Goal: Task Accomplishment & Management: Use online tool/utility

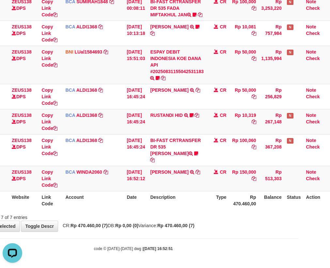
click at [200, 192] on tr "ID Website Link Code Account Date Description Type Rp 470.460,00 Balance Status…" at bounding box center [151, 200] width 356 height 19
click at [165, 193] on th "Description" at bounding box center [176, 200] width 59 height 19
click at [167, 195] on th "Description" at bounding box center [176, 200] width 59 height 19
click at [170, 192] on th "Description" at bounding box center [176, 200] width 59 height 19
click at [139, 192] on table "ID Website Link Code Account Date Description Type Amount Balance Status Action…" at bounding box center [151, 93] width 356 height 232
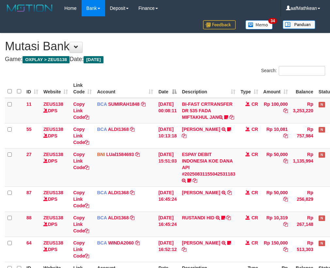
scroll to position [77, 0]
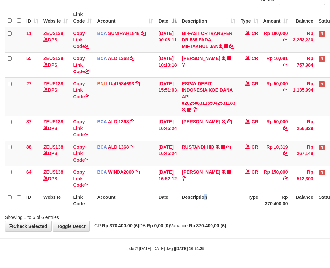
click at [229, 209] on div "ID Website Link Code Account Date Description Type Amount Balance Status Action…" at bounding box center [165, 109] width 330 height 205
drag, startPoint x: 173, startPoint y: 205, endPoint x: 382, endPoint y: 256, distance: 215.3
click at [178, 208] on th "Date" at bounding box center [167, 200] width 23 height 19
click at [329, 256] on html "Toggle navigation Home Bank Account List Load By Website Group [OXPLAY] ZEUS138…" at bounding box center [165, 98] width 330 height 338
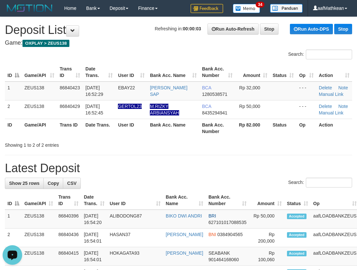
click at [68, 28] on h1 "Refreshing in: 00:00:03 Run Auto-Refresh Stop Run Auto-DPS Stop Deposit List" at bounding box center [179, 29] width 348 height 13
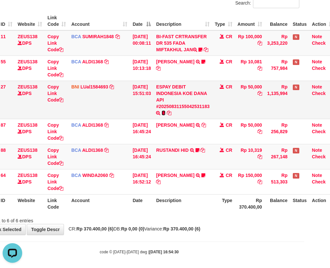
click at [165, 115] on icon at bounding box center [163, 113] width 4 height 5
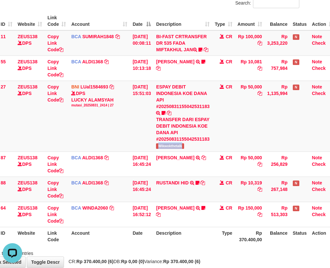
drag, startPoint x: 172, startPoint y: 157, endPoint x: 334, endPoint y: 94, distance: 173.6
click at [210, 151] on td "ESPAY DEBIT INDONESIA KOE DANA API #20250831155042531183 TRANSFER DARI ESPAY DE…" at bounding box center [182, 116] width 59 height 71
copy span "Wikwokthetalk"
click at [156, 180] on link "RUSTANDI HID" at bounding box center [172, 182] width 32 height 5
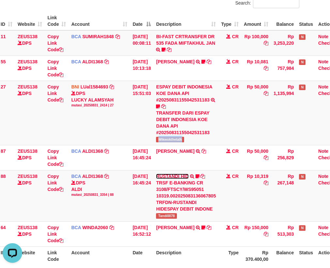
drag, startPoint x: 179, startPoint y: 201, endPoint x: 341, endPoint y: 256, distance: 170.7
click at [304, 256] on html "Toggle navigation Home Bank Account List Load By Website Group [OXPLAY] ZEUS138…" at bounding box center [139, 128] width 330 height 391
click at [156, 173] on link "RUSTANDI HID" at bounding box center [172, 175] width 32 height 5
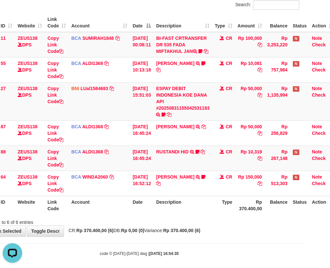
click at [194, 209] on th "Description" at bounding box center [182, 205] width 59 height 19
drag, startPoint x: 196, startPoint y: 216, endPoint x: 189, endPoint y: 213, distance: 7.6
click at [195, 214] on th "Description" at bounding box center [182, 205] width 59 height 19
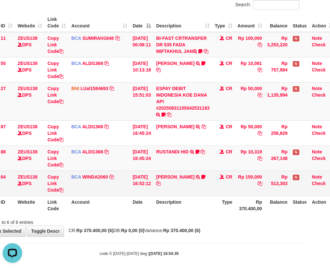
click at [209, 212] on th "Description" at bounding box center [182, 205] width 59 height 19
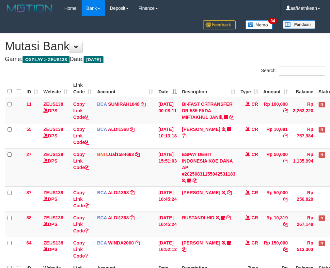
scroll to position [66, 36]
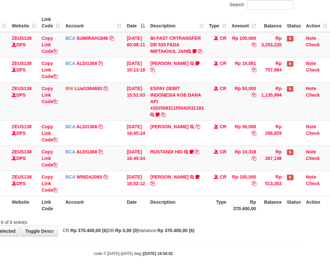
click at [137, 225] on div "Showing 1 to 6 of 6 entries" at bounding box center [133, 220] width 330 height 9
click at [139, 225] on div "Showing 1 to 6 of 6 entries" at bounding box center [133, 220] width 330 height 9
drag, startPoint x: 153, startPoint y: 226, endPoint x: 172, endPoint y: 221, distance: 19.2
click at [169, 223] on div "Showing 1 to 6 of 6 entries" at bounding box center [133, 220] width 330 height 9
click at [157, 214] on th "Description" at bounding box center [176, 205] width 59 height 19
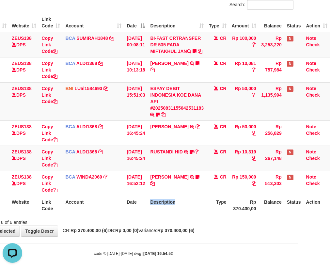
drag, startPoint x: 157, startPoint y: 218, endPoint x: 333, endPoint y: 224, distance: 176.2
click at [168, 214] on th "Description" at bounding box center [176, 205] width 59 height 19
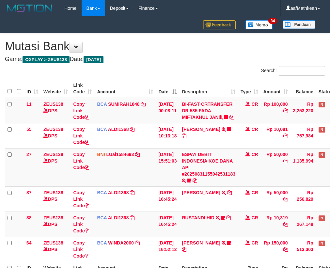
scroll to position [66, 36]
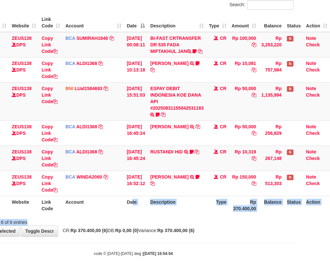
drag, startPoint x: 136, startPoint y: 222, endPoint x: 334, endPoint y: 233, distance: 198.2
click at [298, 232] on html "Toggle navigation Home Bank Account List Load By Website Group [OXPLAY] ZEUS138…" at bounding box center [133, 103] width 330 height 338
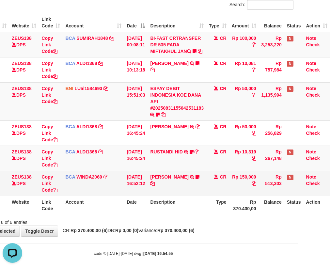
click at [191, 193] on td "ISMULLAH SARAGIH TRSF E-BANKING CR 3108/FTSCY/WS95031 150000.00ISMULLAH SARAGIH…" at bounding box center [176, 183] width 59 height 25
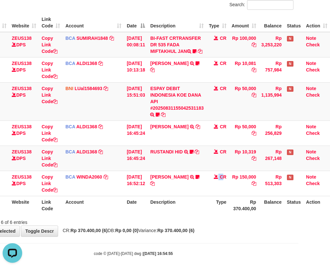
drag, startPoint x: 307, startPoint y: 202, endPoint x: 398, endPoint y: 202, distance: 91.6
click at [298, 202] on html "Toggle navigation Home Bank Account List Load By Website Group [OXPLAY] ZEUS138…" at bounding box center [133, 103] width 330 height 338
click at [178, 207] on th "Description" at bounding box center [176, 205] width 59 height 19
click at [172, 214] on th "Description" at bounding box center [176, 205] width 59 height 19
drag, startPoint x: 190, startPoint y: 214, endPoint x: 198, endPoint y: 207, distance: 10.2
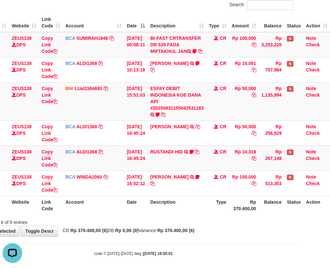
click at [197, 207] on th "Description" at bounding box center [176, 205] width 59 height 19
drag, startPoint x: 162, startPoint y: 206, endPoint x: 332, endPoint y: 197, distance: 170.5
click at [237, 202] on table "ID Website Link Code Account Date Description Type Amount Balance Status Action…" at bounding box center [151, 113] width 356 height 201
drag, startPoint x: 189, startPoint y: 209, endPoint x: 400, endPoint y: 202, distance: 211.4
click at [192, 210] on th "Description" at bounding box center [176, 205] width 59 height 19
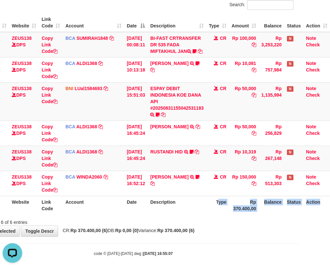
click at [298, 202] on html "Toggle navigation Home Bank Account List Load By Website Group [OXPLAY] ZEUS138…" at bounding box center [133, 103] width 330 height 338
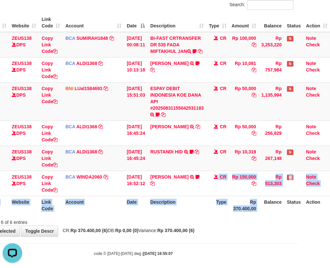
drag, startPoint x: 168, startPoint y: 202, endPoint x: 344, endPoint y: 204, distance: 176.1
click at [298, 204] on html "Toggle navigation Home Bank Account List Load By Website Group [OXPLAY] ZEUS138…" at bounding box center [133, 103] width 330 height 338
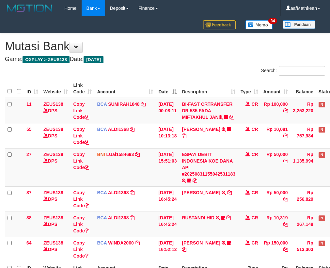
scroll to position [66, 36]
click at [300, 262] on tr "ID Website Link Code Account Date Description Type Rp 370.400,00 Balance Status…" at bounding box center [183, 271] width 356 height 19
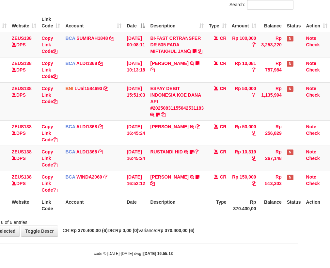
drag, startPoint x: 131, startPoint y: 214, endPoint x: 334, endPoint y: 213, distance: 202.8
click at [139, 214] on th "Date" at bounding box center [135, 205] width 23 height 19
click at [327, 213] on tr "ID Website Link Code Account Date Description Type Rp 370.400,00 Balance Status…" at bounding box center [151, 205] width 356 height 19
click at [208, 216] on div "ID Website Link Code Account Date Description Type Amount Balance Status Action…" at bounding box center [133, 113] width 330 height 205
click at [210, 222] on div "Search: ID Website Link Code Account Date Description Type Amount Balance Statu…" at bounding box center [133, 112] width 320 height 225
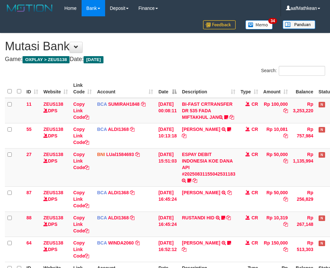
scroll to position [66, 36]
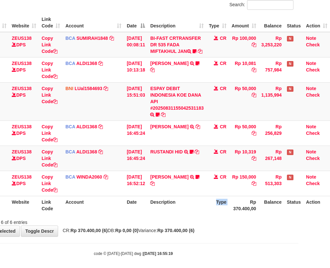
click at [212, 214] on th "Type" at bounding box center [217, 205] width 23 height 19
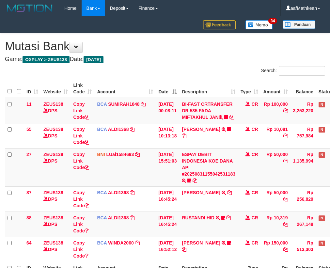
scroll to position [66, 36]
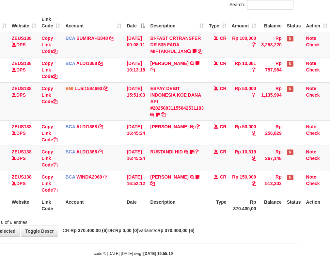
click at [94, 214] on th "Account" at bounding box center [93, 205] width 61 height 19
drag, startPoint x: 182, startPoint y: 216, endPoint x: 332, endPoint y: 203, distance: 150.6
click at [206, 214] on tr "ID Website Link Code Account Date Description Type Rp 370.400,00 Balance Status…" at bounding box center [151, 205] width 356 height 19
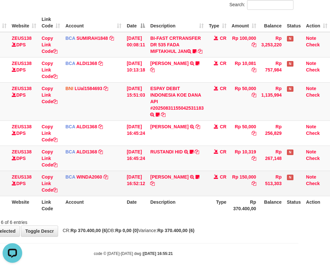
click at [258, 182] on tbody "11 ZEUS138 DPS Copy Link Code BCA SUMIRAH1848 DPS SUMIRAH mutasi_20250831_4156 …" at bounding box center [151, 114] width 356 height 164
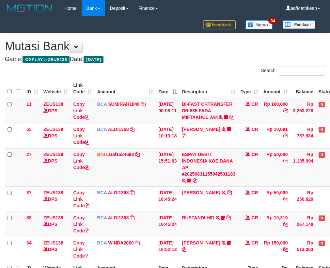
scroll to position [66, 36]
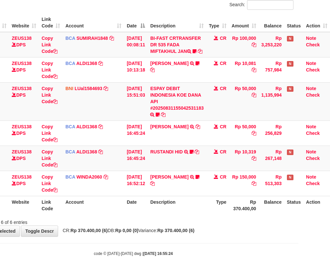
drag, startPoint x: 161, startPoint y: 197, endPoint x: 163, endPoint y: 202, distance: 5.8
click at [163, 196] on td "[DEMOGRAPHIC_DATA] SARAGIH TRSF E-BANKING CR 3108/FTSCY/WS95031 150000.00ISMULL…" at bounding box center [176, 183] width 59 height 25
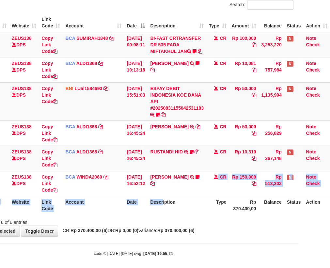
drag, startPoint x: 163, startPoint y: 202, endPoint x: 158, endPoint y: 205, distance: 5.8
click at [163, 203] on table "ID Website Link Code Account Date Description Type Amount Balance Status Action…" at bounding box center [151, 113] width 356 height 201
drag, startPoint x: 158, startPoint y: 205, endPoint x: 147, endPoint y: 210, distance: 11.8
click at [159, 206] on th "Description" at bounding box center [176, 205] width 59 height 19
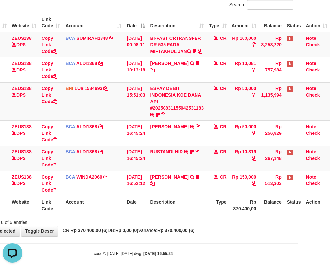
click at [165, 208] on th "Description" at bounding box center [176, 205] width 59 height 19
drag, startPoint x: 171, startPoint y: 208, endPoint x: 175, endPoint y: 209, distance: 4.6
click at [173, 209] on th "Description" at bounding box center [176, 205] width 59 height 19
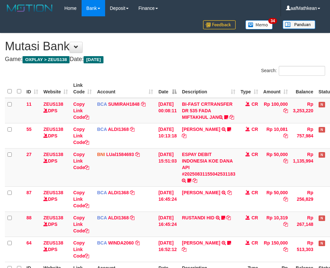
scroll to position [66, 36]
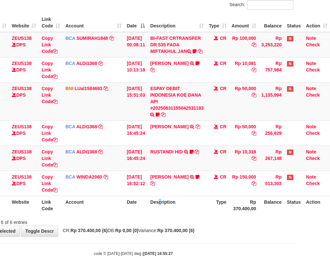
drag, startPoint x: 161, startPoint y: 213, endPoint x: 168, endPoint y: 212, distance: 7.2
click at [166, 213] on th "Description" at bounding box center [176, 205] width 59 height 19
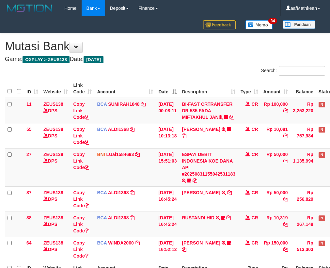
scroll to position [66, 36]
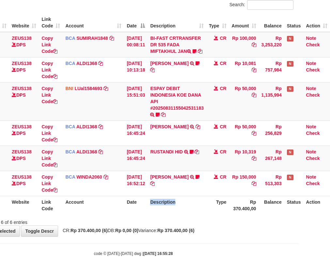
click at [173, 214] on th "Description" at bounding box center [176, 205] width 59 height 19
click at [174, 214] on th "Description" at bounding box center [176, 205] width 59 height 19
click at [182, 214] on th "Description" at bounding box center [176, 205] width 59 height 19
click at [183, 214] on th "Description" at bounding box center [176, 205] width 59 height 19
click at [180, 216] on div "ID Website Link Code Account Date Description Type Amount Balance Status Action…" at bounding box center [133, 113] width 330 height 205
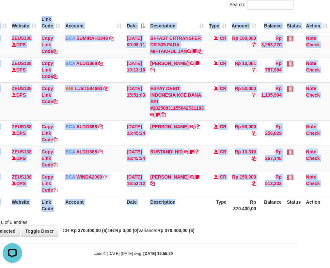
click at [179, 216] on div "ID Website Link Code Account Date Description Type Amount Balance Status Action…" at bounding box center [133, 113] width 330 height 205
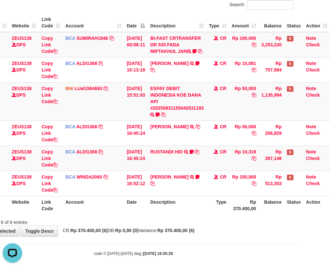
click at [186, 214] on th "Description" at bounding box center [176, 205] width 59 height 19
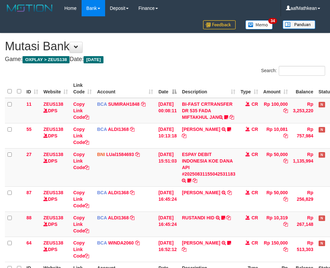
scroll to position [66, 36]
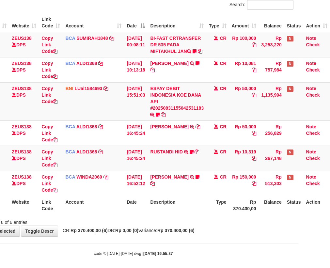
click at [172, 210] on th "Description" at bounding box center [176, 205] width 59 height 19
click at [171, 211] on th "Description" at bounding box center [176, 205] width 59 height 19
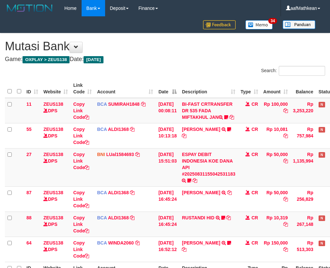
scroll to position [66, 36]
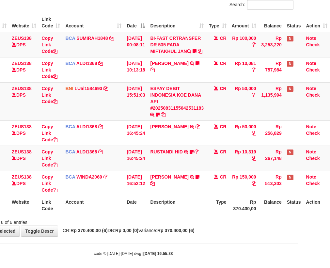
click at [199, 210] on th "Description" at bounding box center [176, 205] width 59 height 19
click at [200, 211] on th "Description" at bounding box center [176, 205] width 59 height 19
click at [200, 214] on th "Description" at bounding box center [176, 205] width 59 height 19
click at [208, 214] on tr "ID Website Link Code Account Date Description Type Rp 370.400,00 Balance Status…" at bounding box center [151, 205] width 356 height 19
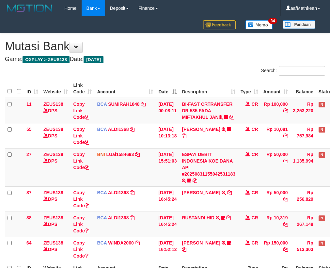
scroll to position [66, 36]
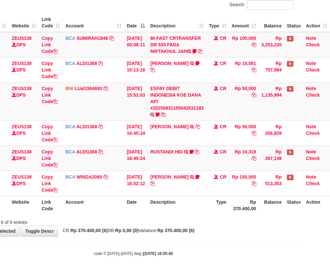
click at [205, 214] on th "Description" at bounding box center [176, 205] width 59 height 19
click at [207, 214] on tr "ID Website Link Code Account Date Description Type Rp 370.400,00 Balance Status…" at bounding box center [151, 205] width 356 height 19
click at [201, 214] on th "Description" at bounding box center [176, 205] width 59 height 19
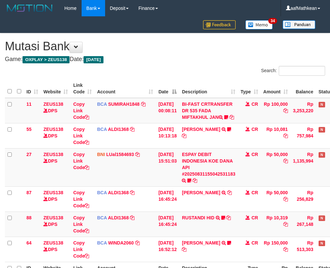
scroll to position [66, 36]
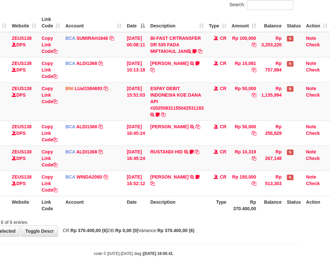
click at [180, 214] on th "Description" at bounding box center [176, 205] width 59 height 19
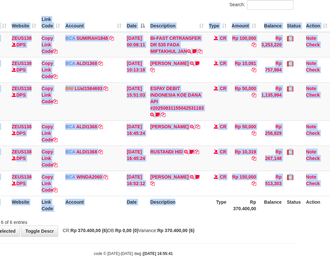
drag, startPoint x: 186, startPoint y: 221, endPoint x: 182, endPoint y: 214, distance: 8.7
click at [185, 214] on th "Description" at bounding box center [176, 205] width 59 height 19
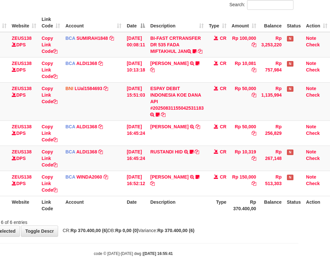
click at [181, 214] on th "Description" at bounding box center [176, 205] width 59 height 19
drag, startPoint x: 185, startPoint y: 222, endPoint x: 182, endPoint y: 217, distance: 5.4
click at [184, 216] on div "ID Website Link Code Account Date Description Type Amount Balance Status Action…" at bounding box center [133, 113] width 330 height 205
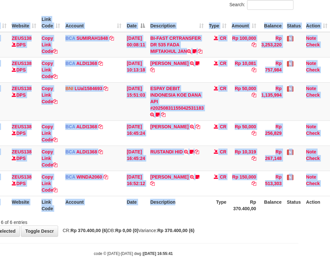
click at [182, 214] on th "Description" at bounding box center [176, 205] width 59 height 19
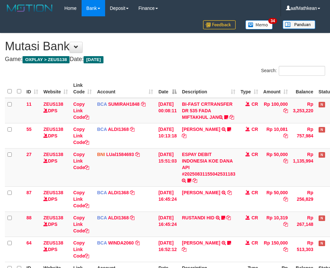
scroll to position [66, 36]
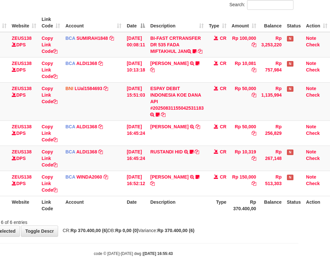
drag, startPoint x: 0, startPoint y: 0, endPoint x: 196, endPoint y: 224, distance: 297.2
click at [192, 225] on div "Showing 1 to 6 of 6 entries" at bounding box center [133, 220] width 330 height 9
click at [195, 222] on div "Search: ID Website Link Code Account Date Description Type Amount Balance Statu…" at bounding box center [133, 112] width 320 height 225
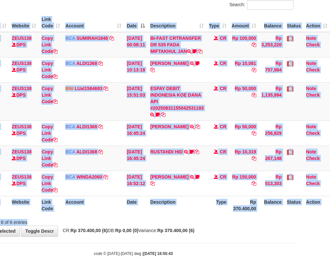
click at [196, 223] on div "Search: ID Website Link Code Account Date Description Type Amount Balance Statu…" at bounding box center [133, 112] width 320 height 225
click div "ID Website Link Code Account Date Description Type Amount Balance Status Action…"
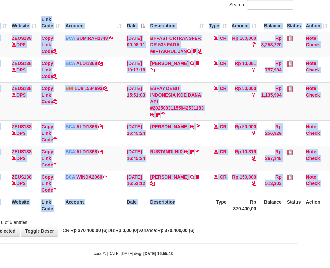
click div "Search: ID Website Link Code Account Date Description Type Amount Balance Statu…"
click div "ID Website Link Code Account Date Description Type Amount Balance Status Action…"
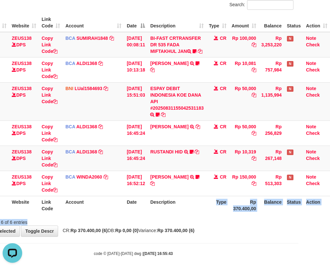
click div "Search: ID Website Link Code Account Date Description Type Amount Balance Statu…"
click th "Description"
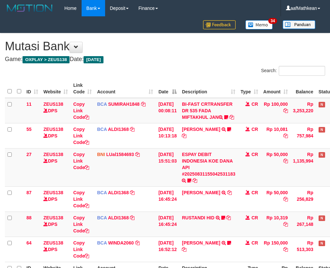
click at [193, 262] on th "Description" at bounding box center [208, 271] width 59 height 19
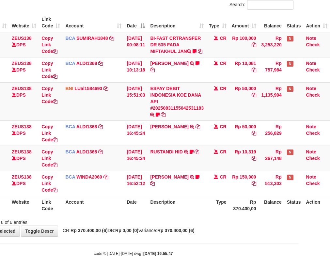
click at [191, 211] on th "Description" at bounding box center [176, 205] width 59 height 19
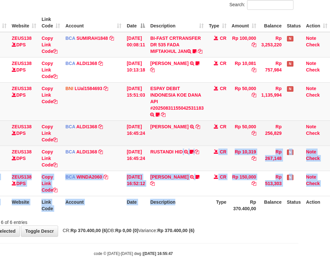
click at [181, 165] on table "ID Website Link Code Account Date Description Type Amount Balance Status Action…" at bounding box center [151, 113] width 356 height 201
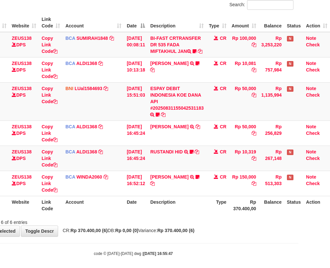
click at [205, 214] on tr "ID Website Link Code Account Date Description Type Rp 370.400,00 Balance Status…" at bounding box center [151, 205] width 356 height 19
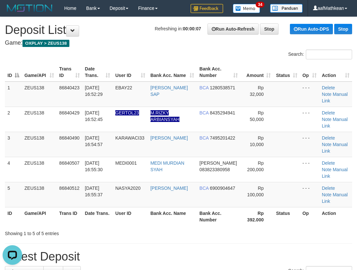
drag, startPoint x: 124, startPoint y: 46, endPoint x: 110, endPoint y: 53, distance: 15.9
click at [124, 46] on h4 "Game: OXPLAY > ZEUS138" at bounding box center [179, 43] width 348 height 7
drag, startPoint x: 123, startPoint y: 52, endPoint x: 0, endPoint y: 100, distance: 131.9
click at [115, 56] on div "Search:" at bounding box center [178, 55] width 357 height 11
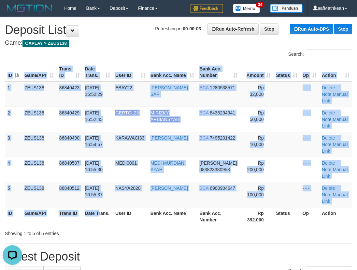
drag, startPoint x: 137, startPoint y: 193, endPoint x: 125, endPoint y: 191, distance: 12.0
click at [135, 193] on div "ID Game/API Trans ID Date Trans. User ID Bank Acc. Name Bank Acc. Number Amount…" at bounding box center [178, 144] width 357 height 167
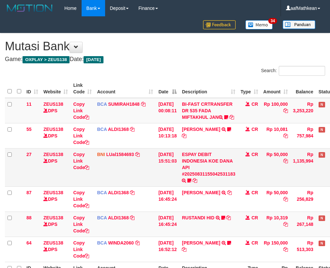
scroll to position [66, 36]
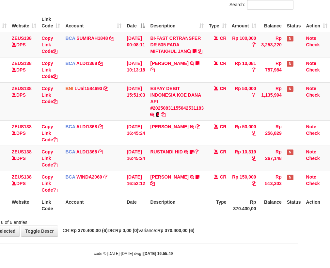
click at [157, 117] on icon at bounding box center [158, 114] width 4 height 5
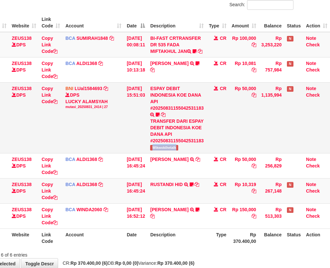
drag, startPoint x: 150, startPoint y: 160, endPoint x: 204, endPoint y: 158, distance: 54.2
click at [204, 153] on td "ESPAY DEBIT INDONESIA KOE DANA API #20250831155042531183 TRANSFER DARI ESPAY DE…" at bounding box center [176, 117] width 59 height 71
copy span "Wikwokthetalk"
drag, startPoint x: 120, startPoint y: 187, endPoint x: 334, endPoint y: 121, distance: 224.0
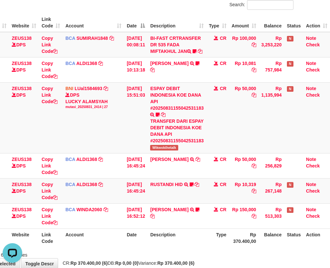
click at [138, 178] on td "[DATE] 16:45:24" at bounding box center [135, 165] width 23 height 25
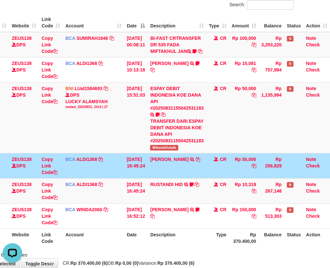
click at [110, 169] on tbody "11 ZEUS138 DPS Copy Link Code BCA SUMIRAH1848 DPS SUMIRAH mutasi_20250831_4156 …" at bounding box center [151, 130] width 356 height 197
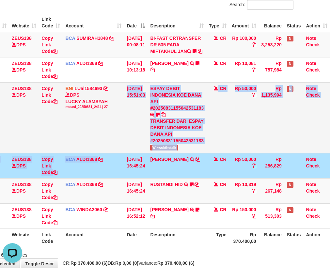
click at [217, 128] on td "CR" at bounding box center [217, 117] width 23 height 71
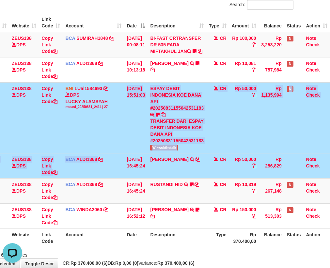
click at [224, 172] on tr "87 ZEUS138 DPS Copy Link Code BCA ALDI1368 DPS ALDI mutasi_20250831_3354 | 87 m…" at bounding box center [151, 165] width 356 height 25
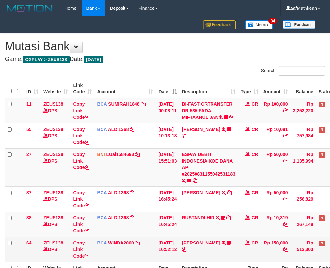
scroll to position [66, 36]
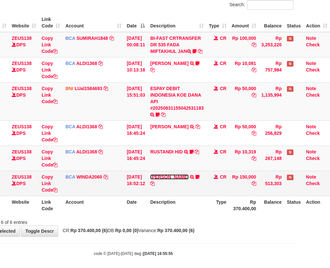
click at [167, 179] on link "[PERSON_NAME]" at bounding box center [169, 176] width 38 height 5
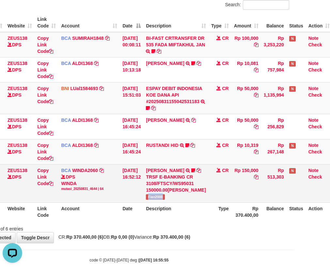
scroll to position [0, 0]
drag, startPoint x: 149, startPoint y: 221, endPoint x: 178, endPoint y: 219, distance: 28.8
click at [176, 202] on td "[DEMOGRAPHIC_DATA] SARAGIH TRSF E-BANKING CR 3108/FTSCY/WS95031 150000.00ISMULL…" at bounding box center [175, 183] width 65 height 38
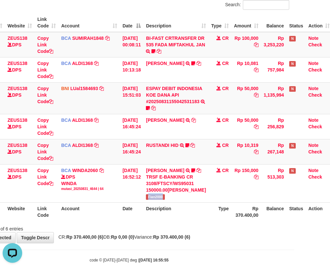
copy span "Fian2000"
drag, startPoint x: 129, startPoint y: 168, endPoint x: 375, endPoint y: 237, distance: 255.3
click at [294, 237] on html "Toggle navigation Home Bank Account List Load By Website Group [OXPLAY] ZEUS138…" at bounding box center [129, 106] width 330 height 345
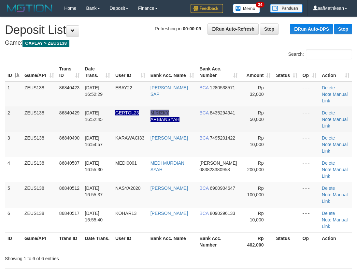
drag, startPoint x: 142, startPoint y: 114, endPoint x: 128, endPoint y: 111, distance: 13.8
click at [148, 109] on td "GERTOL23" at bounding box center [130, 119] width 35 height 25
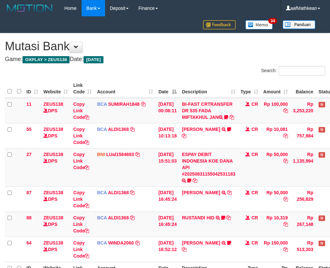
scroll to position [66, 36]
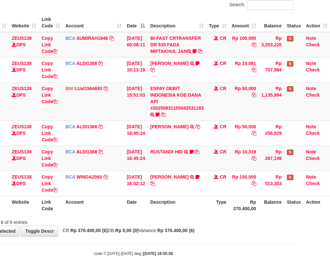
click at [128, 196] on td "[DATE] 16:52:12" at bounding box center [135, 183] width 23 height 25
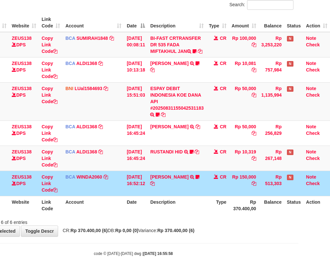
drag, startPoint x: 145, startPoint y: 204, endPoint x: 217, endPoint y: 209, distance: 72.2
click at [195, 208] on table "ID Website Link Code Account Date Description Type Amount Balance Status Action…" at bounding box center [151, 113] width 356 height 201
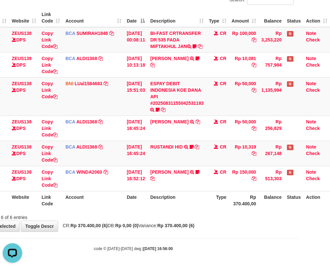
drag, startPoint x: 194, startPoint y: 205, endPoint x: 332, endPoint y: 225, distance: 140.0
click at [235, 210] on div "ID Website Link Code Account Date Description Type Amount Balance Status Action…" at bounding box center [133, 109] width 330 height 205
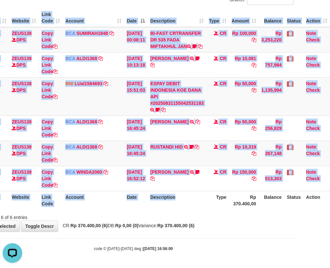
click at [171, 234] on body "Toggle navigation Home Bank Account List Load By Website Group [OXPLAY] ZEUS138…" at bounding box center [133, 98] width 330 height 338
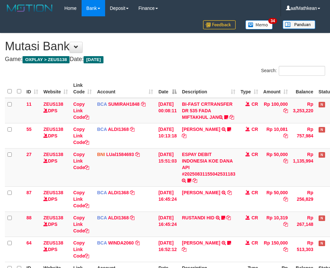
scroll to position [77, 36]
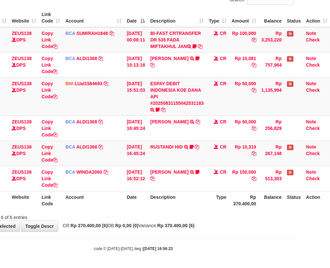
click at [97, 203] on th "Account" at bounding box center [93, 200] width 61 height 19
drag, startPoint x: 114, startPoint y: 207, endPoint x: 258, endPoint y: 207, distance: 143.5
click at [127, 209] on tr "ID Website Link Code Account Date Description Type Rp 370.400,00 Balance Status…" at bounding box center [151, 200] width 356 height 19
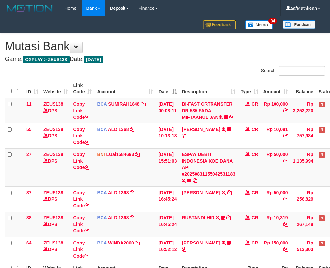
scroll to position [77, 36]
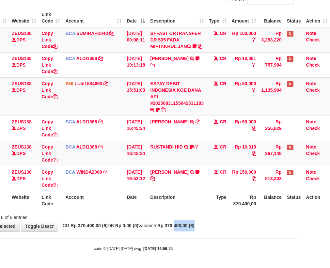
drag, startPoint x: 198, startPoint y: 229, endPoint x: 333, endPoint y: 223, distance: 135.4
click at [268, 227] on div "**********" at bounding box center [133, 97] width 330 height 269
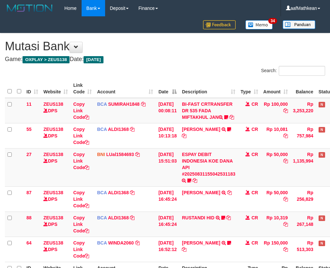
scroll to position [77, 36]
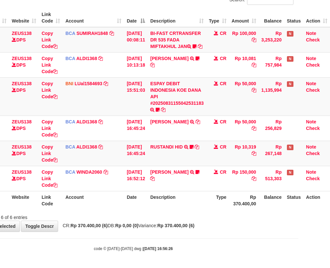
drag, startPoint x: 204, startPoint y: 233, endPoint x: 200, endPoint y: 233, distance: 4.9
click at [203, 234] on body "Toggle navigation Home Bank Account List Load By Website Group [OXPLAY] ZEUS138…" at bounding box center [133, 98] width 330 height 338
click at [205, 231] on body "Toggle navigation Home Bank Account List Load By Website Group [OXPLAY] ZEUS138…" at bounding box center [133, 98] width 330 height 338
drag, startPoint x: 200, startPoint y: 226, endPoint x: 334, endPoint y: 226, distance: 134.0
click at [289, 228] on div "**********" at bounding box center [133, 97] width 330 height 269
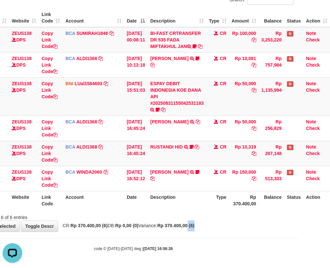
scroll to position [0, 0]
drag, startPoint x: 191, startPoint y: 230, endPoint x: 214, endPoint y: 230, distance: 23.2
click at [197, 230] on div "**********" at bounding box center [133, 97] width 330 height 269
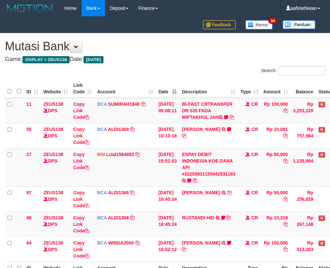
scroll to position [77, 36]
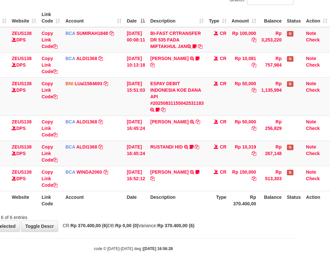
click at [241, 198] on th "Rp 370.400,00" at bounding box center [244, 200] width 30 height 19
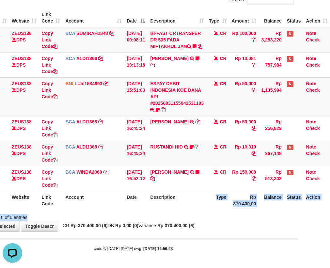
drag, startPoint x: 181, startPoint y: 208, endPoint x: 333, endPoint y: 222, distance: 152.9
click at [280, 220] on div "Search: ID Website Link Code Account Date Description Type Amount Balance Statu…" at bounding box center [133, 107] width 320 height 225
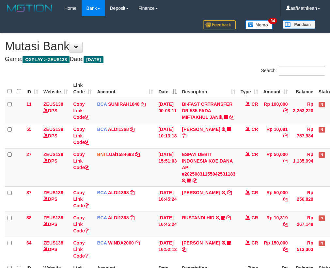
scroll to position [77, 36]
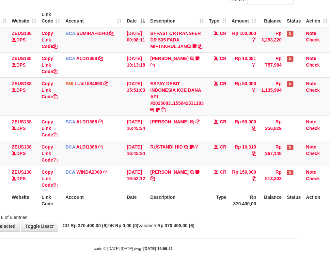
click at [158, 210] on div "ID Website Link Code Account Date Description Type Amount Balance Status Action…" at bounding box center [133, 109] width 330 height 205
drag, startPoint x: 158, startPoint y: 210, endPoint x: 213, endPoint y: 213, distance: 54.9
click at [163, 211] on div "Search: ID Website Link Code Account Date Description Type Amount Balance Statu…" at bounding box center [133, 107] width 320 height 225
click at [197, 208] on tr "ID Website Link Code Account Date Description Type Rp 370.400,00 Balance Status…" at bounding box center [151, 200] width 356 height 19
click at [98, 216] on div "Showing 1 to 6 of 6 entries" at bounding box center [36, 215] width 137 height 9
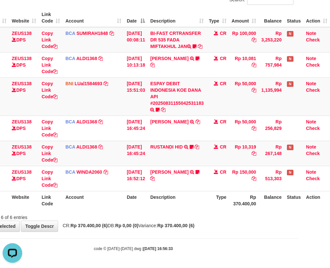
drag, startPoint x: 189, startPoint y: 213, endPoint x: 330, endPoint y: 203, distance: 141.9
click at [229, 211] on div "Showing 1 to 6 of 6 entries" at bounding box center [133, 215] width 330 height 9
drag, startPoint x: 186, startPoint y: 199, endPoint x: 333, endPoint y: 202, distance: 147.8
click at [191, 199] on th "Description" at bounding box center [176, 200] width 59 height 19
drag, startPoint x: 194, startPoint y: 191, endPoint x: 214, endPoint y: 197, distance: 20.4
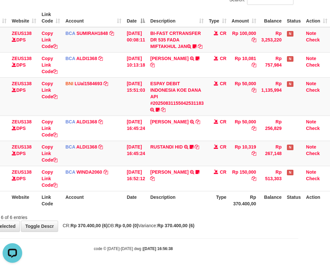
click at [197, 192] on th "Description" at bounding box center [176, 200] width 59 height 19
drag, startPoint x: 214, startPoint y: 197, endPoint x: 334, endPoint y: 210, distance: 120.4
click at [298, 210] on html "Toggle navigation Home Bank Account List Load By Website Group [OXPLAY] ZEUS138…" at bounding box center [133, 98] width 330 height 338
drag, startPoint x: 206, startPoint y: 237, endPoint x: 227, endPoint y: 241, distance: 21.6
click at [215, 240] on body "Toggle navigation Home Bank Account List Load By Website Group [OXPLAY] ZEUS138…" at bounding box center [133, 98] width 330 height 338
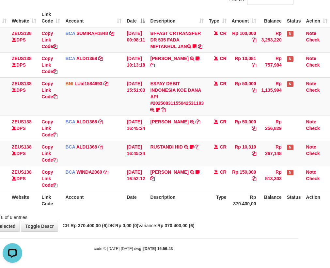
click at [234, 218] on div "Showing 1 to 6 of 6 entries" at bounding box center [133, 215] width 330 height 9
click at [235, 219] on div "Showing 1 to 6 of 6 entries" at bounding box center [133, 215] width 330 height 9
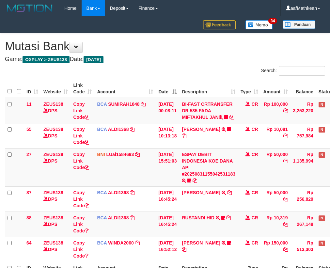
scroll to position [77, 36]
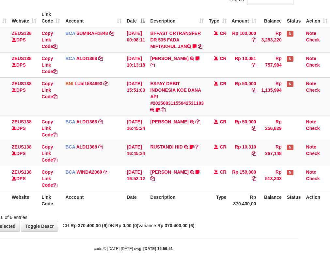
click at [238, 231] on div "**********" at bounding box center [133, 97] width 330 height 269
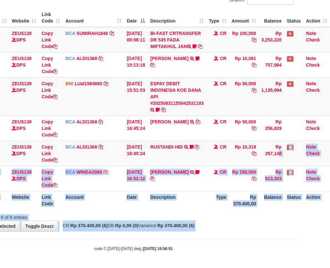
drag, startPoint x: 307, startPoint y: 232, endPoint x: 396, endPoint y: 233, distance: 89.0
click at [298, 233] on html "Toggle navigation Home Bank Account List Load By Website Group [OXPLAY] ZEUS138…" at bounding box center [133, 98] width 330 height 338
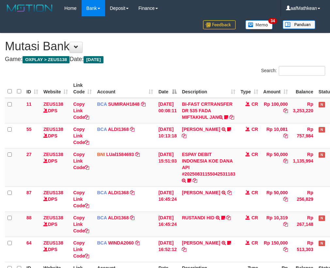
scroll to position [77, 36]
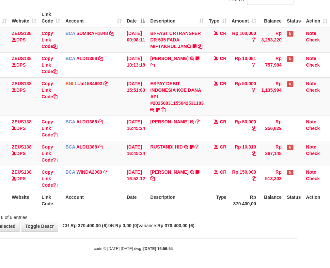
drag, startPoint x: 251, startPoint y: 240, endPoint x: 357, endPoint y: 237, distance: 105.7
click at [298, 237] on html "Toggle navigation Home Bank Account List Load By Website Group [OXPLAY] ZEUS138…" at bounding box center [133, 98] width 330 height 338
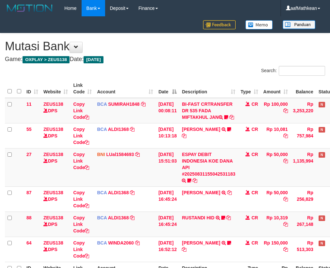
scroll to position [77, 36]
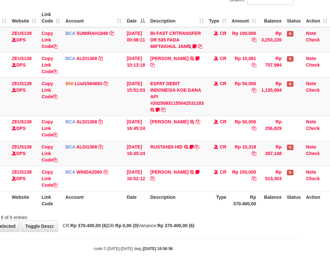
click at [163, 217] on div "Showing 1 to 6 of 6 entries" at bounding box center [133, 215] width 330 height 9
drag, startPoint x: 162, startPoint y: 217, endPoint x: 333, endPoint y: 223, distance: 170.3
click at [187, 221] on div "**********" at bounding box center [133, 97] width 330 height 269
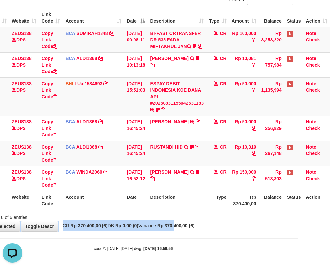
scroll to position [0, 0]
click at [146, 221] on div "**********" at bounding box center [133, 97] width 330 height 269
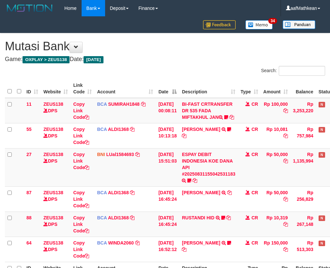
scroll to position [77, 36]
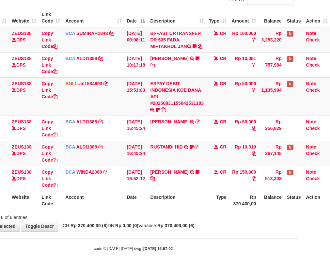
click at [188, 256] on body "Toggle navigation Home Bank Account List Load By Website Group [OXPLAY] ZEUS138…" at bounding box center [133, 98] width 330 height 338
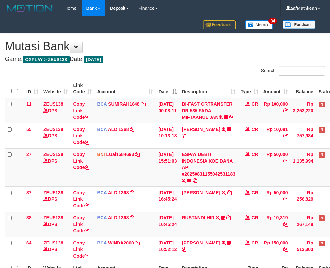
scroll to position [77, 36]
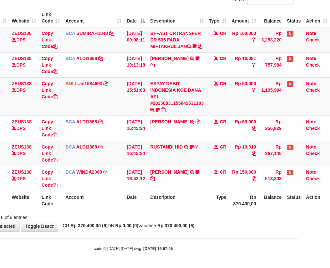
drag, startPoint x: 197, startPoint y: 196, endPoint x: 200, endPoint y: 196, distance: 3.3
click at [200, 197] on th "Description" at bounding box center [176, 200] width 59 height 19
click at [197, 199] on th "Description" at bounding box center [176, 200] width 59 height 19
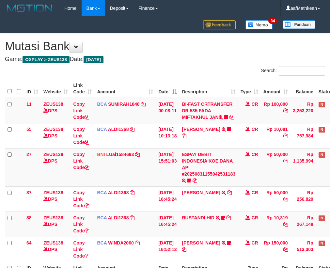
scroll to position [77, 36]
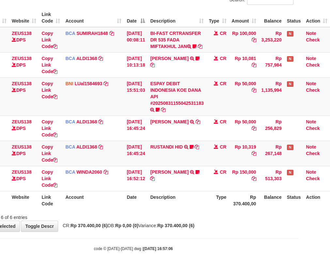
click at [199, 202] on th "Description" at bounding box center [176, 200] width 59 height 19
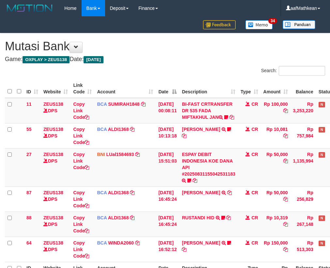
click at [199, 262] on th "Description" at bounding box center [208, 271] width 59 height 19
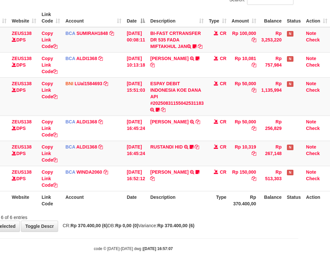
click at [194, 206] on th "Description" at bounding box center [176, 200] width 59 height 19
drag, startPoint x: 240, startPoint y: 186, endPoint x: 242, endPoint y: 196, distance: 10.4
click at [239, 188] on td "Rp 150,000" at bounding box center [244, 178] width 30 height 25
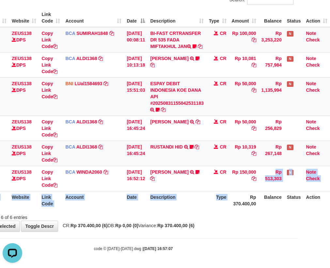
drag, startPoint x: 242, startPoint y: 196, endPoint x: 317, endPoint y: 206, distance: 75.6
click at [314, 206] on table "ID Website Link Code Account Date Description Type Amount Balance Status Action…" at bounding box center [151, 108] width 356 height 201
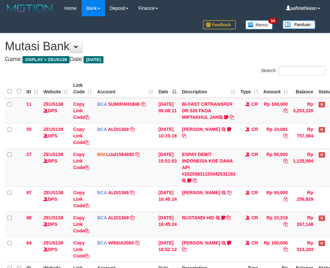
scroll to position [77, 36]
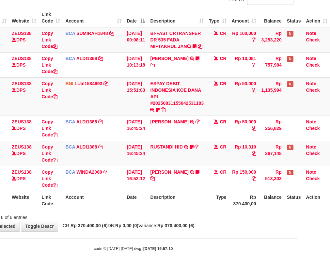
click at [202, 214] on div "Showing 1 to 6 of 6 entries" at bounding box center [133, 215] width 330 height 9
click at [199, 219] on div "Showing 1 to 6 of 6 entries" at bounding box center [133, 215] width 330 height 9
click at [169, 222] on div "**********" at bounding box center [133, 97] width 330 height 269
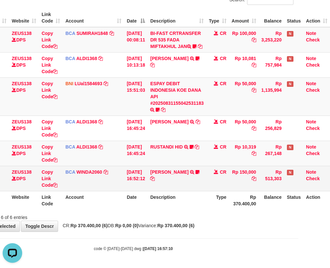
click at [157, 191] on th "Description" at bounding box center [176, 200] width 59 height 19
drag, startPoint x: 151, startPoint y: 193, endPoint x: 158, endPoint y: 189, distance: 8.2
click at [155, 191] on th "Description" at bounding box center [176, 200] width 59 height 19
drag, startPoint x: 161, startPoint y: 185, endPoint x: 165, endPoint y: 190, distance: 6.9
click at [161, 187] on td "[DEMOGRAPHIC_DATA] SARAGIH TRSF E-BANKING CR 3108/FTSCY/WS95031 150000.00ISMULL…" at bounding box center [176, 178] width 59 height 25
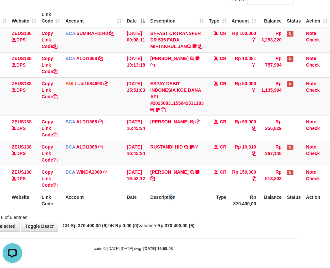
click at [174, 196] on th "Description" at bounding box center [176, 200] width 59 height 19
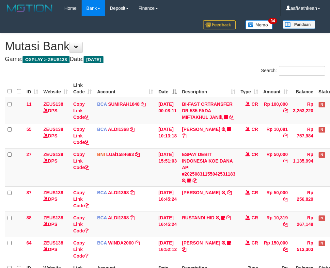
scroll to position [77, 36]
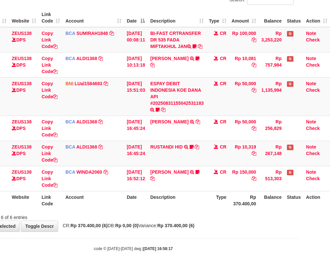
click at [184, 200] on th "Description" at bounding box center [176, 200] width 59 height 19
click at [189, 202] on th "Description" at bounding box center [176, 200] width 59 height 19
click at [187, 198] on th "Description" at bounding box center [176, 200] width 59 height 19
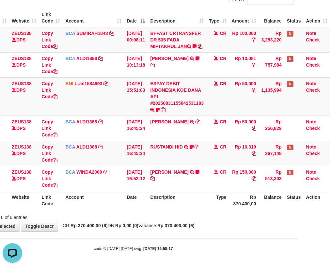
drag, startPoint x: 187, startPoint y: 199, endPoint x: 184, endPoint y: 201, distance: 3.5
click at [187, 202] on th "Description" at bounding box center [176, 200] width 59 height 19
click at [162, 199] on th "Description" at bounding box center [176, 200] width 59 height 19
click at [164, 199] on th "Description" at bounding box center [176, 200] width 59 height 19
click at [161, 200] on th "Description" at bounding box center [176, 200] width 59 height 19
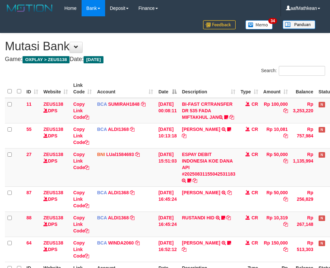
scroll to position [77, 36]
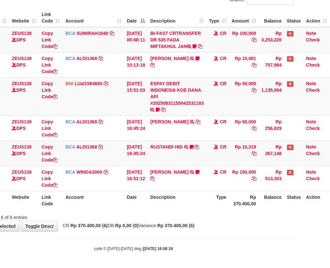
click at [169, 204] on th "Description" at bounding box center [176, 200] width 59 height 19
drag, startPoint x: 169, startPoint y: 204, endPoint x: 176, endPoint y: 205, distance: 7.5
click at [172, 205] on th "Description" at bounding box center [176, 200] width 59 height 19
drag, startPoint x: 169, startPoint y: 183, endPoint x: 168, endPoint y: 192, distance: 8.9
click at [167, 189] on td "[DEMOGRAPHIC_DATA] SARAGIH TRSF E-BANKING CR 3108/FTSCY/WS95031 150000.00ISMULL…" at bounding box center [176, 178] width 59 height 25
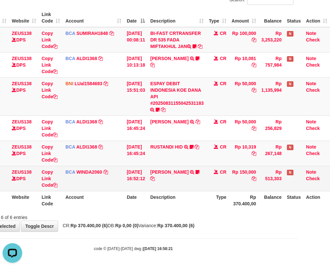
click at [161, 190] on td "[DEMOGRAPHIC_DATA] SARAGIH TRSF E-BANKING CR 3108/FTSCY/WS95031 150000.00ISMULL…" at bounding box center [176, 178] width 59 height 25
click at [161, 187] on td "[DEMOGRAPHIC_DATA] SARAGIH TRSF E-BANKING CR 3108/FTSCY/WS95031 150000.00ISMULL…" at bounding box center [176, 178] width 59 height 25
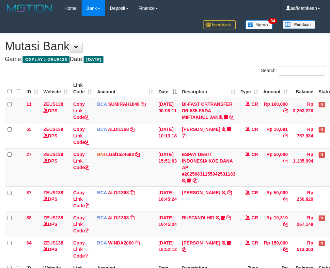
scroll to position [77, 36]
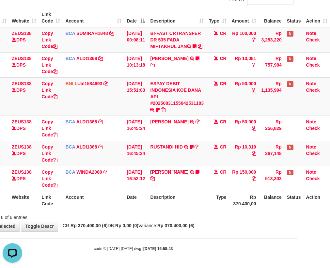
click at [150, 169] on link "ISMULLAH SARAGIH" at bounding box center [169, 171] width 38 height 5
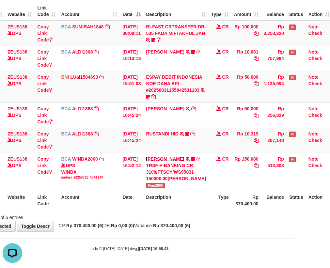
click at [146, 156] on link "ISMULLAH SARAGIH" at bounding box center [165, 158] width 38 height 5
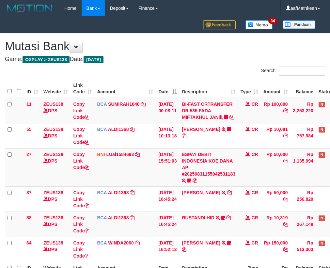
scroll to position [77, 36]
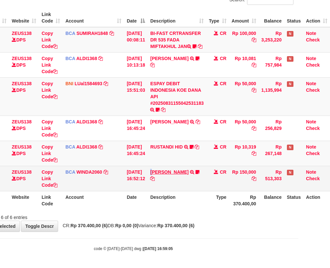
drag, startPoint x: 172, startPoint y: 171, endPoint x: 334, endPoint y: 207, distance: 165.4
click at [179, 173] on tr "64 ZEUS138 DPS Copy Link Code BCA WINDA2060 DPS WINDA mutasi_20250831_4644 | 64…" at bounding box center [151, 178] width 356 height 25
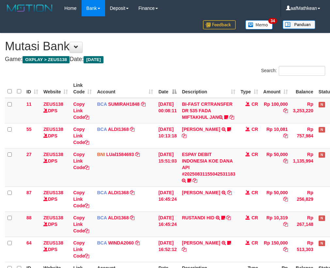
scroll to position [77, 36]
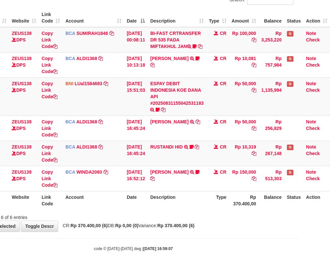
click at [186, 194] on th "Description" at bounding box center [176, 200] width 59 height 19
drag, startPoint x: 193, startPoint y: 200, endPoint x: 208, endPoint y: 200, distance: 14.7
click at [202, 202] on th "Description" at bounding box center [176, 200] width 59 height 19
drag, startPoint x: 206, startPoint y: 197, endPoint x: 334, endPoint y: 210, distance: 129.1
click at [206, 199] on th "Type" at bounding box center [217, 200] width 23 height 19
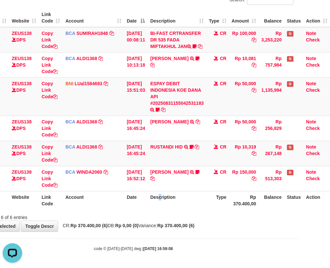
click at [160, 207] on th "Description" at bounding box center [176, 200] width 59 height 19
click at [165, 203] on th "Description" at bounding box center [176, 200] width 59 height 19
click at [167, 202] on th "Description" at bounding box center [176, 200] width 59 height 19
click at [166, 201] on th "Description" at bounding box center [176, 200] width 59 height 19
click at [191, 223] on div "**********" at bounding box center [133, 97] width 330 height 269
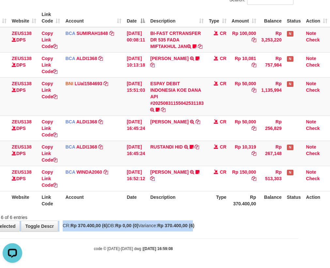
drag, startPoint x: 203, startPoint y: 229, endPoint x: 212, endPoint y: 218, distance: 14.1
click at [206, 228] on div "**********" at bounding box center [133, 97] width 330 height 269
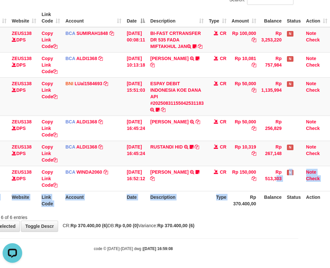
drag, startPoint x: 265, startPoint y: 183, endPoint x: 335, endPoint y: 135, distance: 85.0
click at [298, 135] on html "Toggle navigation Home Bank Account List Load By Website Group [OXPLAY] ZEUS138…" at bounding box center [133, 98] width 330 height 338
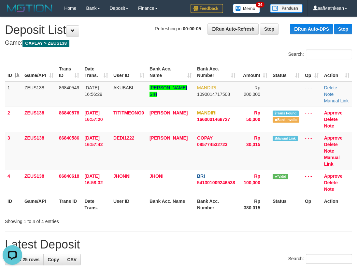
click at [116, 29] on h1 "Refreshing in: 00:00:05 Run Auto-Refresh Stop Run Auto-DPS Stop Deposit List" at bounding box center [179, 29] width 348 height 13
drag, startPoint x: 240, startPoint y: 149, endPoint x: 305, endPoint y: 157, distance: 66.0
click at [305, 157] on tr "3 ZEUS138 86840586 31/08/2025 16:57:42 DEDI1222 DEDE RIYAN GOPAY 085774532723 R…" at bounding box center [179, 151] width 348 height 38
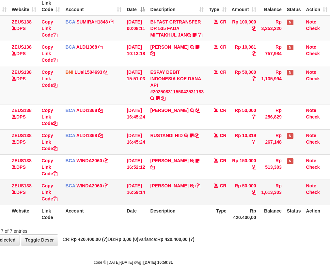
scroll to position [102, 36]
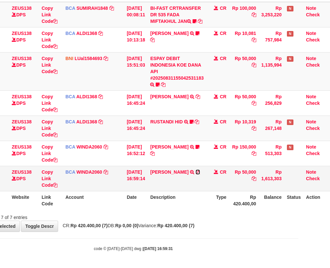
click at [195, 171] on icon at bounding box center [197, 172] width 5 height 5
click at [77, 219] on div "Showing 1 to 7 of 7 entries" at bounding box center [36, 215] width 127 height 9
drag, startPoint x: 83, startPoint y: 227, endPoint x: 84, endPoint y: 231, distance: 3.8
click at [83, 228] on div "**********" at bounding box center [133, 84] width 330 height 294
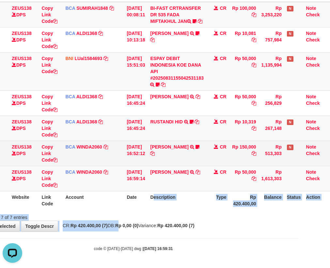
drag, startPoint x: 135, startPoint y: 222, endPoint x: 169, endPoint y: 157, distance: 73.4
click at [171, 177] on div "**********" at bounding box center [133, 84] width 330 height 294
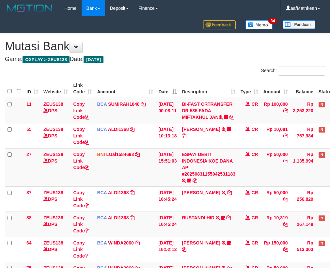
scroll to position [102, 36]
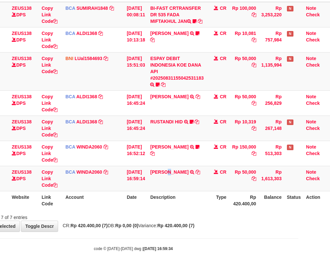
click at [166, 190] on td "OKY PRASETYA TRSF E-BANKING CR 3108/FTSCY/WS95271 50000.00OKY PRASETYA" at bounding box center [176, 178] width 59 height 25
click at [178, 192] on th "Description" at bounding box center [176, 200] width 59 height 19
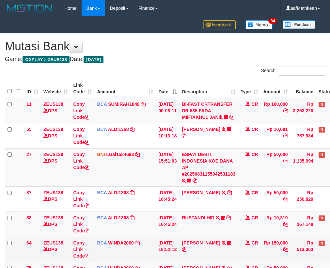
scroll to position [102, 36]
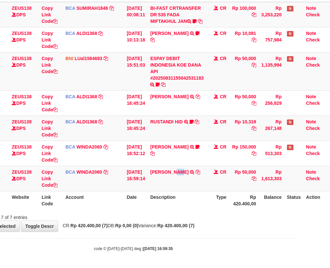
drag, startPoint x: 182, startPoint y: 170, endPoint x: 338, endPoint y: 221, distance: 164.6
click at [298, 221] on html "Toggle navigation Home Bank Account List Load By Website Group [OXPLAY] ZEUS138…" at bounding box center [133, 86] width 330 height 364
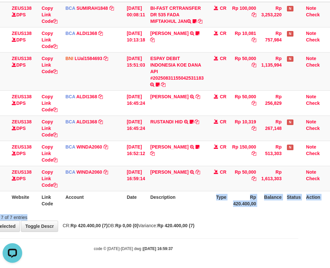
drag, startPoint x: 184, startPoint y: 212, endPoint x: 194, endPoint y: 230, distance: 20.1
click at [185, 215] on div "Search: ID Website Link Code Account Date Description Type Amount Balance Statu…" at bounding box center [133, 95] width 320 height 250
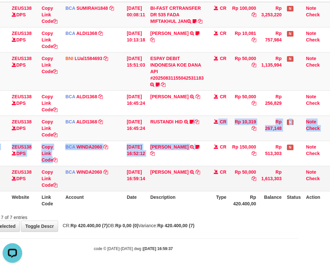
drag, startPoint x: 193, startPoint y: 137, endPoint x: 187, endPoint y: 171, distance: 34.7
click at [197, 158] on tbody "11 ZEUS138 DPS Copy Link Code BCA SUMIRAH1848 DPS SUMIRAH mutasi_20250831_4156 …" at bounding box center [151, 96] width 356 height 189
click at [195, 174] on icon at bounding box center [197, 172] width 5 height 5
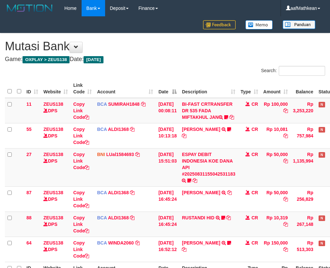
scroll to position [77, 36]
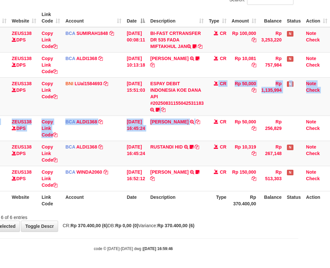
click at [210, 213] on div "Showing 1 to 6 of 6 entries" at bounding box center [133, 215] width 330 height 9
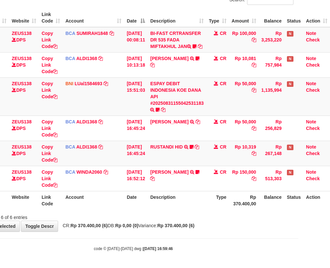
click at [211, 217] on div "Showing 1 to 6 of 6 entries" at bounding box center [133, 215] width 330 height 9
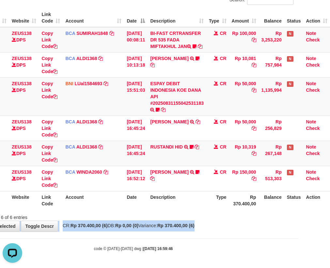
drag, startPoint x: 208, startPoint y: 218, endPoint x: 208, endPoint y: 224, distance: 5.9
click at [207, 223] on div "**********" at bounding box center [133, 97] width 330 height 269
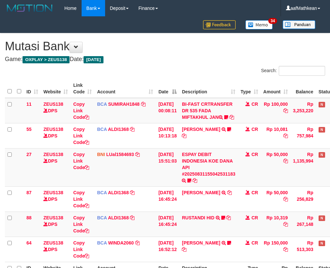
click at [209, 222] on div "**********" at bounding box center [165, 167] width 330 height 269
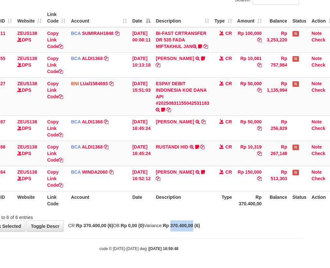
drag, startPoint x: 0, startPoint y: 0, endPoint x: 210, endPoint y: 221, distance: 305.1
click at [209, 223] on div "**********" at bounding box center [139, 97] width 330 height 269
click at [217, 216] on div "Showing 1 to 6 of 6 entries" at bounding box center [139, 215] width 330 height 9
click at [216, 219] on div "Showing 1 to 6 of 6 entries" at bounding box center [139, 215] width 330 height 9
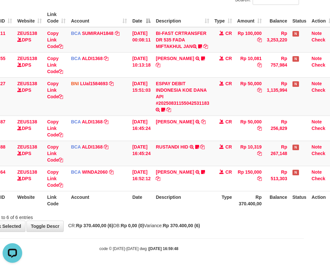
click at [221, 229] on div "**********" at bounding box center [139, 97] width 330 height 269
drag, startPoint x: 228, startPoint y: 228, endPoint x: 331, endPoint y: 218, distance: 103.5
click at [265, 229] on div "**********" at bounding box center [139, 97] width 330 height 269
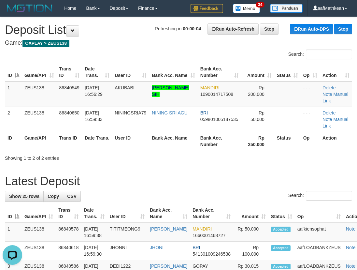
drag, startPoint x: 109, startPoint y: 24, endPoint x: 2, endPoint y: 80, distance: 120.5
click at [108, 26] on h1 "Refreshing in: 00:00:04 Run Auto-Refresh Stop Run Auto-DPS Stop Deposit List" at bounding box center [179, 29] width 348 height 13
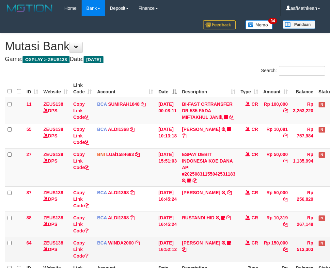
scroll to position [77, 23]
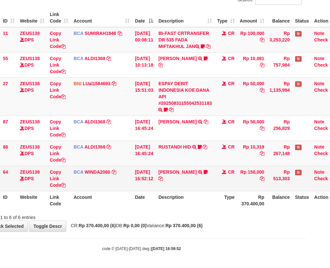
click at [135, 189] on td "[DATE] 16:52:12" at bounding box center [143, 178] width 23 height 25
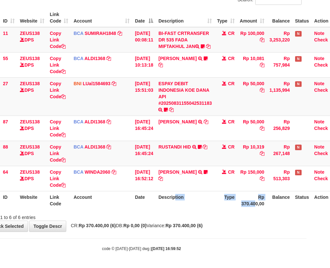
click at [298, 205] on tr "ID Website Link Code Account Date Description Type Rp 370.400,00 Balance Status…" at bounding box center [159, 200] width 356 height 19
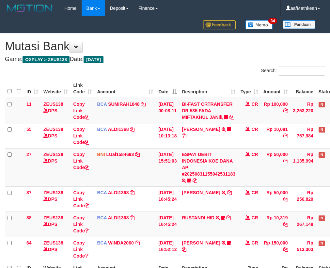
scroll to position [77, 33]
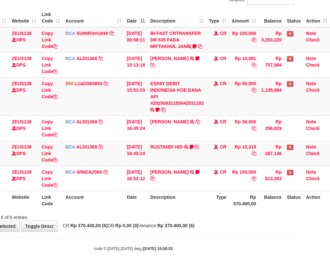
click at [115, 194] on th "Account" at bounding box center [93, 200] width 61 height 19
drag, startPoint x: 139, startPoint y: 198, endPoint x: 150, endPoint y: 198, distance: 10.8
click at [145, 198] on th "Date" at bounding box center [135, 200] width 23 height 19
drag, startPoint x: 150, startPoint y: 198, endPoint x: 149, endPoint y: 201, distance: 3.3
click at [147, 199] on th "Date" at bounding box center [135, 200] width 23 height 19
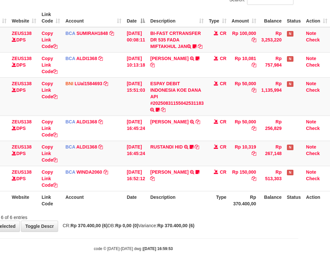
drag, startPoint x: 151, startPoint y: 200, endPoint x: 332, endPoint y: 202, distance: 181.6
click at [154, 202] on tr "ID Website Link Code Account Date Description Type Rp 370.400,00 Balance Status…" at bounding box center [151, 200] width 356 height 19
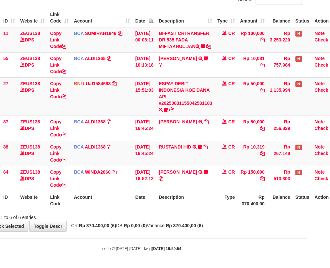
click at [164, 212] on div "Showing 1 to 6 of 6 entries" at bounding box center [142, 215] width 330 height 9
click at [173, 217] on div "Showing 1 to 6 of 6 entries" at bounding box center [142, 215] width 330 height 9
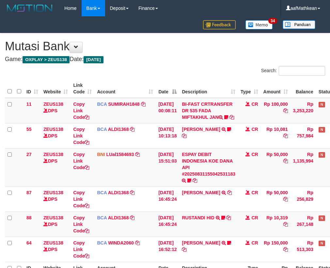
scroll to position [77, 33]
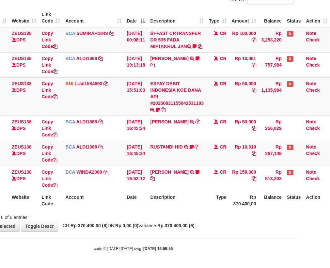
click at [199, 206] on th "Description" at bounding box center [176, 200] width 59 height 19
click at [219, 217] on div "Showing 1 to 6 of 6 entries" at bounding box center [133, 215] width 330 height 9
click at [228, 217] on div "Showing 1 to 6 of 6 entries" at bounding box center [133, 215] width 330 height 9
drag, startPoint x: 194, startPoint y: 221, endPoint x: 278, endPoint y: 235, distance: 85.3
click at [253, 231] on div "**********" at bounding box center [133, 97] width 330 height 269
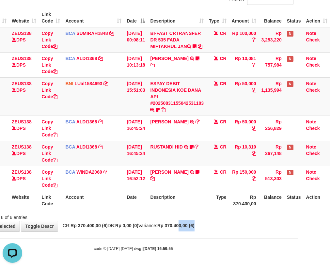
scroll to position [0, 0]
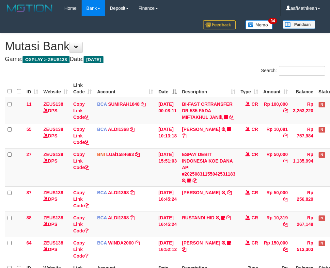
scroll to position [77, 23]
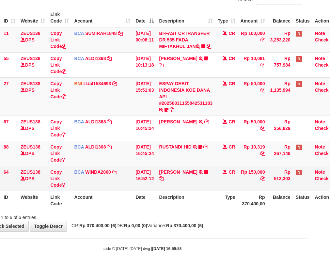
drag, startPoint x: 227, startPoint y: 168, endPoint x: 226, endPoint y: 171, distance: 3.4
click at [229, 170] on td "CR" at bounding box center [226, 178] width 23 height 25
drag, startPoint x: 221, startPoint y: 186, endPoint x: 259, endPoint y: 189, distance: 38.0
click at [239, 188] on tr "64 ZEUS138 DPS Copy Link Code BCA WINDA2060 DPS WINDA mutasi_20250831_4644 | 64…" at bounding box center [160, 178] width 356 height 25
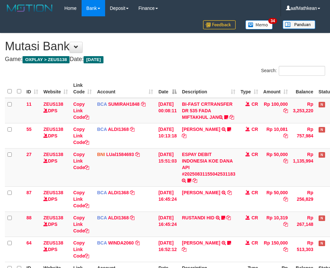
scroll to position [77, 32]
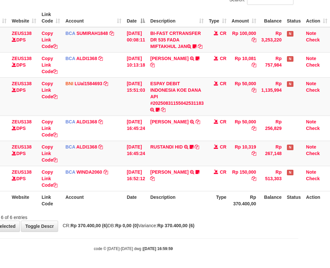
click at [188, 240] on body "Toggle navigation Home Bank Account List Load By Website Group [OXPLAY] ZEUS138…" at bounding box center [133, 98] width 330 height 338
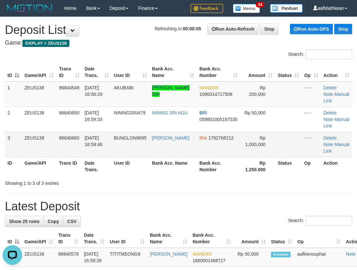
click at [233, 150] on td "BNI 1792768212" at bounding box center [219, 144] width 44 height 25
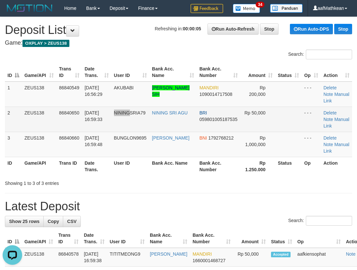
drag, startPoint x: 132, startPoint y: 126, endPoint x: 133, endPoint y: 123, distance: 3.4
click at [132, 125] on tr "2 ZEUS138 86840650 [DATE] 16:59:33 NININGSRIA79 NINING SRI AGU BRI 059801005187…" at bounding box center [179, 119] width 348 height 25
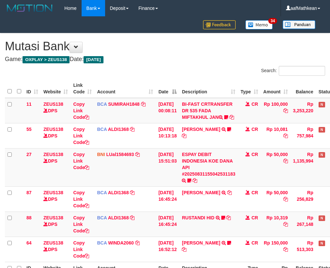
scroll to position [77, 22]
click at [171, 230] on div "**********" at bounding box center [165, 167] width 330 height 269
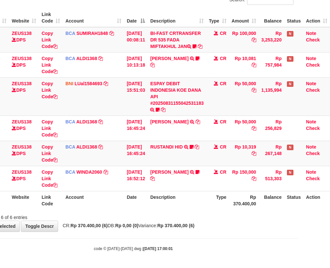
click at [183, 224] on strong "Rp 370.400,00 (6)" at bounding box center [175, 225] width 37 height 5
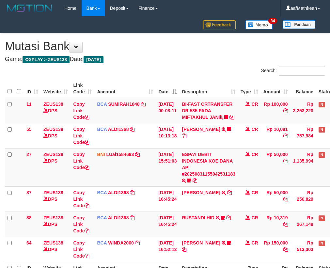
scroll to position [77, 22]
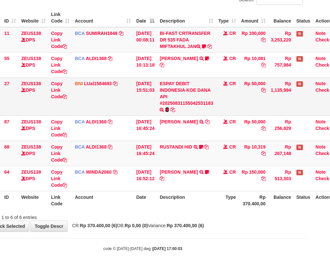
click at [169, 108] on icon at bounding box center [167, 109] width 4 height 5
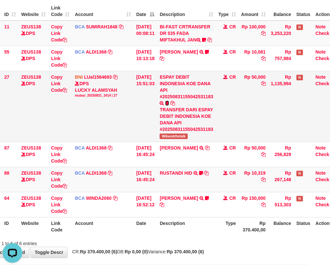
scroll to position [0, 0]
drag, startPoint x: 165, startPoint y: 146, endPoint x: 334, endPoint y: 142, distance: 169.3
click at [197, 142] on td "ESPAY DEBIT INDONESIA KOE DANA API #20250831155042531183 TRANSFER DARI ESPAY DE…" at bounding box center [186, 106] width 59 height 71
copy span "Wikwokthetalk"
click at [155, 167] on td "[DATE] 16:45:24" at bounding box center [144, 154] width 23 height 25
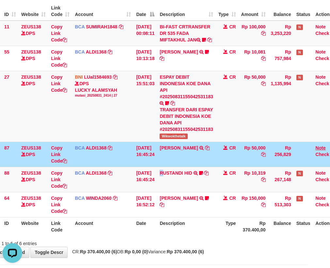
drag, startPoint x: 168, startPoint y: 190, endPoint x: 320, endPoint y: 163, distance: 154.3
click at [191, 187] on td "RUSTANDI HID TRSF E-BANKING CR 3108/FTSCY/WS95051 10319.002025083136067805 TRFD…" at bounding box center [186, 179] width 59 height 25
click at [177, 167] on td "NOUVAL RAMADHAN TRSF E-BANKING CR 3108/FTSCY/WS95271 50000.00NOUVAL RAMADHAN" at bounding box center [186, 154] width 59 height 25
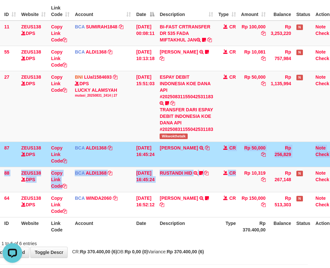
click at [307, 204] on html "Toggle navigation Home Bank Account List Load By Website Group [OXPLAY] ZEUS138…" at bounding box center [143, 108] width 330 height 371
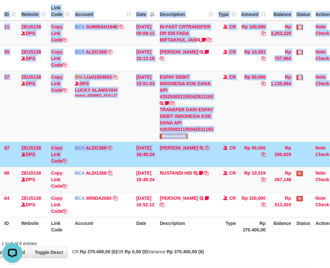
scroll to position [77, 36]
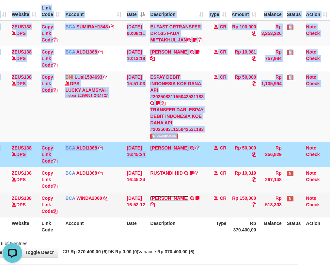
click at [150, 195] on link "[PERSON_NAME]" at bounding box center [169, 197] width 38 height 5
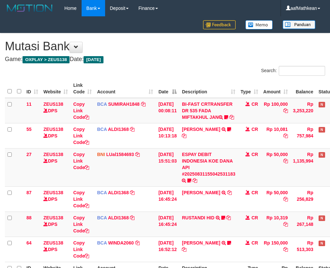
scroll to position [77, 36]
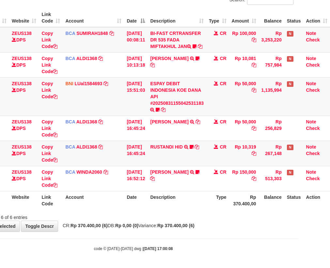
click at [202, 195] on th "Description" at bounding box center [176, 200] width 59 height 19
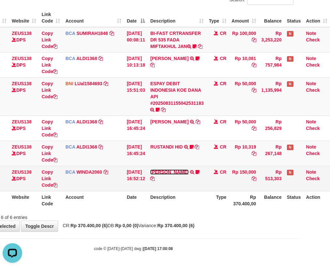
click at [150, 169] on link "[PERSON_NAME]" at bounding box center [169, 171] width 38 height 5
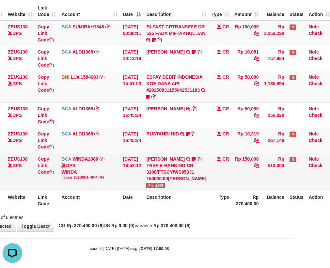
drag, startPoint x: 202, startPoint y: 190, endPoint x: 218, endPoint y: 192, distance: 16.1
click at [206, 191] on tr "64 ZEUS138 DPS Copy Link Code BCA WINDA2060 DPS WINDA mutasi_20250831_4644 | 64…" at bounding box center [150, 172] width 363 height 38
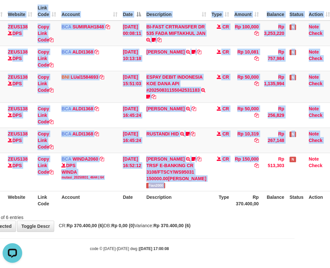
click at [294, 198] on html "Toggle navigation Home Bank Account List Load By Website Group [OXPLAY] ZEUS138…" at bounding box center [129, 95] width 330 height 345
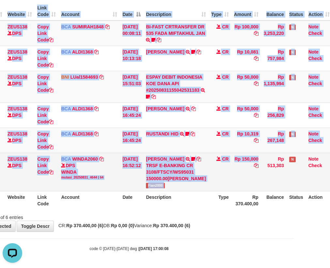
click at [184, 182] on div "TRSF E-BANKING CR 3108/FTSCY/WS95031 150000.00ISMULLAH SARAGIH" at bounding box center [176, 172] width 60 height 20
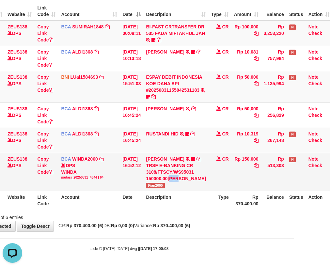
drag, startPoint x: 116, startPoint y: 208, endPoint x: 149, endPoint y: 210, distance: 32.7
click at [128, 191] on tr "64 ZEUS138 DPS Copy Link Code BCA WINDA2060 DPS WINDA mutasi_20250831_4644 | 64…" at bounding box center [150, 172] width 363 height 38
click at [255, 191] on td "Rp 150,000" at bounding box center [246, 172] width 30 height 38
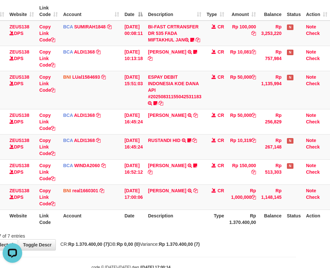
drag, startPoint x: 250, startPoint y: 222, endPoint x: 334, endPoint y: 222, distance: 84.1
click at [298, 222] on tr "ID Website Link Code Account Date Description Type Rp 1.370.400,00 Balance Stat…" at bounding box center [150, 218] width 359 height 19
click at [161, 217] on th "Description" at bounding box center [174, 218] width 59 height 19
click at [173, 217] on th "Description" at bounding box center [174, 218] width 59 height 19
drag, startPoint x: 185, startPoint y: 216, endPoint x: 215, endPoint y: 215, distance: 30.3
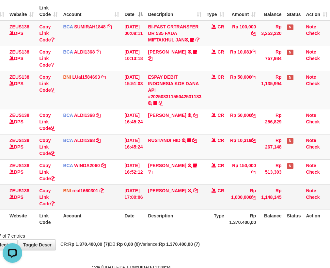
click at [185, 209] on td "[PERSON_NAME] TRANSFER DARI SDR [PERSON_NAME]" at bounding box center [174, 196] width 59 height 25
click at [157, 209] on td "MUHAMMAD SALEH TRANSFER DARI SDR MUHAMMAD SALEH" at bounding box center [174, 196] width 59 height 25
click at [202, 209] on td "MUHAMMAD SALEH TRANSFER DARI SDR MUHAMMAD SALEH" at bounding box center [174, 196] width 59 height 25
click at [159, 209] on td "MUHAMMAD SALEH TRANSFER DARI SDR MUHAMMAD SALEH" at bounding box center [174, 196] width 59 height 25
drag, startPoint x: 204, startPoint y: 217, endPoint x: 334, endPoint y: 215, distance: 129.8
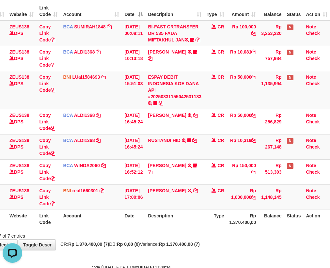
click at [216, 217] on tr "ID Website Link Code Account Date Description Type Rp 1.370.400,00 Balance Stat…" at bounding box center [150, 218] width 359 height 19
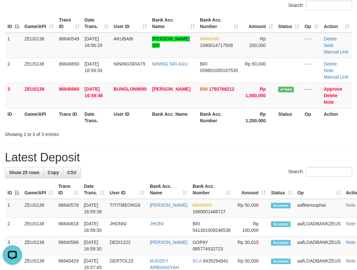
scroll to position [65, 0]
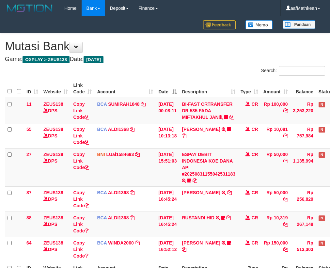
scroll to position [77, 36]
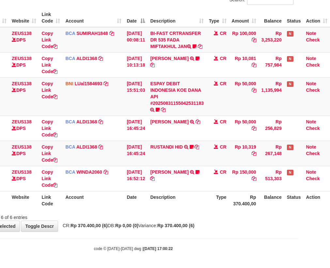
drag, startPoint x: 153, startPoint y: 204, endPoint x: 172, endPoint y: 207, distance: 19.8
click at [154, 204] on th "Description" at bounding box center [176, 200] width 59 height 19
drag, startPoint x: 172, startPoint y: 207, endPoint x: 332, endPoint y: 199, distance: 159.7
click at [324, 199] on tr "ID Website Link Code Account Date Description Type Rp 370.400,00 Balance Status…" at bounding box center [151, 200] width 356 height 19
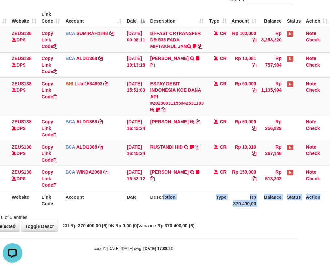
scroll to position [0, 0]
drag, startPoint x: 199, startPoint y: 217, endPoint x: 203, endPoint y: 217, distance: 4.3
click at [200, 217] on div "Showing 1 to 6 of 6 entries" at bounding box center [133, 215] width 330 height 9
drag, startPoint x: 203, startPoint y: 217, endPoint x: 211, endPoint y: 214, distance: 8.5
click at [203, 217] on div "Showing 1 to 6 of 6 entries" at bounding box center [133, 215] width 330 height 9
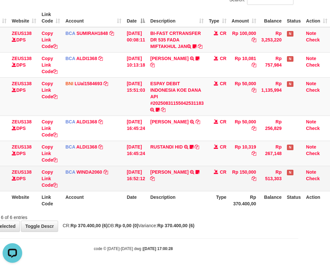
click at [193, 187] on td "[DEMOGRAPHIC_DATA] SARAGIH TRSF E-BANKING CR 3108/FTSCY/WS95031 150000.00ISMULL…" at bounding box center [176, 178] width 59 height 25
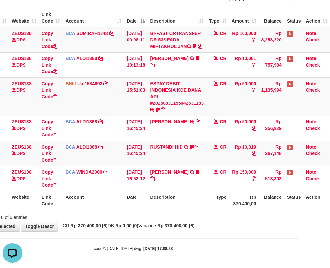
click at [321, 194] on table "ID Website Link Code Account Date Description Type Amount Balance Status Action…" at bounding box center [151, 108] width 356 height 201
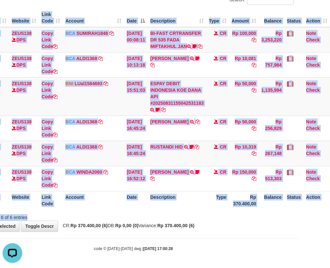
drag, startPoint x: 180, startPoint y: 211, endPoint x: 332, endPoint y: 210, distance: 152.0
click at [189, 213] on div "Search: ID Website Link Code Account Date Description Type Amount Balance Statu…" at bounding box center [133, 107] width 320 height 225
click at [112, 206] on th "Account" at bounding box center [93, 200] width 61 height 19
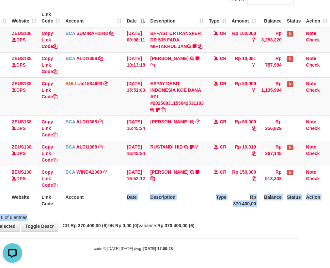
drag, startPoint x: 119, startPoint y: 209, endPoint x: 331, endPoint y: 198, distance: 212.9
click at [192, 210] on div "ID Website Link Code Account Date Description Type Amount Balance Status Action…" at bounding box center [133, 109] width 330 height 205
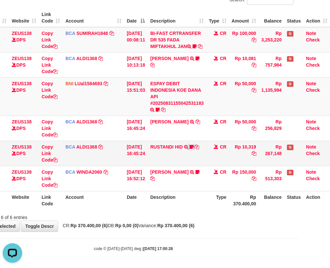
click at [209, 153] on tr "88 ZEUS138 DPS Copy Link Code BCA ALDI1368 DPS ALDI mutasi_20250831_3354 | 88 m…" at bounding box center [151, 153] width 356 height 25
click at [189, 196] on th "Description" at bounding box center [176, 200] width 59 height 19
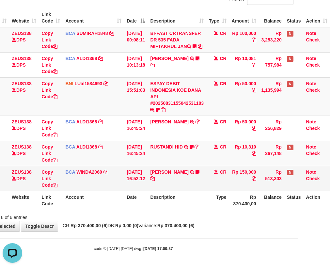
drag, startPoint x: 181, startPoint y: 198, endPoint x: 311, endPoint y: 186, distance: 131.0
click at [220, 202] on tr "ID Website Link Code Account Date Description Type Rp 370.400,00 Balance Status…" at bounding box center [151, 200] width 356 height 19
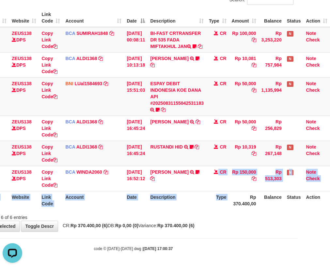
drag, startPoint x: 246, startPoint y: 194, endPoint x: 332, endPoint y: 183, distance: 86.8
click at [324, 185] on tr "64 ZEUS138 DPS Copy Link Code BCA WINDA2060 DPS WINDA mutasi_20250831_4644 | 64…" at bounding box center [151, 178] width 356 height 25
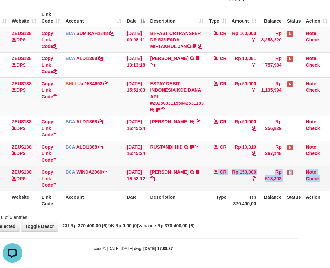
click at [95, 179] on td "BCA WINDA2060 DPS WINDA mutasi_20250831_4644 | 64 mutasi_20250831_4644 | 64" at bounding box center [93, 178] width 61 height 25
drag, startPoint x: 98, startPoint y: 182, endPoint x: 101, endPoint y: 184, distance: 3.5
click at [100, 184] on td "BCA WINDA2060 DPS WINDA mutasi_20250831_4644 | 64 mutasi_20250831_4644 | 64" at bounding box center [93, 178] width 61 height 25
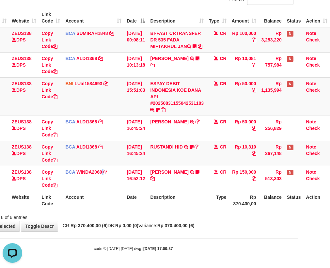
click at [135, 202] on th "Date" at bounding box center [135, 200] width 23 height 19
drag, startPoint x: 137, startPoint y: 203, endPoint x: 333, endPoint y: 225, distance: 197.5
click at [142, 204] on th "Date" at bounding box center [135, 200] width 23 height 19
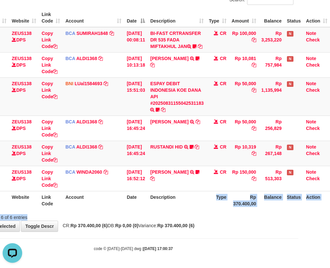
drag, startPoint x: 181, startPoint y: 215, endPoint x: 185, endPoint y: 222, distance: 8.5
click at [183, 215] on div "Search: ID Website Link Code Account Date Description Type Amount Balance Statu…" at bounding box center [133, 107] width 320 height 225
click at [184, 217] on div "Showing 1 to 6 of 6 entries" at bounding box center [133, 215] width 330 height 9
click at [185, 217] on div "Showing 1 to 6 of 6 entries" at bounding box center [133, 215] width 330 height 9
click at [163, 219] on div "Showing 1 to 6 of 6 entries" at bounding box center [133, 215] width 330 height 9
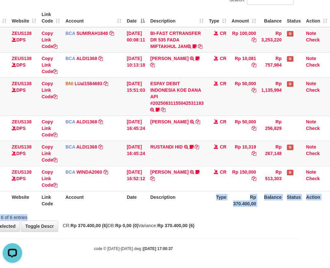
click at [178, 249] on div "code © 2012-2018 dwg | 2025/08/31 17:00:37" at bounding box center [133, 248] width 330 height 7
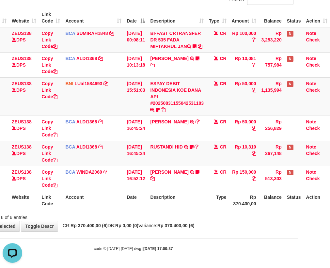
drag, startPoint x: 188, startPoint y: 241, endPoint x: 202, endPoint y: 207, distance: 36.4
click at [193, 232] on body "Toggle navigation Home Bank Account List Load By Website Group [OXPLAY] ZEUS138…" at bounding box center [133, 98] width 330 height 338
click at [161, 201] on th "Description" at bounding box center [176, 200] width 59 height 19
click at [166, 204] on th "Description" at bounding box center [176, 200] width 59 height 19
click at [171, 205] on th "Description" at bounding box center [176, 200] width 59 height 19
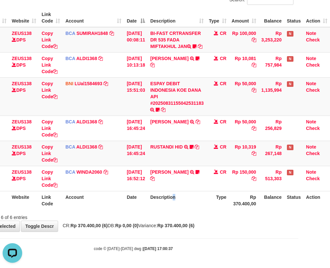
click at [175, 205] on th "Description" at bounding box center [176, 200] width 59 height 19
click at [166, 205] on th "Description" at bounding box center [176, 200] width 59 height 19
drag, startPoint x: 174, startPoint y: 202, endPoint x: 197, endPoint y: 197, distance: 23.3
click at [186, 199] on th "Description" at bounding box center [176, 200] width 59 height 19
drag, startPoint x: 177, startPoint y: 198, endPoint x: 333, endPoint y: 178, distance: 157.5
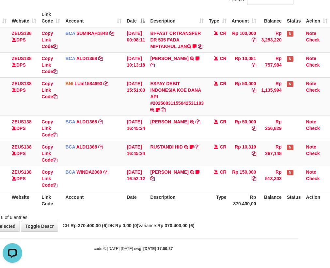
click at [198, 195] on th "Description" at bounding box center [176, 200] width 59 height 19
click at [149, 200] on tr "ID Website Link Code Account Date Description Type Rp 370.400,00 Balance Status…" at bounding box center [151, 200] width 356 height 19
drag, startPoint x: 228, startPoint y: 198, endPoint x: 334, endPoint y: 180, distance: 107.2
click at [289, 188] on table "ID Website Link Code Account Date Description Type Amount Balance Status Action…" at bounding box center [151, 108] width 356 height 201
click at [169, 194] on th "Description" at bounding box center [176, 200] width 59 height 19
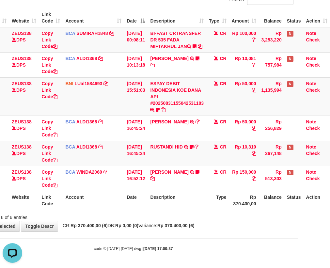
click at [187, 195] on th "Description" at bounding box center [176, 200] width 59 height 19
drag, startPoint x: 189, startPoint y: 197, endPoint x: 191, endPoint y: 206, distance: 8.7
click at [191, 206] on th "Description" at bounding box center [176, 200] width 59 height 19
click at [189, 201] on th "Description" at bounding box center [176, 200] width 59 height 19
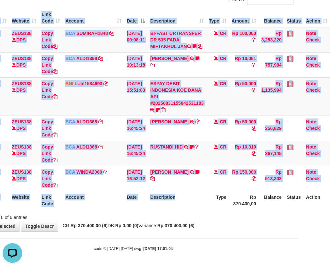
drag, startPoint x: 203, startPoint y: 211, endPoint x: 202, endPoint y: 204, distance: 6.3
click at [202, 206] on div "ID Website Link Code Account Date Description Type Amount Balance Status Action…" at bounding box center [133, 109] width 330 height 205
click at [192, 209] on th "Description" at bounding box center [176, 200] width 59 height 19
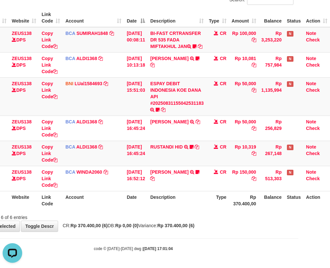
drag, startPoint x: 192, startPoint y: 209, endPoint x: 195, endPoint y: 210, distance: 3.4
click at [195, 210] on div "ID Website Link Code Account Date Description Type Amount Balance Status Action…" at bounding box center [133, 109] width 330 height 205
click at [198, 208] on th "Description" at bounding box center [176, 200] width 59 height 19
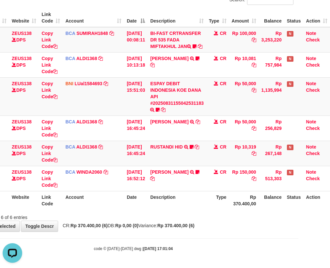
click at [199, 208] on th "Description" at bounding box center [176, 200] width 59 height 19
click at [200, 207] on th "Description" at bounding box center [176, 200] width 59 height 19
click at [201, 209] on th "Description" at bounding box center [176, 200] width 59 height 19
click at [201, 210] on div "ID Website Link Code Account Date Description Type Amount Balance Status Action…" at bounding box center [133, 109] width 330 height 205
click at [202, 211] on div "ID Website Link Code Account Date Description Type Amount Balance Status Action…" at bounding box center [133, 109] width 330 height 205
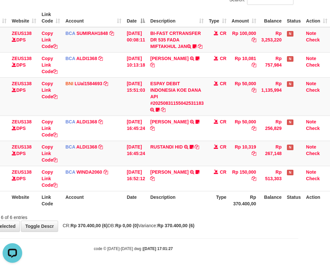
drag, startPoint x: 203, startPoint y: 228, endPoint x: 332, endPoint y: 227, distance: 129.1
click at [204, 234] on body "Toggle navigation Home Bank Account List Load By Website Group [OXPLAY] ZEUS138…" at bounding box center [133, 98] width 330 height 338
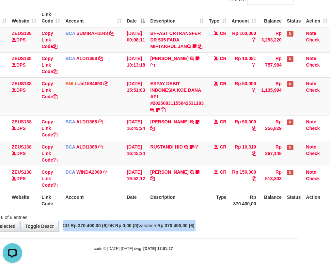
click at [118, 216] on div "Showing 1 to 6 of 6 entries" at bounding box center [133, 215] width 330 height 9
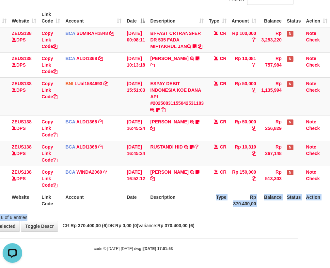
click at [174, 217] on div "Search: ID Website Link Code Account Date Description Type Amount Balance Statu…" at bounding box center [133, 107] width 320 height 225
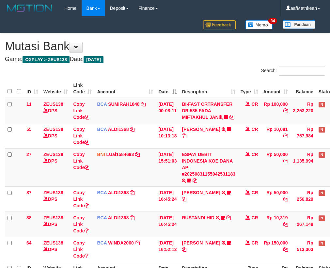
scroll to position [77, 36]
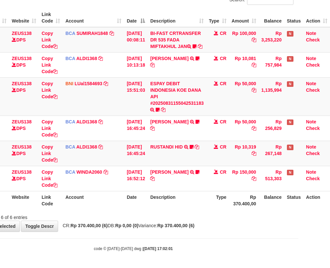
click at [179, 212] on div "Showing 1 to 6 of 6 entries" at bounding box center [133, 215] width 330 height 9
drag, startPoint x: 183, startPoint y: 215, endPoint x: 187, endPoint y: 214, distance: 4.6
click at [183, 215] on div "Showing 1 to 6 of 6 entries" at bounding box center [133, 215] width 330 height 9
click at [182, 215] on div "Showing 1 to 6 of 6 entries" at bounding box center [133, 215] width 330 height 9
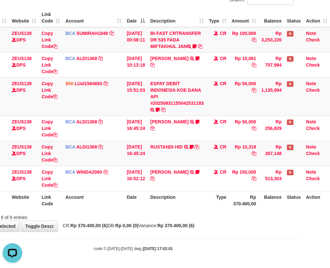
drag, startPoint x: 183, startPoint y: 217, endPoint x: 187, endPoint y: 218, distance: 4.0
click at [184, 217] on div "Showing 1 to 6 of 6 entries" at bounding box center [133, 215] width 330 height 9
click at [185, 219] on div "Showing 1 to 6 of 6 entries" at bounding box center [133, 215] width 330 height 9
click at [187, 220] on div "Showing 1 to 6 of 6 entries" at bounding box center [133, 215] width 330 height 9
drag, startPoint x: 180, startPoint y: 217, endPoint x: 203, endPoint y: 209, distance: 24.3
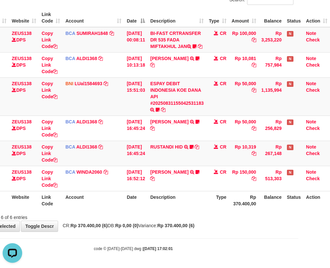
click at [182, 215] on div "Showing 1 to 6 of 6 entries" at bounding box center [133, 215] width 330 height 9
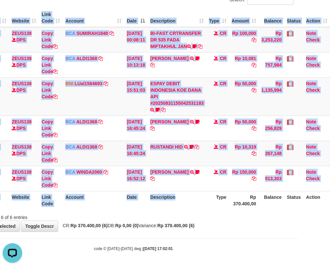
click at [203, 209] on div "ID Website Link Code Account Date Description Type Amount Balance Status Action…" at bounding box center [133, 109] width 330 height 205
click at [194, 210] on div "ID Website Link Code Account Date Description Type Amount Balance Status Action…" at bounding box center [133, 109] width 330 height 205
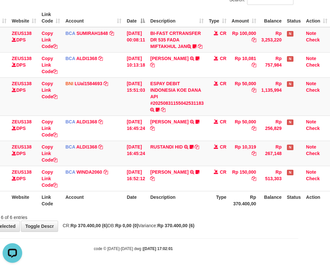
click at [202, 214] on div "Showing 1 to 6 of 6 entries" at bounding box center [133, 215] width 330 height 9
click at [194, 204] on th "Description" at bounding box center [176, 200] width 59 height 19
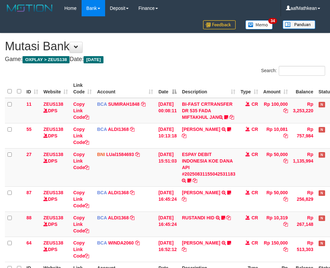
scroll to position [77, 36]
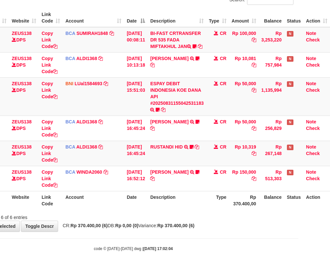
click at [230, 196] on th "Rp 370.400,00" at bounding box center [244, 200] width 30 height 19
click at [219, 198] on th "Type" at bounding box center [217, 200] width 23 height 19
click at [213, 200] on th "Type" at bounding box center [217, 200] width 23 height 19
click at [189, 202] on th "Description" at bounding box center [176, 200] width 59 height 19
click at [187, 202] on th "Description" at bounding box center [176, 200] width 59 height 19
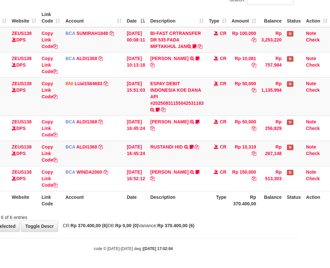
click at [184, 201] on th "Description" at bounding box center [176, 200] width 59 height 19
drag, startPoint x: 186, startPoint y: 196, endPoint x: 201, endPoint y: 192, distance: 16.3
click at [186, 197] on th "Description" at bounding box center [176, 200] width 59 height 19
click at [170, 209] on div "ID Website Link Code Account Date Description Type Amount Balance Status Action…" at bounding box center [133, 109] width 330 height 205
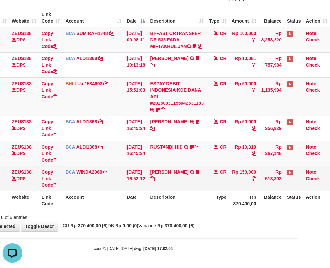
click at [230, 203] on div "Search: ID Website Link Code Account Date Description Type Amount Balance Statu…" at bounding box center [133, 107] width 320 height 225
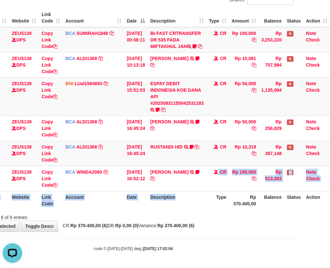
drag, startPoint x: 167, startPoint y: 190, endPoint x: 199, endPoint y: 195, distance: 32.3
click at [185, 194] on table "ID Website Link Code Account Date Description Type Amount Balance Status Action…" at bounding box center [151, 108] width 356 height 201
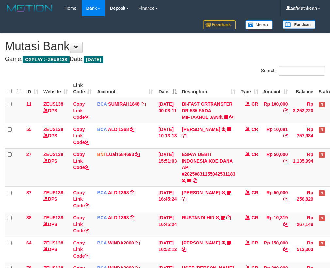
scroll to position [77, 36]
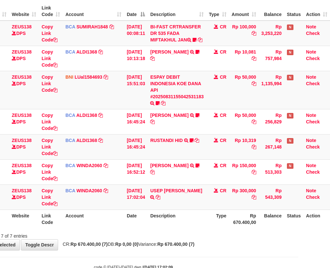
click at [186, 207] on td "USEP MAULANA RIZKI TRSF E-BANKING CR 3108/FTSCY/WS95271 300000.00USEP MAULANA R…" at bounding box center [176, 196] width 59 height 25
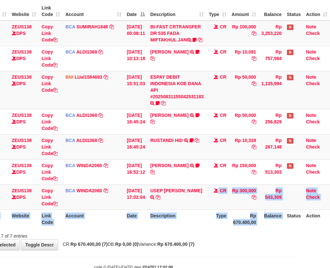
drag, startPoint x: 334, startPoint y: 222, endPoint x: 356, endPoint y: 221, distance: 22.2
click at [298, 221] on html "Toggle navigation Home Bank Account List Load By Website Group [OXPLAY] ZEUS138…" at bounding box center [133, 105] width 330 height 364
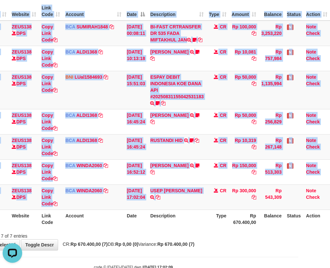
scroll to position [0, 0]
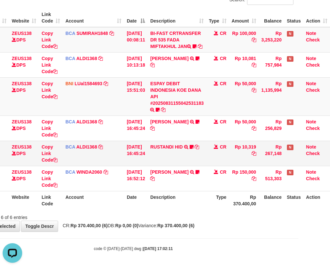
click at [228, 139] on td "CR" at bounding box center [217, 127] width 23 height 25
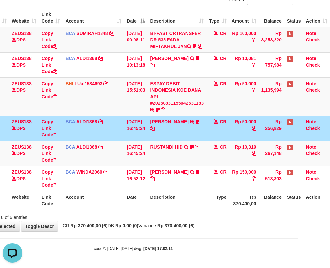
click at [289, 158] on tr "88 ZEUS138 DPS Copy Link Code BCA ALDI1368 DPS ALDI mutasi_20250831_3354 | 88 m…" at bounding box center [151, 153] width 356 height 25
click at [314, 144] on tbody "11 ZEUS138 DPS Copy Link Code BCA SUMIRAH1848 DPS SUMIRAH mutasi_20250831_4156 …" at bounding box center [151, 109] width 356 height 164
drag, startPoint x: 243, startPoint y: 224, endPoint x: 333, endPoint y: 237, distance: 90.6
click at [280, 234] on body "Toggle navigation Home Bank Account List Load By Website Group [OXPLAY] ZEUS138…" at bounding box center [133, 98] width 330 height 338
drag, startPoint x: 218, startPoint y: 166, endPoint x: 437, endPoint y: 207, distance: 222.4
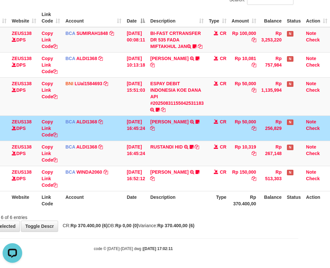
click at [298, 207] on html "Toggle navigation Home Bank Account List Load By Website Group [OXPLAY] ZEUS138…" at bounding box center [133, 98] width 330 height 338
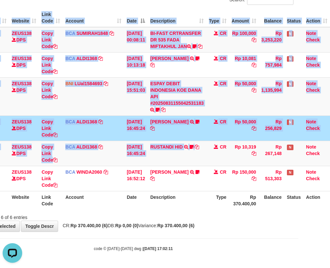
click at [187, 191] on table "ID Website Link Code Account Date Description Type Amount Balance Status Action…" at bounding box center [151, 108] width 356 height 201
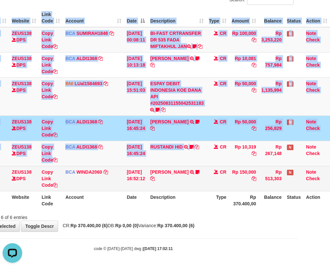
click at [187, 189] on td "ISMULLAH SARAGIH TRSF E-BANKING CR 3108/FTSCY/WS95031 150000.00ISMULLAH SARAGIH…" at bounding box center [176, 178] width 59 height 25
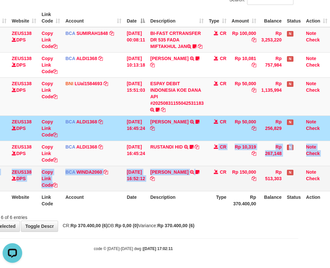
click at [187, 189] on td "ISMULLAH SARAGIH TRSF E-BANKING CR 3108/FTSCY/WS95031 150000.00ISMULLAH SARAGIH…" at bounding box center [176, 178] width 59 height 25
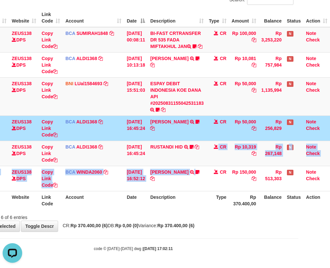
click at [188, 191] on table "ID Website Link Code Account Date Description Type Amount Balance Status Action…" at bounding box center [151, 108] width 356 height 201
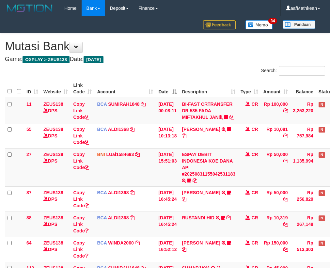
scroll to position [77, 36]
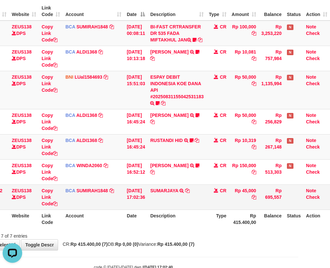
drag, startPoint x: 191, startPoint y: 198, endPoint x: 189, endPoint y: 204, distance: 6.3
click at [190, 202] on td "SUMARJAYA TRSF E-BANKING CR 3108/FTSCY/WS95031 45000.00SUMARJAYA" at bounding box center [176, 196] width 59 height 25
click at [163, 193] on link "SUMARJAYA" at bounding box center [164, 190] width 28 height 5
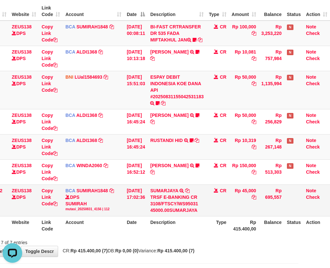
click at [197, 201] on div "TRSF E-BANKING CR 3108/FTSCY/WS95031 45000.00SUMARJAYA" at bounding box center [176, 204] width 53 height 20
click at [197, 202] on div "TRSF E-BANKING CR 3108/FTSCY/WS95031 45000.00SUMARJAYA" at bounding box center [176, 204] width 53 height 20
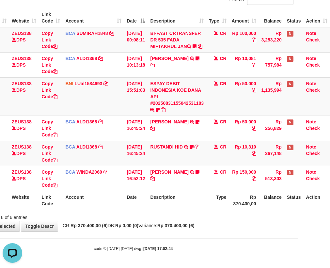
click at [182, 196] on th "Description" at bounding box center [176, 200] width 59 height 19
click at [182, 197] on th "Description" at bounding box center [176, 200] width 59 height 19
click at [114, 210] on div "ID Website Link Code Account Date Description Type Amount Balance Status Action…" at bounding box center [133, 109] width 330 height 205
drag, startPoint x: 122, startPoint y: 215, endPoint x: 115, endPoint y: 219, distance: 7.8
click at [124, 216] on div "Showing 1 to 6 of 6 entries" at bounding box center [133, 215] width 330 height 9
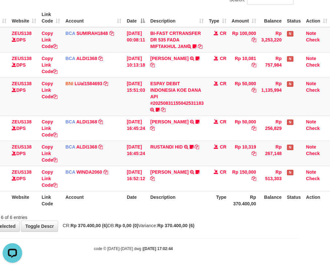
click at [115, 214] on div "Showing 1 to 6 of 6 entries" at bounding box center [133, 215] width 330 height 9
click at [117, 217] on div "Showing 1 to 6 of 6 entries" at bounding box center [133, 215] width 330 height 9
click at [120, 217] on div "Showing 1 to 6 of 6 entries" at bounding box center [133, 215] width 330 height 9
click at [126, 211] on div "ID Website Link Code Account Date Description Type Amount Balance Status Action…" at bounding box center [133, 109] width 330 height 205
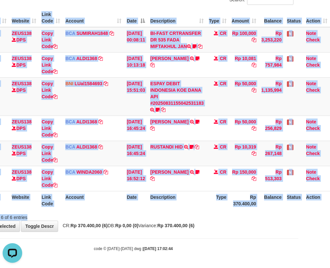
click at [125, 212] on div "Search: ID Website Link Code Account Date Description Type Amount Balance Statu…" at bounding box center [133, 107] width 320 height 225
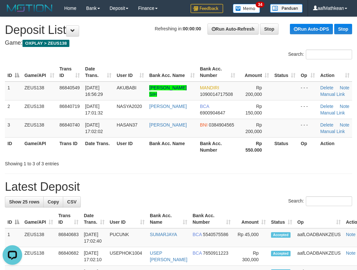
drag, startPoint x: 251, startPoint y: 163, endPoint x: 3, endPoint y: 159, distance: 248.8
click at [252, 164] on div "Showing 1 to 3 of 3 entries" at bounding box center [178, 162] width 357 height 9
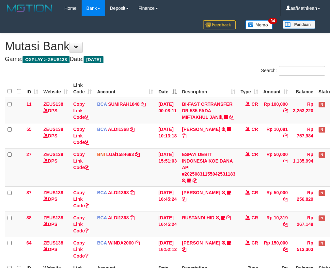
scroll to position [77, 36]
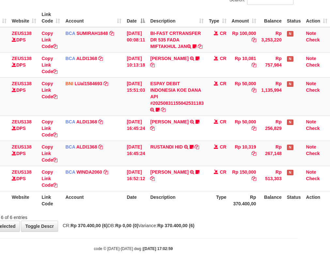
drag, startPoint x: 0, startPoint y: 0, endPoint x: 129, endPoint y: 217, distance: 251.9
click at [129, 217] on div "Showing 1 to 6 of 6 entries" at bounding box center [133, 215] width 330 height 9
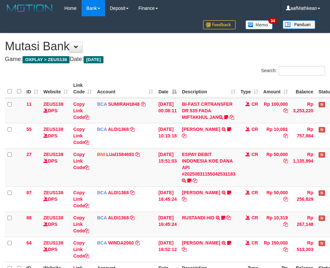
scroll to position [77, 36]
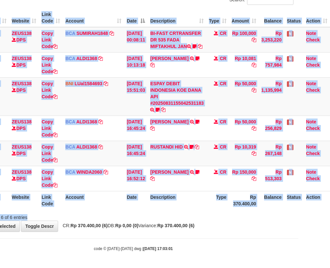
click at [149, 207] on th "Description" at bounding box center [176, 200] width 59 height 19
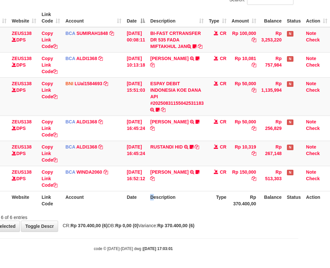
click at [154, 205] on th "Description" at bounding box center [176, 200] width 59 height 19
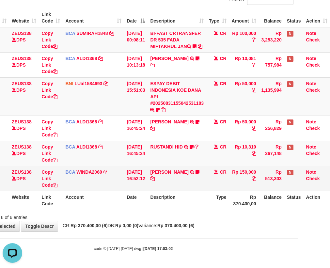
click at [215, 174] on td "CR" at bounding box center [217, 178] width 23 height 25
drag, startPoint x: 216, startPoint y: 175, endPoint x: 196, endPoint y: 181, distance: 20.4
click at [216, 180] on td "CR" at bounding box center [217, 178] width 23 height 25
click at [187, 189] on td "ISMULLAH SARAGIH TRSF E-BANKING CR 3108/FTSCY/WS95031 150000.00ISMULLAH SARAGIH…" at bounding box center [176, 178] width 59 height 25
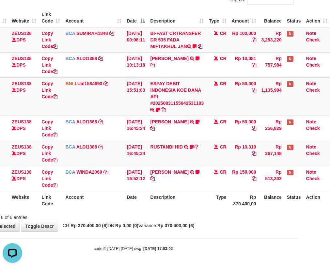
drag, startPoint x: 165, startPoint y: 193, endPoint x: 166, endPoint y: 198, distance: 4.6
click at [165, 194] on th "Description" at bounding box center [176, 200] width 59 height 19
drag, startPoint x: 166, startPoint y: 198, endPoint x: 159, endPoint y: 188, distance: 11.4
click at [165, 197] on th "Description" at bounding box center [176, 200] width 59 height 19
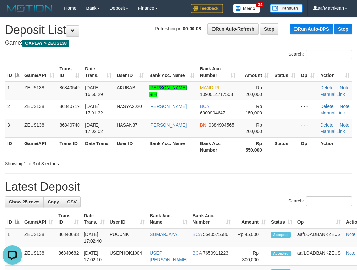
drag, startPoint x: 107, startPoint y: 49, endPoint x: 3, endPoint y: 100, distance: 116.1
drag, startPoint x: 135, startPoint y: 50, endPoint x: 1, endPoint y: 109, distance: 146.2
click at [122, 56] on div "Search:" at bounding box center [178, 55] width 357 height 11
drag, startPoint x: 116, startPoint y: 49, endPoint x: 66, endPoint y: 74, distance: 56.1
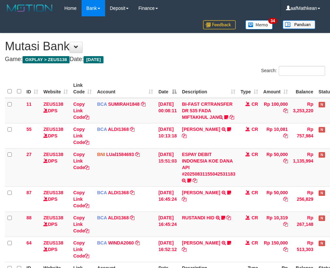
scroll to position [77, 36]
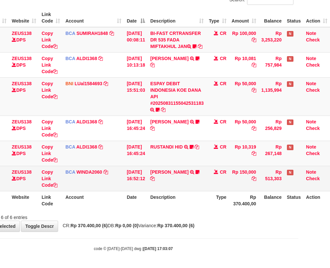
drag, startPoint x: 116, startPoint y: 183, endPoint x: 142, endPoint y: 180, distance: 25.6
click at [114, 185] on td "BCA WINDA2060 DPS WINDA mutasi_20250831_4644 | 64 mutasi_20250831_4644 | 64" at bounding box center [93, 178] width 61 height 25
click at [142, 180] on tr "64 ZEUS138 DPS Copy Link Code BCA WINDA2060 DPS WINDA mutasi_20250831_4644 | 64…" at bounding box center [151, 178] width 356 height 25
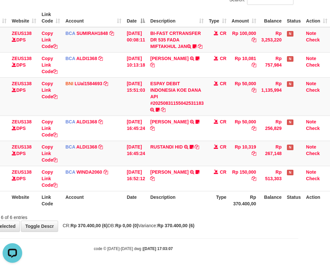
scroll to position [0, 0]
click at [138, 202] on th "Date" at bounding box center [135, 200] width 23 height 19
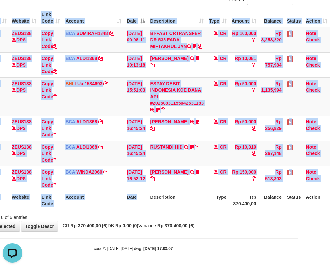
click at [150, 210] on div "ID Website Link Code Account Date Description Type Amount Balance Status Action…" at bounding box center [133, 109] width 330 height 205
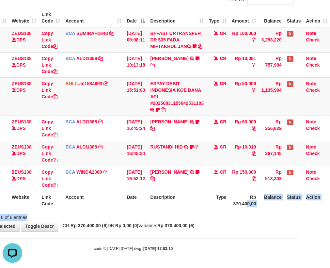
drag, startPoint x: 239, startPoint y: 212, endPoint x: 331, endPoint y: 169, distance: 102.1
click at [256, 202] on th "Rp 370.400,00" at bounding box center [244, 200] width 30 height 19
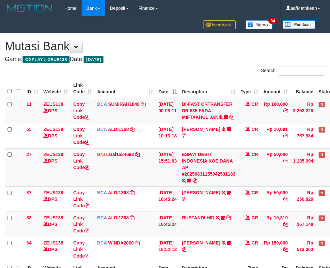
scroll to position [77, 36]
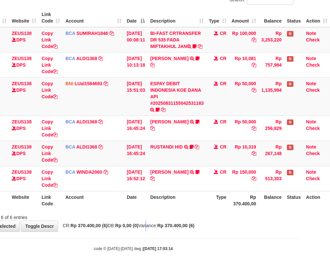
click at [150, 224] on span "CR: Rp 370.400,00 (6) DB: Rp 0,00 (0) Variance: Rp 370.400,00 (6)" at bounding box center [126, 225] width 135 height 5
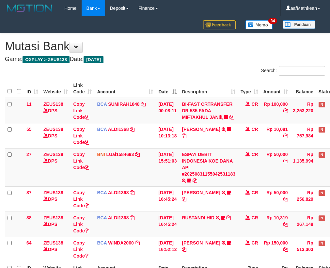
scroll to position [77, 36]
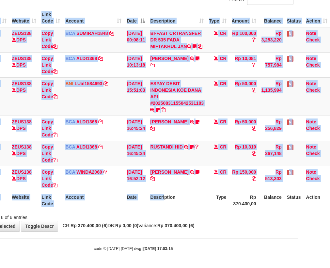
click at [165, 204] on th "Description" at bounding box center [176, 200] width 59 height 19
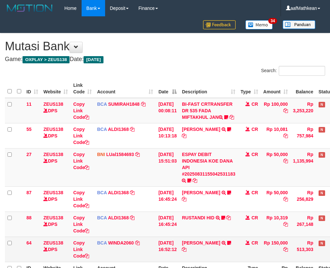
scroll to position [77, 36]
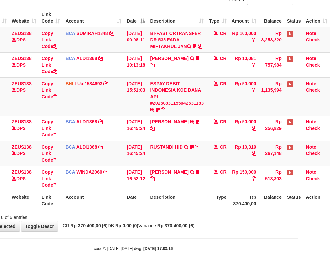
drag, startPoint x: 177, startPoint y: 194, endPoint x: 167, endPoint y: 194, distance: 10.1
click at [179, 194] on th "Description" at bounding box center [176, 200] width 59 height 19
drag, startPoint x: 153, startPoint y: 194, endPoint x: 334, endPoint y: 127, distance: 192.6
click at [160, 194] on th "Description" at bounding box center [176, 200] width 59 height 19
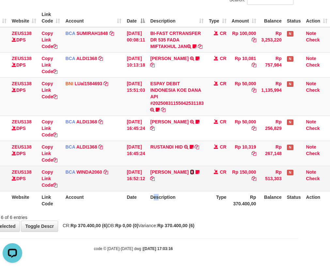
click at [194, 171] on icon at bounding box center [192, 172] width 4 height 5
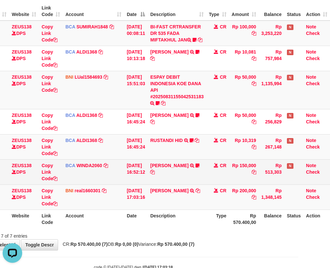
drag, startPoint x: 210, startPoint y: 183, endPoint x: 183, endPoint y: 203, distance: 33.3
click at [206, 184] on td "CR" at bounding box center [217, 171] width 23 height 25
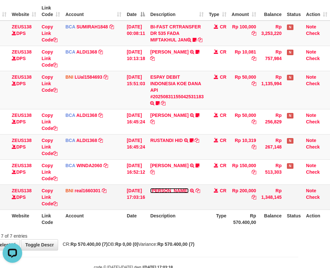
click at [150, 188] on link "[PERSON_NAME]" at bounding box center [169, 190] width 38 height 5
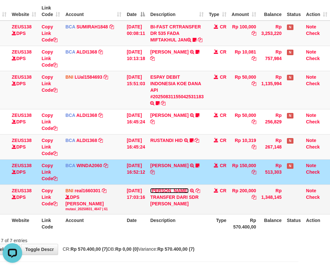
click at [150, 188] on link "[PERSON_NAME]" at bounding box center [169, 190] width 38 height 5
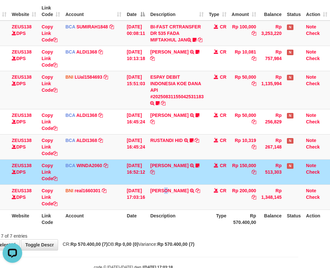
drag, startPoint x: 168, startPoint y: 216, endPoint x: 163, endPoint y: 217, distance: 5.4
click at [167, 216] on table "ID Website Link Code Account Date Description Type Amount Balance Status Action…" at bounding box center [151, 115] width 356 height 226
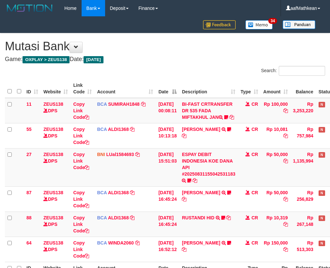
scroll to position [77, 36]
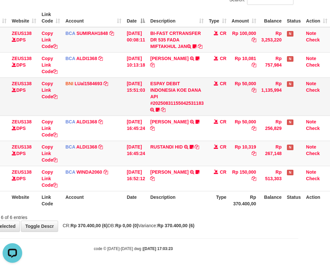
drag, startPoint x: 121, startPoint y: 100, endPoint x: 130, endPoint y: 110, distance: 13.8
click at [124, 100] on td "[DATE] 15:51:03" at bounding box center [135, 96] width 23 height 38
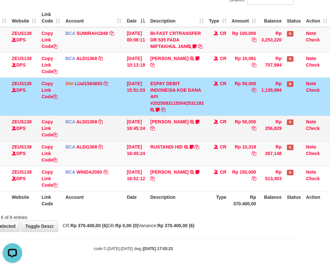
drag, startPoint x: 130, startPoint y: 110, endPoint x: 156, endPoint y: 127, distance: 30.8
click at [137, 113] on td "[DATE] 15:51:03" at bounding box center [135, 96] width 23 height 38
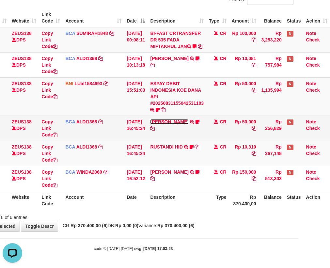
click at [150, 119] on link "[PERSON_NAME]" at bounding box center [169, 121] width 38 height 5
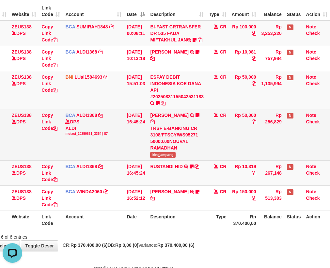
click at [164, 135] on div "TRSF E-BANKING CR 3108/FTSCY/WS95271 50000.00NOUVAL RAMADHAN" at bounding box center [176, 138] width 53 height 26
click at [167, 143] on div "TRSF E-BANKING CR 3108/FTSCY/WS95271 50000.00NOUVAL RAMADHAN" at bounding box center [176, 138] width 53 height 26
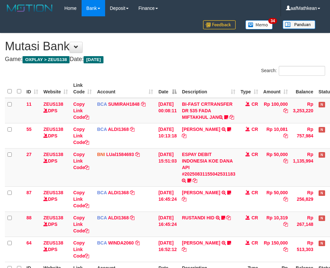
scroll to position [77, 36]
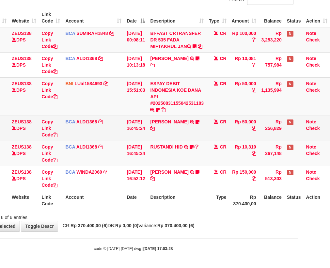
click at [176, 138] on td "NOUVAL RAMADHAN TRSF E-BANKING CR 3108/FTSCY/WS95271 50000.00NOUVAL RAMADHAN ki…" at bounding box center [176, 127] width 59 height 25
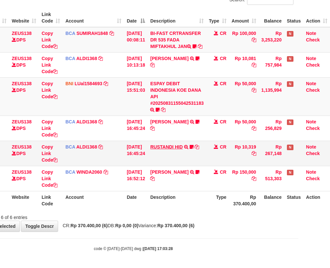
drag, startPoint x: 178, startPoint y: 138, endPoint x: 173, endPoint y: 146, distance: 9.8
click at [182, 140] on td "NOUVAL RAMADHAN TRSF E-BANKING CR 3108/FTSCY/WS95271 50000.00NOUVAL RAMADHAN ki…" at bounding box center [176, 127] width 59 height 25
click at [150, 144] on link "RUSTANDI HID" at bounding box center [166, 146] width 32 height 5
click at [174, 156] on td "RUSTANDI HID TRSF E-BANKING CR 3108/FTSCY/WS95051 10319.002025083136067805 TRFD…" at bounding box center [176, 153] width 59 height 25
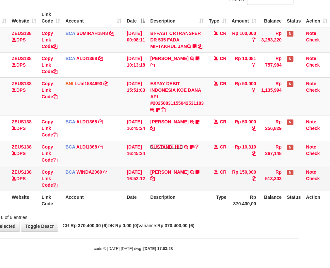
click at [150, 144] on link "RUSTANDI HID" at bounding box center [166, 146] width 32 height 5
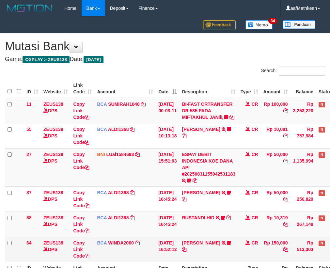
scroll to position [77, 36]
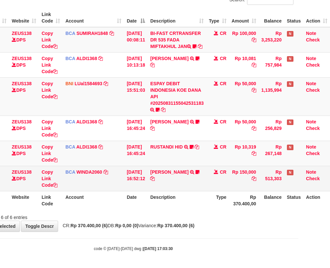
click at [150, 186] on td "ISMULLAH SARAGIH TRSF E-BANKING CR 3108/FTSCY/WS95031 150000.00ISMULLAH SARAGIH…" at bounding box center [176, 178] width 59 height 25
drag, startPoint x: 152, startPoint y: 187, endPoint x: 159, endPoint y: 189, distance: 8.2
click at [156, 191] on table "ID Website Link Code Account Date Description Type Amount Balance Status Action…" at bounding box center [151, 108] width 356 height 201
click at [145, 189] on td "[DATE] 16:52:12" at bounding box center [135, 178] width 23 height 25
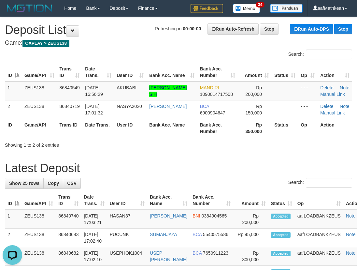
drag, startPoint x: 117, startPoint y: 27, endPoint x: 3, endPoint y: 73, distance: 122.6
click at [116, 28] on h1 "Refreshing in: 00:00:00 Run Auto-Refresh Stop Run Auto-DPS Stop Deposit List" at bounding box center [179, 29] width 348 height 13
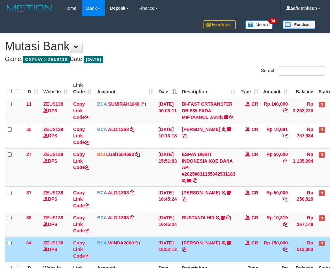
scroll to position [77, 36]
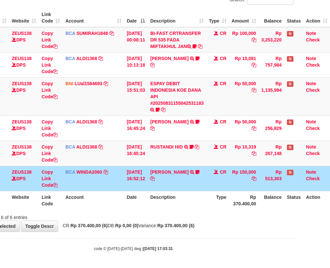
click at [138, 187] on td "[DATE] 16:52:12" at bounding box center [135, 178] width 23 height 25
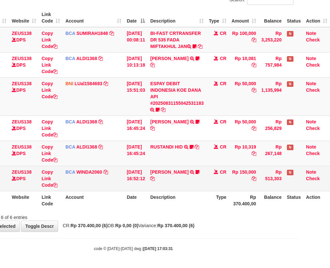
drag, startPoint x: 140, startPoint y: 186, endPoint x: 167, endPoint y: 179, distance: 27.3
click at [146, 186] on td "[DATE] 16:52:12" at bounding box center [135, 178] width 23 height 25
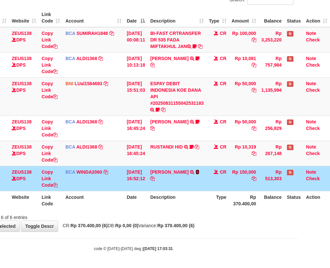
click at [195, 169] on link at bounding box center [197, 171] width 4 height 5
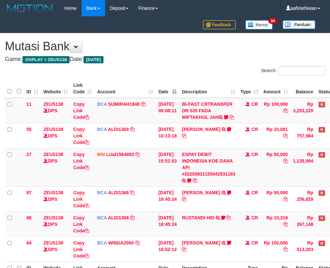
scroll to position [77, 36]
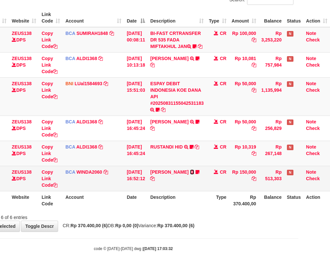
click at [190, 169] on link at bounding box center [192, 171] width 4 height 5
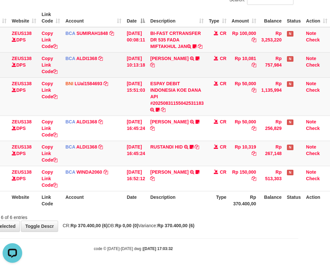
scroll to position [0, 0]
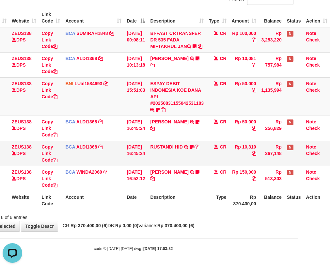
click at [202, 165] on td "RUSTANDI HID TRSF E-BANKING CR 3108/FTSCY/WS95051 10319.002025083136067805 TRFD…" at bounding box center [176, 153] width 59 height 25
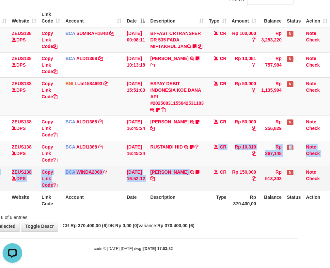
click at [204, 167] on tbody "11 ZEUS138 DPS Copy Link Code BCA SUMIRAH1848 DPS SUMIRAH mutasi_20250831_4156 …" at bounding box center [151, 109] width 356 height 164
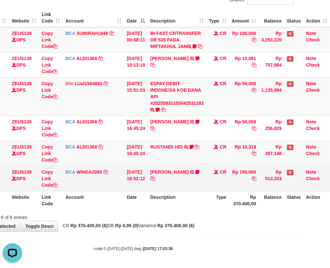
click at [214, 169] on td "CR" at bounding box center [217, 178] width 23 height 25
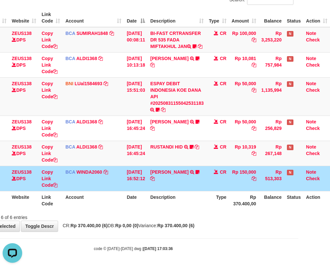
click at [224, 187] on td "CR" at bounding box center [217, 178] width 23 height 25
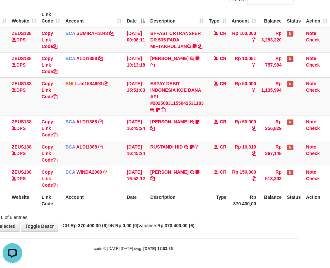
click at [207, 193] on th "Type" at bounding box center [217, 200] width 23 height 19
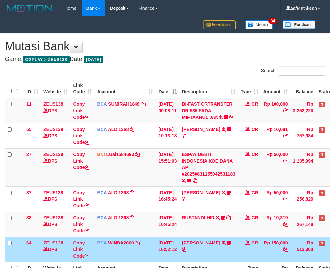
scroll to position [77, 36]
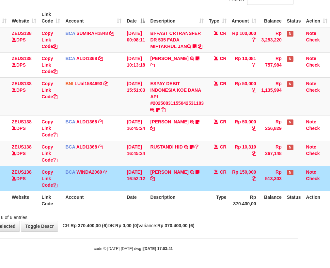
click at [142, 177] on td "[DATE] 16:52:12" at bounding box center [135, 178] width 23 height 25
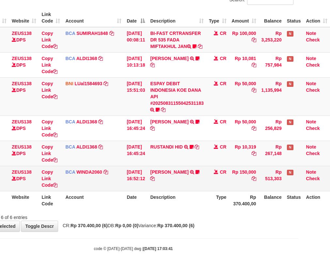
click at [144, 180] on td "[DATE] 16:52:12" at bounding box center [135, 178] width 23 height 25
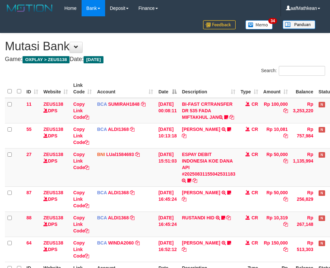
click at [156, 236] on td "[DATE] 16:52:12" at bounding box center [167, 248] width 23 height 25
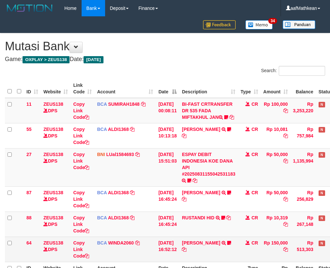
scroll to position [77, 36]
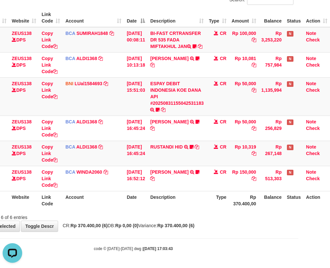
click at [202, 214] on div "Showing 1 to 6 of 6 entries" at bounding box center [133, 215] width 330 height 9
click at [203, 218] on div "Showing 1 to 6 of 6 entries" at bounding box center [133, 215] width 330 height 9
click at [195, 220] on div "**********" at bounding box center [133, 97] width 330 height 269
click at [187, 221] on div "**********" at bounding box center [133, 97] width 330 height 269
click at [195, 222] on div "**********" at bounding box center [133, 97] width 330 height 269
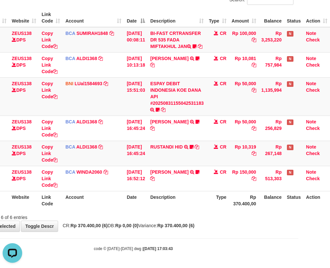
drag, startPoint x: 197, startPoint y: 221, endPoint x: 202, endPoint y: 218, distance: 5.7
click at [197, 220] on div "**********" at bounding box center [133, 97] width 330 height 269
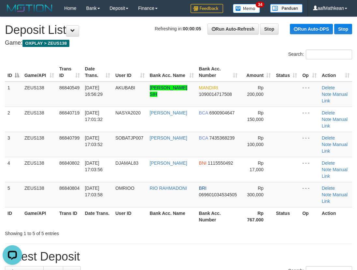
drag, startPoint x: 89, startPoint y: 57, endPoint x: 42, endPoint y: 80, distance: 52.1
click at [89, 57] on div "Search:" at bounding box center [178, 55] width 357 height 11
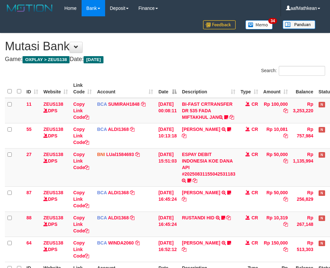
scroll to position [77, 36]
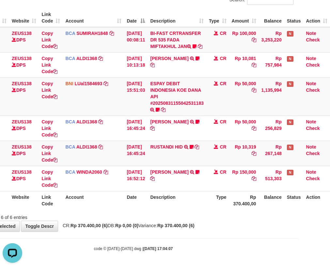
drag, startPoint x: 203, startPoint y: 218, endPoint x: 332, endPoint y: 143, distance: 149.5
click at [293, 160] on div "Search: ID Website Link Code Account Date Description Type Amount Balance Statu…" at bounding box center [133, 107] width 320 height 225
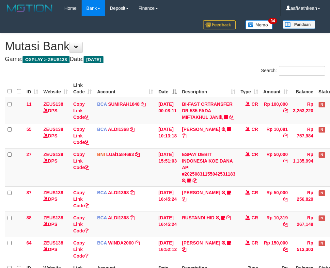
scroll to position [77, 36]
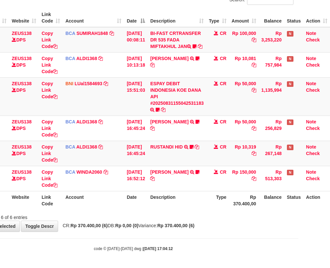
click at [185, 198] on th "Description" at bounding box center [176, 200] width 59 height 19
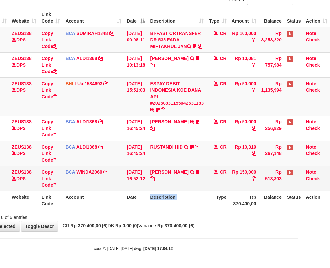
click at [196, 193] on th "Description" at bounding box center [176, 200] width 59 height 19
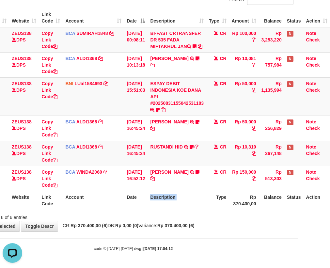
scroll to position [0, 0]
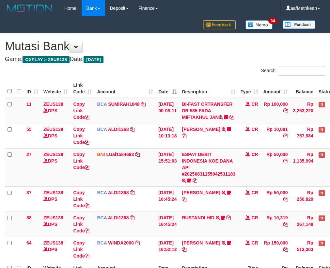
scroll to position [77, 36]
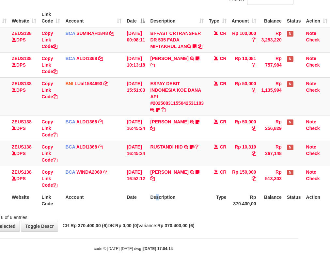
click at [158, 193] on th "Description" at bounding box center [176, 200] width 59 height 19
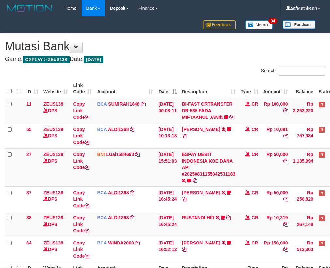
scroll to position [77, 36]
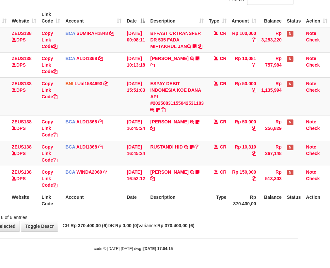
drag, startPoint x: 0, startPoint y: 0, endPoint x: 158, endPoint y: 192, distance: 249.0
click at [158, 192] on th "Description" at bounding box center [176, 200] width 59 height 19
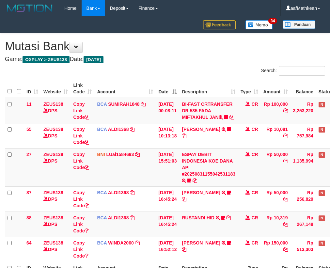
scroll to position [77, 36]
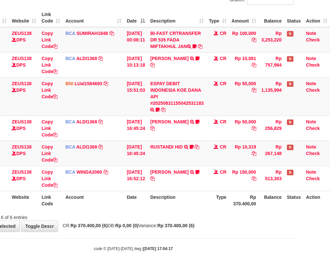
click at [143, 198] on th "Date" at bounding box center [135, 200] width 23 height 19
click at [144, 198] on th "Date" at bounding box center [135, 200] width 23 height 19
click at [148, 195] on tr "ID Website Link Code Account Date Description Type Rp 370.400,00 Balance Status…" at bounding box center [151, 200] width 356 height 19
click at [148, 194] on th "Description" at bounding box center [176, 200] width 59 height 19
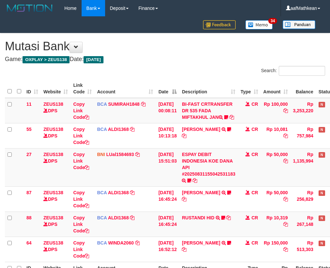
click at [179, 262] on th "Description" at bounding box center [208, 271] width 59 height 19
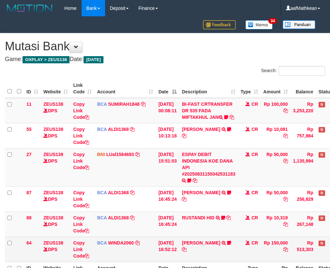
scroll to position [77, 36]
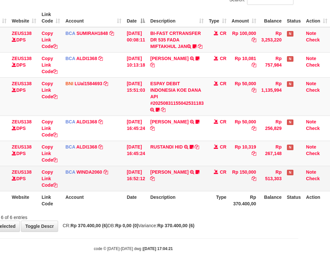
click at [166, 189] on td "ISMULLAH SARAGIH TRSF E-BANKING CR 3108/FTSCY/WS95031 150000.00ISMULLAH SARAGIH…" at bounding box center [176, 178] width 59 height 25
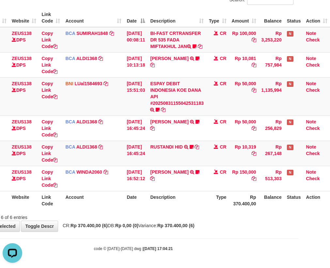
drag, startPoint x: 200, startPoint y: 203, endPoint x: 192, endPoint y: 205, distance: 8.2
click at [194, 204] on th "Description" at bounding box center [176, 200] width 59 height 19
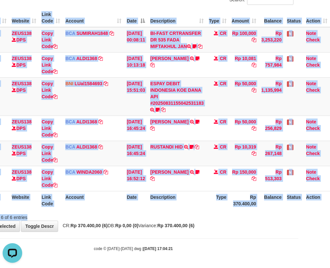
drag, startPoint x: 180, startPoint y: 213, endPoint x: 193, endPoint y: 206, distance: 14.7
click at [183, 211] on div "ID Website Link Code Account Date Description Type Amount Balance Status Action…" at bounding box center [133, 109] width 330 height 205
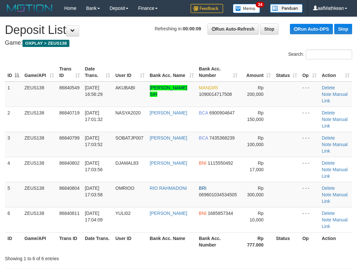
click at [112, 55] on div "Search:" at bounding box center [178, 55] width 357 height 11
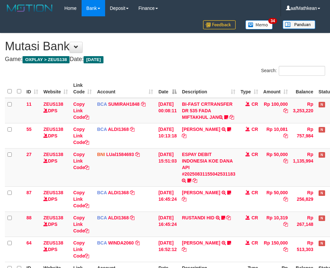
click at [186, 236] on td "[DEMOGRAPHIC_DATA] SARAGIH TRSF E-BANKING CR 3108/FTSCY/WS95031 150000.00ISMULL…" at bounding box center [208, 248] width 59 height 25
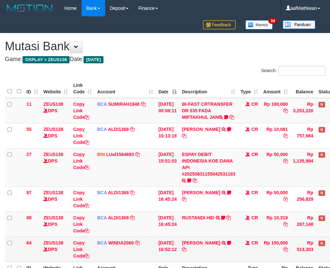
scroll to position [77, 36]
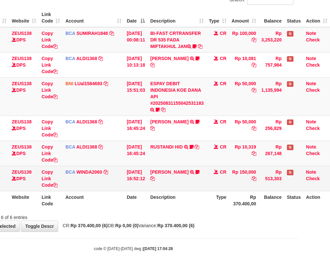
click at [198, 185] on td "[DEMOGRAPHIC_DATA] SARAGIH TRSF E-BANKING CR 3108/FTSCY/WS95031 150000.00ISMULL…" at bounding box center [176, 178] width 59 height 25
click at [198, 188] on td "ISMULLAH SARAGIH TRSF E-BANKING CR 3108/FTSCY/WS95031 150000.00ISMULLAH SARAGIH…" at bounding box center [176, 178] width 59 height 25
click at [198, 187] on td "ISMULLAH SARAGIH TRSF E-BANKING CR 3108/FTSCY/WS95031 150000.00ISMULLAH SARAGIH…" at bounding box center [176, 178] width 59 height 25
click at [162, 185] on td "ISMULLAH SARAGIH TRSF E-BANKING CR 3108/FTSCY/WS95031 150000.00ISMULLAH SARAGIH…" at bounding box center [176, 178] width 59 height 25
drag, startPoint x: 162, startPoint y: 185, endPoint x: 166, endPoint y: 190, distance: 6.5
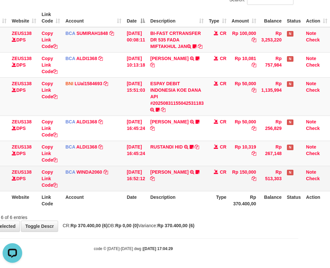
click at [165, 189] on td "ISMULLAH SARAGIH TRSF E-BANKING CR 3108/FTSCY/WS95031 150000.00ISMULLAH SARAGIH…" at bounding box center [176, 178] width 59 height 25
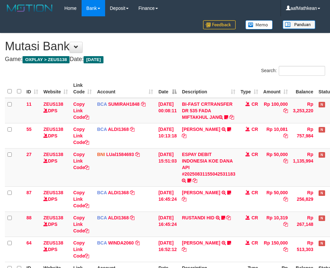
click at [179, 262] on th "Description" at bounding box center [208, 271] width 59 height 19
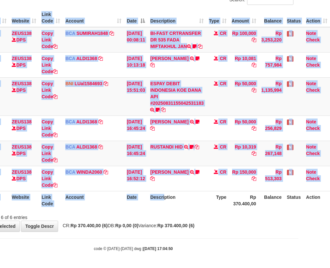
click at [167, 210] on div "ID Website Link Code Account Date Description Type Amount Balance Status Action…" at bounding box center [133, 109] width 330 height 205
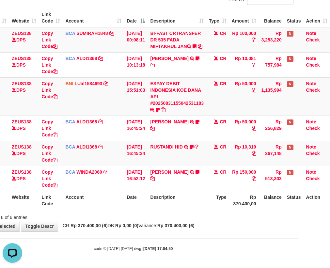
drag, startPoint x: 175, startPoint y: 213, endPoint x: 174, endPoint y: 206, distance: 7.0
click at [178, 214] on div "Showing 1 to 6 of 6 entries" at bounding box center [133, 215] width 330 height 9
click at [177, 212] on div "Showing 1 to 6 of 6 entries" at bounding box center [133, 215] width 330 height 9
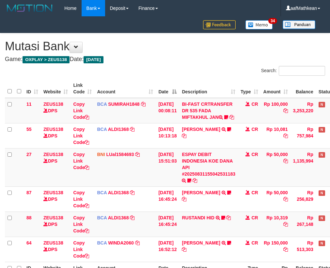
scroll to position [77, 36]
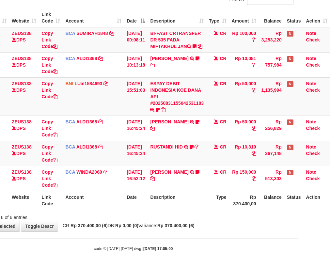
click at [180, 210] on div "ID Website Link Code Account Date Description Type Amount Balance Status Action…" at bounding box center [133, 109] width 330 height 205
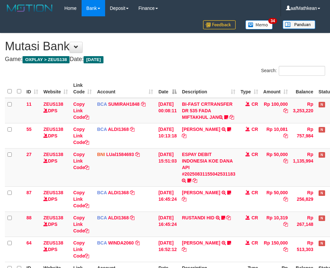
scroll to position [77, 36]
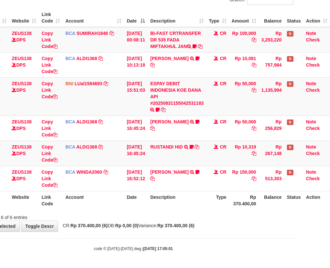
click at [186, 204] on th "Description" at bounding box center [176, 200] width 59 height 19
click at [243, 185] on table "ID Website Link Code Account Date Description Type Amount Balance Status Action…" at bounding box center [151, 108] width 356 height 201
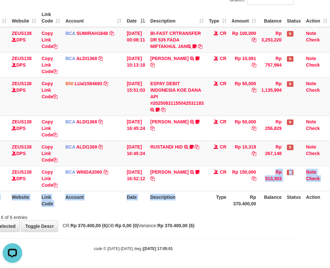
scroll to position [0, 0]
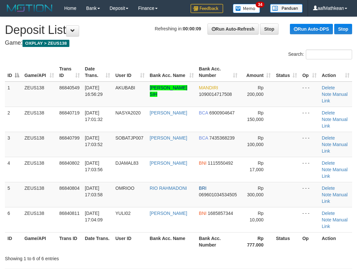
drag, startPoint x: 106, startPoint y: 50, endPoint x: 10, endPoint y: 78, distance: 99.8
click at [106, 50] on div "Search:" at bounding box center [178, 55] width 357 height 11
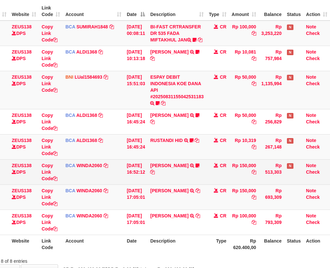
click at [176, 177] on td "ISMULLAH SARAGIH TRSF E-BANKING CR 3108/FTSCY/WS95031 150000.00ISMULLAH SARAGIH…" at bounding box center [176, 171] width 59 height 25
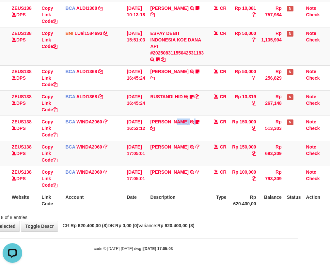
drag, startPoint x: 192, startPoint y: 197, endPoint x: 188, endPoint y: 197, distance: 3.9
click at [190, 199] on th "Description" at bounding box center [176, 200] width 59 height 19
drag, startPoint x: 188, startPoint y: 197, endPoint x: 190, endPoint y: 202, distance: 5.6
click at [190, 203] on th "Description" at bounding box center [176, 200] width 59 height 19
drag, startPoint x: 189, startPoint y: 190, endPoint x: 197, endPoint y: 194, distance: 8.7
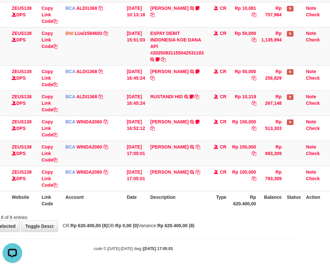
click at [190, 191] on table "ID Website Link Code Account Date Description Type Amount Balance Status Action…" at bounding box center [151, 83] width 356 height 251
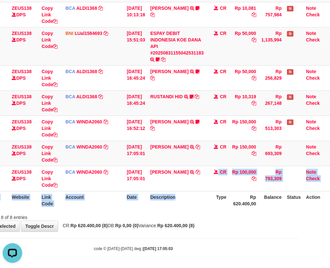
click at [193, 196] on th "Description" at bounding box center [176, 200] width 59 height 19
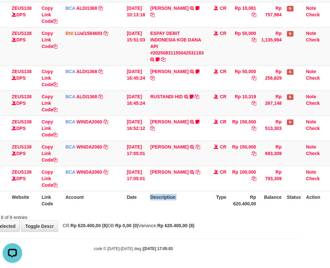
drag, startPoint x: 195, startPoint y: 197, endPoint x: 189, endPoint y: 199, distance: 6.4
click at [195, 198] on th "Description" at bounding box center [176, 200] width 59 height 19
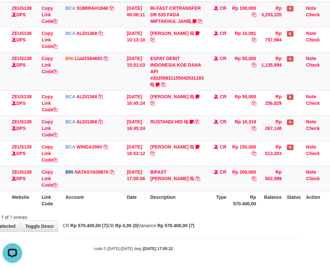
drag, startPoint x: 198, startPoint y: 205, endPoint x: 195, endPoint y: 208, distance: 3.7
click at [196, 207] on th "Description" at bounding box center [176, 200] width 59 height 19
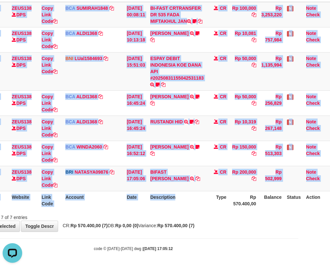
drag, startPoint x: 195, startPoint y: 208, endPoint x: 183, endPoint y: 192, distance: 20.4
click at [193, 204] on th "Description" at bounding box center [176, 200] width 59 height 19
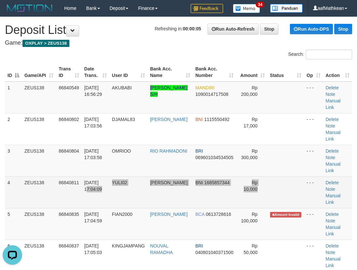
drag, startPoint x: 102, startPoint y: 162, endPoint x: 278, endPoint y: 165, distance: 176.1
click at [278, 176] on tr "4 ZEUS138 86840811 [DATE] 17:04:09 YULI02 [PERSON_NAME] BNI 1685857344 Rp 10,00…" at bounding box center [179, 192] width 348 height 32
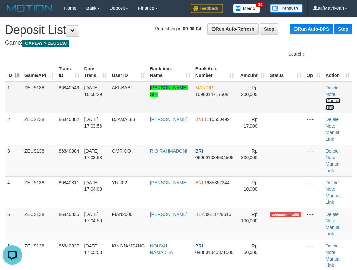
click at [337, 101] on link "Manual Link" at bounding box center [333, 104] width 15 height 12
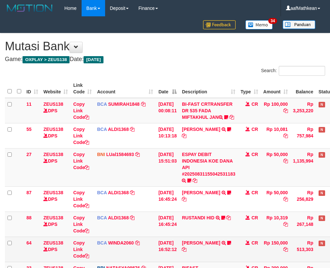
scroll to position [102, 36]
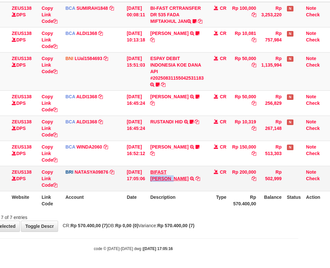
drag, startPoint x: 168, startPoint y: 168, endPoint x: 188, endPoint y: 174, distance: 21.5
click at [188, 174] on td "BIFAST RIZAL FRANSI TRANSFER NBMB BIFAST RIZAL FRANSI TO SITI NURLITA SAPITRI" at bounding box center [176, 178] width 59 height 25
copy link "RIZAL FR"
click at [112, 203] on table "ID Website Link Code Account Date Description Type Amount Balance Status Action…" at bounding box center [151, 96] width 356 height 226
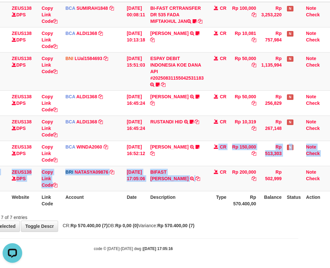
click at [244, 184] on tbody "11 ZEUS138 DPS Copy Link Code BCA SUMIRAH1848 DPS SUMIRAH mutasi_20250831_4156 …" at bounding box center [151, 96] width 356 height 189
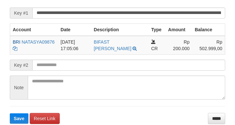
scroll to position [134, 0]
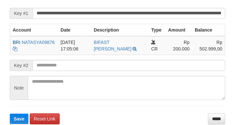
click at [85, 62] on form "**********" at bounding box center [117, 59] width 215 height 130
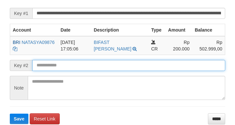
click at [10, 114] on button "Save" at bounding box center [19, 119] width 19 height 10
drag, startPoint x: 71, startPoint y: 75, endPoint x: 75, endPoint y: 77, distance: 4.2
click at [72, 80] on form "**********" at bounding box center [117, 59] width 215 height 130
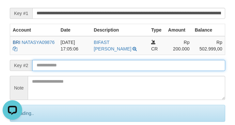
click at [73, 71] on input "text" at bounding box center [128, 65] width 193 height 11
drag, startPoint x: 94, startPoint y: 74, endPoint x: 0, endPoint y: 60, distance: 95.0
click at [91, 71] on input "text" at bounding box center [128, 65] width 193 height 11
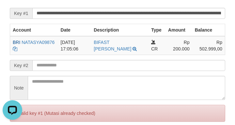
drag, startPoint x: 14, startPoint y: 62, endPoint x: 38, endPoint y: 70, distance: 25.0
click at [18, 66] on div "Deposit Detail Game/API Trans ID Date Trans. User ID Bank Acc. Name Bank Acc. N…" at bounding box center [117, 11] width 225 height 269
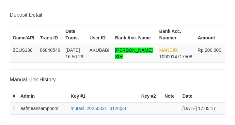
scroll to position [134, 0]
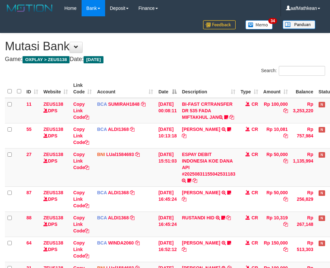
scroll to position [102, 36]
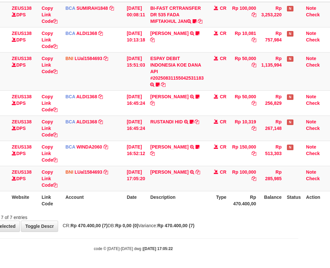
click at [131, 189] on td "[DATE] 17:05:20" at bounding box center [135, 178] width 23 height 25
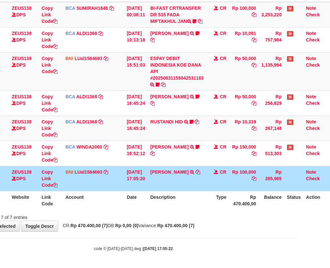
drag, startPoint x: 158, startPoint y: 207, endPoint x: 217, endPoint y: 178, distance: 65.5
click at [200, 202] on tr "ID Website Link Code Account Date Description Type Rp 470.400,00 Balance Status…" at bounding box center [151, 200] width 356 height 19
click at [195, 171] on icon at bounding box center [197, 172] width 5 height 5
copy tr "Description"
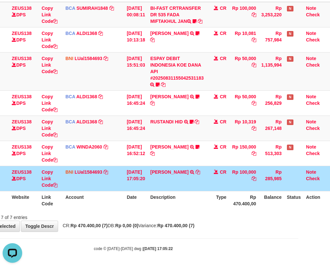
drag, startPoint x: 154, startPoint y: 201, endPoint x: 138, endPoint y: 214, distance: 20.9
click at [142, 209] on div "ID Website Link Code Account Date Description Type Amount Balance Status Action…" at bounding box center [133, 96] width 330 height 230
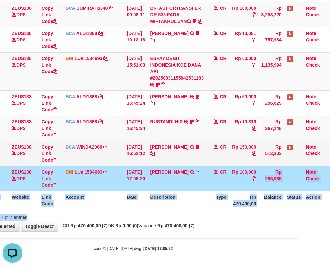
drag, startPoint x: 138, startPoint y: 214, endPoint x: 288, endPoint y: 153, distance: 162.5
click at [260, 167] on div "Search: ID Website Link Code Account Date Description Type Amount Balance Statu…" at bounding box center [133, 95] width 320 height 250
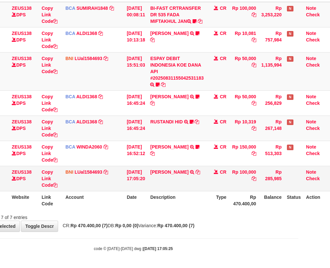
drag, startPoint x: 180, startPoint y: 183, endPoint x: 184, endPoint y: 182, distance: 4.0
click at [183, 185] on td "[PERSON_NAME] TRANSFER DARI [PERSON_NAME]" at bounding box center [176, 178] width 59 height 25
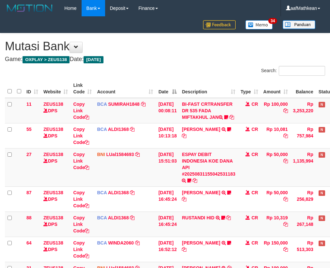
scroll to position [102, 36]
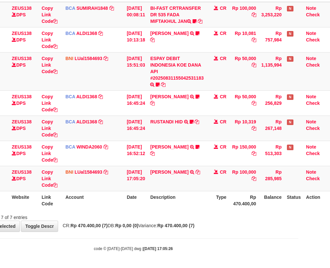
click at [186, 176] on td "[PERSON_NAME] TRANSFER DARI [PERSON_NAME]" at bounding box center [176, 178] width 59 height 25
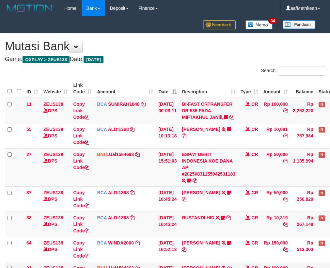
scroll to position [102, 36]
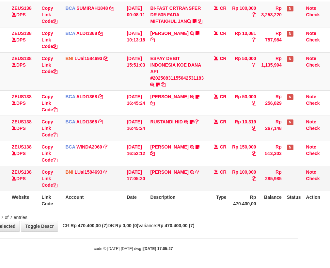
click at [194, 174] on td "[PERSON_NAME] TRANSFER DARI [PERSON_NAME]" at bounding box center [176, 178] width 59 height 25
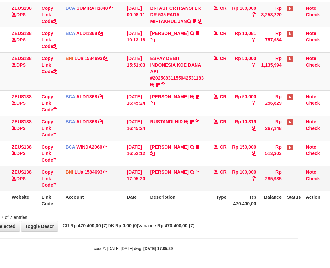
drag, startPoint x: 199, startPoint y: 179, endPoint x: 195, endPoint y: 185, distance: 7.4
click at [199, 179] on td "[PERSON_NAME] TRANSFER DARI [PERSON_NAME]" at bounding box center [176, 178] width 59 height 25
click at [192, 187] on td "ARI SATRIYA TRANSFER DARI ARI SATRIYA" at bounding box center [176, 178] width 59 height 25
drag, startPoint x: 187, startPoint y: 196, endPoint x: 189, endPoint y: 205, distance: 9.7
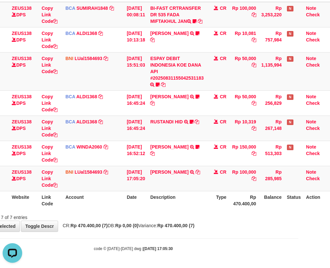
click at [187, 198] on th "Description" at bounding box center [176, 200] width 59 height 19
click at [187, 206] on th "Description" at bounding box center [176, 200] width 59 height 19
click at [197, 231] on div "**********" at bounding box center [133, 84] width 330 height 294
click at [202, 231] on div "**********" at bounding box center [133, 84] width 330 height 294
click at [199, 232] on body "Toggle navigation Home Bank Account List Load By Website Group [OXPLAY] ZEUS138…" at bounding box center [133, 86] width 330 height 364
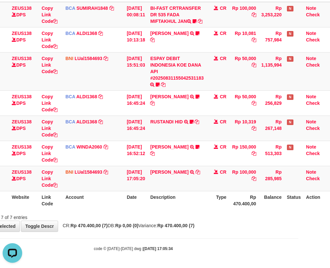
click at [195, 230] on div "**********" at bounding box center [133, 84] width 330 height 294
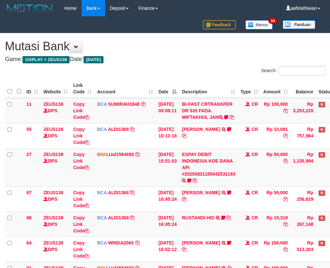
scroll to position [102, 36]
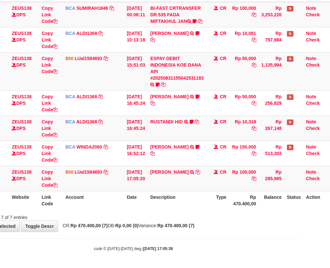
click at [182, 208] on div "Search: ID Website Link Code Account Date Description Type Amount Balance Statu…" at bounding box center [133, 95] width 320 height 250
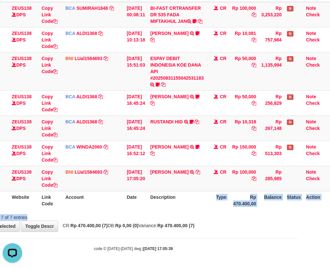
scroll to position [0, 0]
click at [178, 205] on th "Description" at bounding box center [176, 200] width 59 height 19
drag, startPoint x: 181, startPoint y: 202, endPoint x: 183, endPoint y: 198, distance: 4.7
click at [181, 202] on th "Description" at bounding box center [176, 200] width 59 height 19
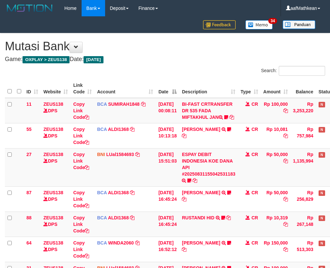
scroll to position [102, 36]
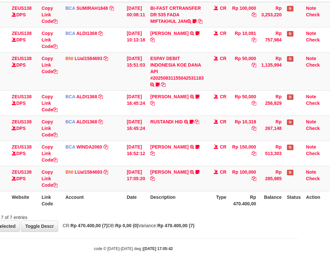
click at [180, 197] on th "Description" at bounding box center [176, 200] width 59 height 19
click at [171, 210] on div "ID Website Link Code Account Date Description Type Amount Balance Status Action…" at bounding box center [133, 96] width 330 height 230
click at [177, 213] on div "Showing 1 to 7 of 7 entries" at bounding box center [133, 215] width 330 height 9
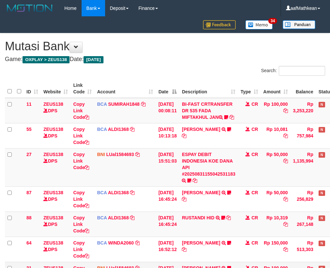
scroll to position [102, 36]
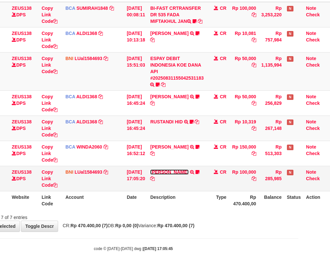
click at [164, 173] on link "[PERSON_NAME]" at bounding box center [169, 171] width 38 height 5
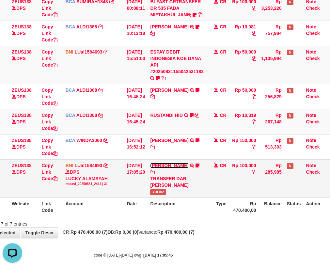
scroll to position [0, 0]
click at [202, 186] on div "TRANSFER DARI [PERSON_NAME]" at bounding box center [176, 181] width 53 height 13
click at [182, 187] on div "TRANSFER DARI [PERSON_NAME]" at bounding box center [176, 181] width 53 height 13
click at [179, 202] on th "Description" at bounding box center [176, 206] width 59 height 19
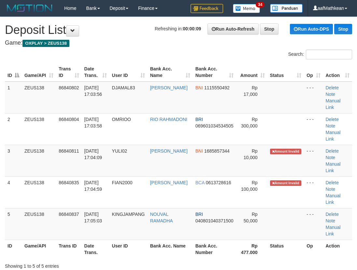
click at [104, 56] on div "Search:" at bounding box center [178, 55] width 357 height 11
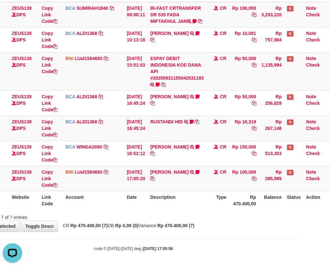
click at [166, 202] on th "Description" at bounding box center [176, 200] width 59 height 19
click at [163, 202] on th "Description" at bounding box center [176, 200] width 59 height 19
click at [165, 202] on th "Description" at bounding box center [176, 200] width 59 height 19
click at [177, 211] on div "Search: ID Website Link Code Account Date Description Type Amount Balance Statu…" at bounding box center [133, 95] width 320 height 250
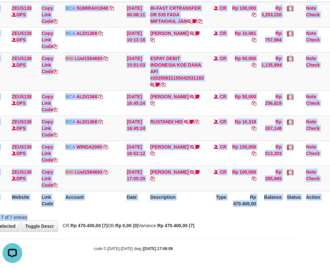
drag, startPoint x: 180, startPoint y: 212, endPoint x: 256, endPoint y: 193, distance: 78.0
click at [210, 205] on div "ID Website Link Code Account Date Description Type Amount Balance Status Action…" at bounding box center [133, 96] width 330 height 230
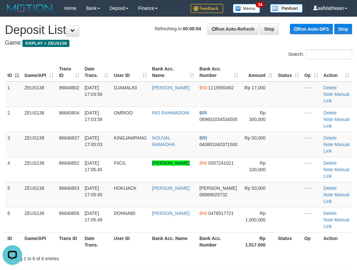
drag, startPoint x: 156, startPoint y: 40, endPoint x: 91, endPoint y: 53, distance: 66.8
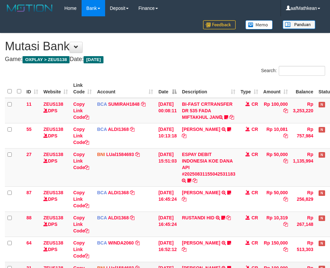
scroll to position [102, 36]
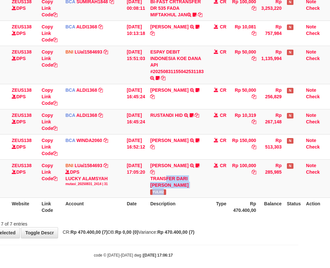
drag, startPoint x: 169, startPoint y: 183, endPoint x: 214, endPoint y: 200, distance: 48.0
click at [201, 195] on td "[PERSON_NAME] TRANSFER DARI [PERSON_NAME] YULI02" at bounding box center [176, 178] width 59 height 38
drag, startPoint x: 230, startPoint y: 206, endPoint x: 333, endPoint y: 222, distance: 103.6
click at [246, 209] on tr "ID Website Link Code Account Date Description Type Rp 470.400,00 Balance Status…" at bounding box center [151, 206] width 356 height 19
click at [136, 177] on td "[DATE] 17:05:20" at bounding box center [135, 178] width 23 height 38
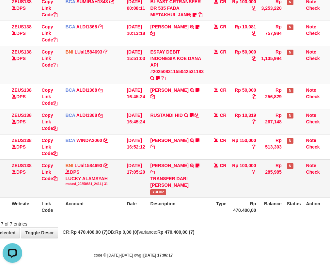
scroll to position [0, 0]
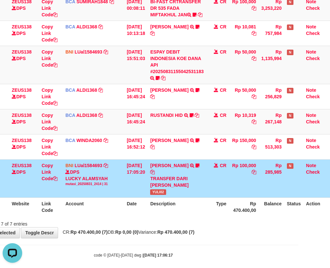
click at [163, 180] on div "TRANSFER DARI ARI SATRIYA" at bounding box center [176, 181] width 53 height 13
click at [167, 184] on div "TRANSFER DARI ARI SATRIYA" at bounding box center [176, 181] width 53 height 13
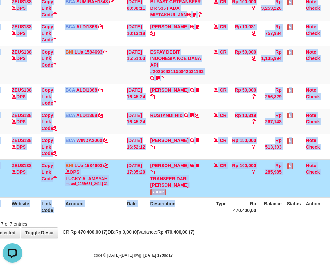
click at [188, 217] on div "ID Website Link Code Account Date Description Type Amount Balance Status Action…" at bounding box center [133, 96] width 330 height 243
click at [178, 202] on th "Description" at bounding box center [176, 206] width 59 height 19
click at [163, 204] on th "Description" at bounding box center [176, 206] width 59 height 19
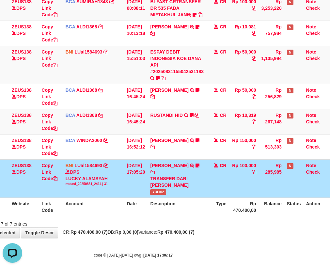
click at [170, 208] on th "Description" at bounding box center [176, 206] width 59 height 19
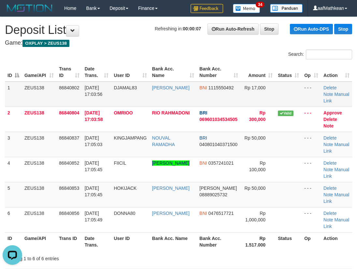
drag, startPoint x: 81, startPoint y: 81, endPoint x: 28, endPoint y: 85, distance: 52.6
click at [81, 81] on th "Trans ID" at bounding box center [69, 72] width 26 height 19
click at [132, 56] on div "Search:" at bounding box center [178, 55] width 357 height 11
drag, startPoint x: 132, startPoint y: 80, endPoint x: 127, endPoint y: 82, distance: 4.7
click at [128, 82] on tr "1 ZEUS138 86840802 [DATE] 17:03:56 DJAMAL83 [PERSON_NAME] BNI 1115550492 Rp 17,…" at bounding box center [179, 94] width 348 height 25
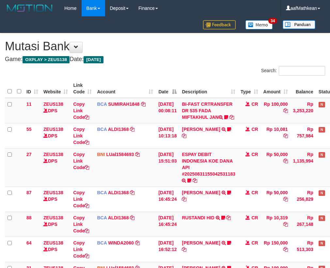
scroll to position [102, 36]
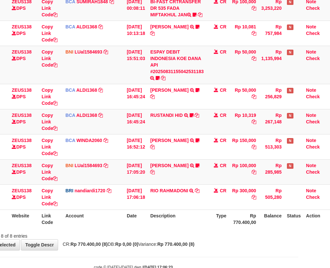
drag, startPoint x: 220, startPoint y: 220, endPoint x: 213, endPoint y: 219, distance: 7.4
click at [218, 220] on tr "ID Website Link Code Account Date Description Type Rp 770.400,00 Balance Status…" at bounding box center [151, 218] width 356 height 19
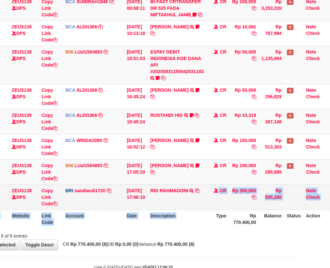
click at [203, 211] on table "ID Website Link Code Account Date Description Type Amount Balance Status Action…" at bounding box center [151, 102] width 356 height 251
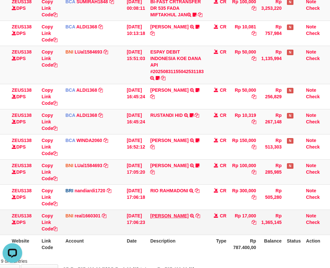
click at [166, 220] on td "JAMALUDDIN TRANSFER DARI SDR JAMALUDDIN" at bounding box center [176, 221] width 59 height 25
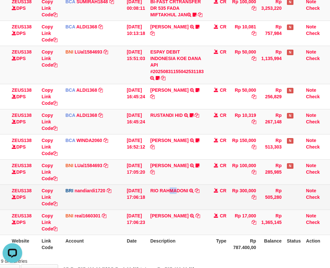
click at [176, 209] on td "RIO RAHMADONI TRANSFER NBMB RIO RAHMADONI TO NANDI ARDIANSYAH" at bounding box center [176, 196] width 59 height 25
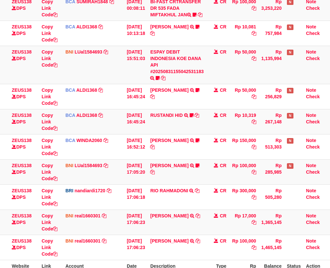
scroll to position [178, 36]
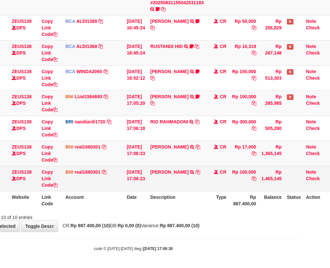
click at [196, 181] on td "[PERSON_NAME] TRANSFER DARI SDR [PERSON_NAME]" at bounding box center [176, 178] width 59 height 25
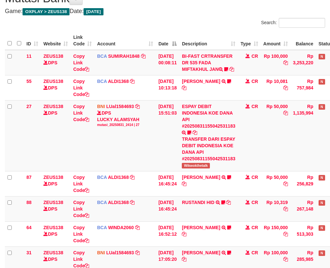
scroll to position [167, 0]
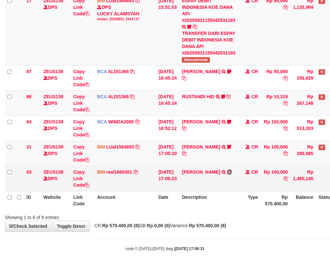
click at [228, 174] on icon at bounding box center [229, 172] width 5 height 5
click at [161, 187] on td "31/08/2025 17:06:23" at bounding box center [167, 178] width 23 height 25
drag, startPoint x: 159, startPoint y: 187, endPoint x: 163, endPoint y: 186, distance: 4.5
click at [159, 187] on td "31/08/2025 17:06:23" at bounding box center [167, 178] width 23 height 25
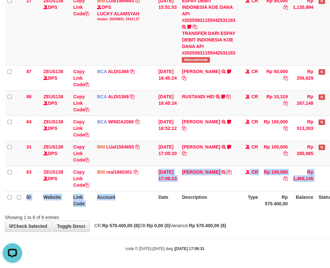
drag, startPoint x: 142, startPoint y: 197, endPoint x: 112, endPoint y: 219, distance: 37.7
click at [146, 210] on div "ID Website Link Code Account Date Description Type Amount Balance Status Action…" at bounding box center [165, 68] width 330 height 288
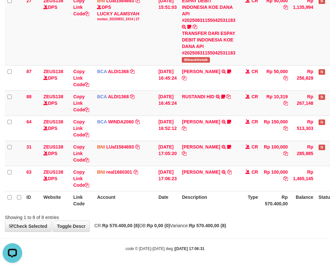
click at [160, 191] on th "Date" at bounding box center [167, 200] width 23 height 19
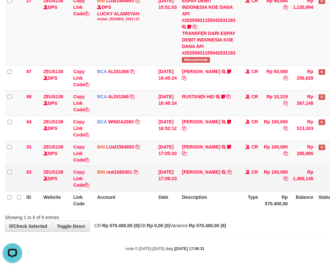
click at [160, 190] on td "31/08/2025 17:06:23" at bounding box center [167, 178] width 23 height 25
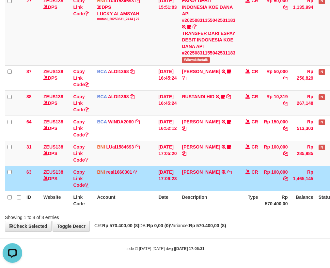
drag, startPoint x: 178, startPoint y: 188, endPoint x: 181, endPoint y: 189, distance: 3.3
click at [179, 188] on td "31/08/2025 17:06:23" at bounding box center [167, 178] width 23 height 25
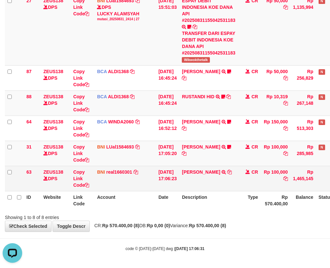
click at [187, 189] on td "MOHAMAD AKMAL SYIHABUDDIN TRANSFER DARI SDR MOHAMAD AKMAL SYIHABUDDIN" at bounding box center [208, 178] width 59 height 25
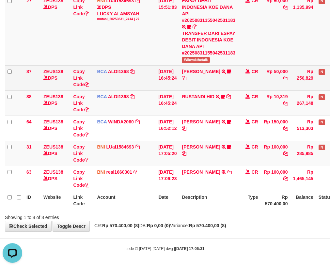
drag, startPoint x: 181, startPoint y: 176, endPoint x: 138, endPoint y: 82, distance: 103.1
click at [175, 153] on tbody "11 ZEUS138 DPS Copy Link Code BCA SUMIRAH1848 DPS SUMIRAH mutasi_20250831_4156 …" at bounding box center [183, 67] width 356 height 247
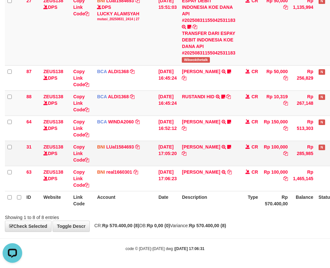
click at [137, 148] on td "BNI LUal1584693 DPS LUCKY ALAMSYAH mutasi_20250831_2414 | 31 mutasi_20250831_24…" at bounding box center [124, 153] width 61 height 25
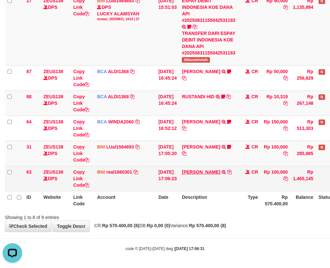
drag, startPoint x: 140, startPoint y: 151, endPoint x: 191, endPoint y: 178, distance: 57.8
click at [164, 182] on tbody "11 ZEUS138 DPS Copy Link Code BCA SUMIRAH1848 DPS SUMIRAH mutasi_20250831_4156 …" at bounding box center [183, 67] width 356 height 247
click at [203, 187] on td "MOHAMAD AKMAL SYIHABUDDIN TRANSFER DARI SDR MOHAMAD AKMAL SYIHABUDDIN" at bounding box center [208, 178] width 59 height 25
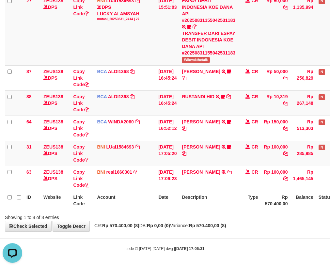
drag, startPoint x: 194, startPoint y: 183, endPoint x: 333, endPoint y: 136, distance: 146.3
click at [197, 182] on td "MOHAMAD AKMAL SYIHABUDDIN TRANSFER DARI SDR MOHAMAD AKMAL SYIHABUDDIN" at bounding box center [208, 178] width 59 height 25
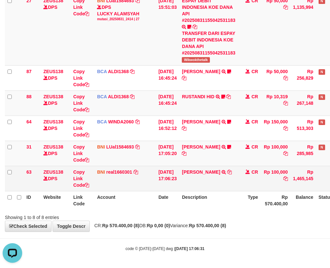
drag, startPoint x: 140, startPoint y: 182, endPoint x: 157, endPoint y: 179, distance: 18.1
click at [154, 186] on td "BNI real1660301 DPS REYHAN ALMANSYAH mutasi_20250831_4647 | 63 mutasi_20250831_…" at bounding box center [124, 178] width 61 height 25
click at [179, 183] on td "31/08/2025 17:06:23" at bounding box center [167, 178] width 23 height 25
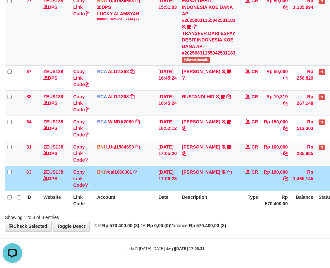
click at [179, 183] on td "31/08/2025 17:06:23" at bounding box center [167, 178] width 23 height 25
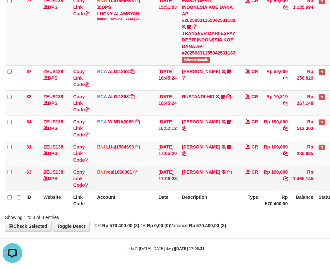
click at [221, 189] on td "MOHAMAD AKMAL SYIHABUDDIN TRANSFER DARI SDR MOHAMAD AKMAL SYIHABUDDIN" at bounding box center [208, 178] width 59 height 25
click at [214, 185] on td "MOHAMAD AKMAL SYIHABUDDIN TRANSFER DARI SDR MOHAMAD AKMAL SYIHABUDDIN" at bounding box center [208, 178] width 59 height 25
click at [182, 169] on link "MOHAMAD AKMAL SYIHABUDDIN" at bounding box center [201, 171] width 38 height 5
click at [207, 172] on link "MOHAMAD AKMAL SYIHABUDDIN" at bounding box center [201, 171] width 38 height 5
click at [182, 169] on link "MOHAMAD AKMAL SYIHABUDDIN" at bounding box center [201, 171] width 38 height 5
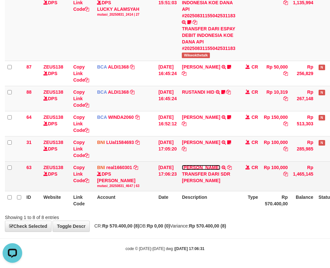
click at [182, 165] on link "MOHAMAD AKMAL SYIHABUDDIN" at bounding box center [201, 167] width 38 height 5
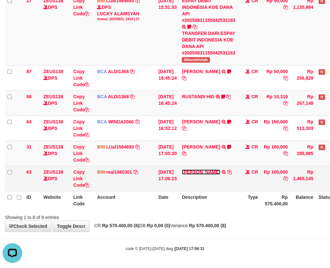
click at [182, 169] on link "MOHAMAD AKMAL SYIHABUDDIN" at bounding box center [201, 171] width 38 height 5
click at [0, 0] on div "TRANSFER DARI SDR MOHAMAD AKMAL SYIHABUDDIN" at bounding box center [0, 0] width 0 height 0
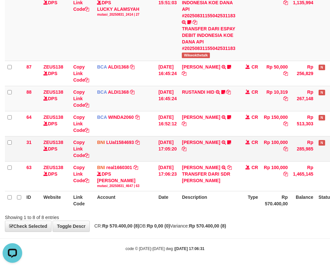
drag, startPoint x: 191, startPoint y: 194, endPoint x: 308, endPoint y: 154, distance: 123.8
click at [199, 184] on div "TRANSFER DARI SDR MOHAMAD AKMAL SYIHABUDDIN" at bounding box center [208, 177] width 53 height 13
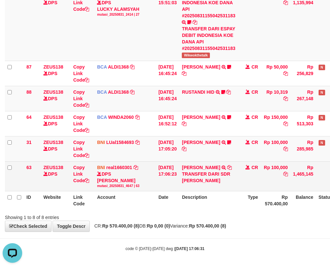
click at [147, 186] on div "DPS REYHAN ALMANSYAH mutasi_20250831_4647 | 63" at bounding box center [125, 180] width 56 height 18
click at [148, 180] on div "DPS REYHAN ALMANSYAH mutasi_20250831_4647 | 63" at bounding box center [125, 180] width 56 height 18
drag, startPoint x: 157, startPoint y: 177, endPoint x: 158, endPoint y: 170, distance: 7.9
click at [158, 172] on tr "63 ZEUS138 DPS Copy Link Code BNI real1660301 DPS REYHAN ALMANSYAH mutasi_20250…" at bounding box center [183, 176] width 356 height 30
click at [166, 182] on tbody "11 ZEUS138 DPS Copy Link Code BCA SUMIRAH1848 DPS SUMIRAH mutasi_20250831_4156 …" at bounding box center [183, 65] width 356 height 251
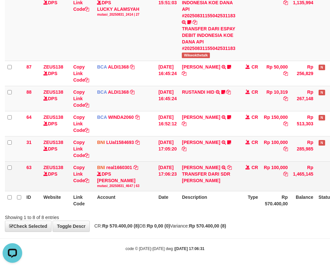
click at [179, 191] on td "31/08/2025 17:06:23" at bounding box center [167, 176] width 23 height 30
click at [197, 191] on td "MOHAMAD AKMAL SYIHABUDDIN TRANSFER DARI SDR MOHAMAD AKMAL SYIHABUDDIN" at bounding box center [208, 176] width 59 height 30
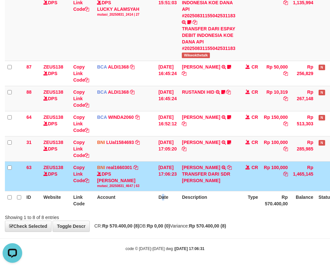
drag, startPoint x: 179, startPoint y: 198, endPoint x: 333, endPoint y: 147, distance: 161.8
click at [225, 184] on table "ID Website Link Code Account Date Description Type Amount Balance Status Action…" at bounding box center [183, 65] width 356 height 288
click at [189, 191] on tr "63 ZEUS138 DPS Copy Link Code BNI real1660301 DPS REYHAN ALMANSYAH mutasi_20250…" at bounding box center [183, 176] width 356 height 30
drag, startPoint x: 193, startPoint y: 210, endPoint x: 184, endPoint y: 213, distance: 10.0
click at [193, 210] on th "Description" at bounding box center [208, 200] width 59 height 19
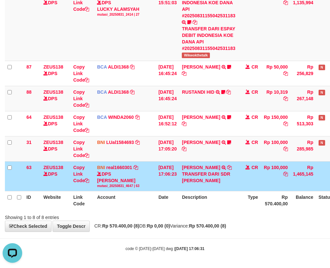
click at [179, 210] on th "Date" at bounding box center [167, 200] width 23 height 19
drag, startPoint x: 174, startPoint y: 205, endPoint x: 244, endPoint y: 164, distance: 80.9
click at [177, 202] on table "ID Website Link Code Account Date Description Type Amount Balance Status Action…" at bounding box center [183, 65] width 356 height 288
drag, startPoint x: 239, startPoint y: 211, endPoint x: 227, endPoint y: 222, distance: 16.6
click at [230, 210] on th "Description" at bounding box center [208, 200] width 59 height 19
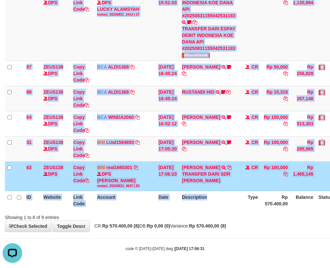
click at [228, 211] on div "ID Website Link Code Account Date Description Type Amount Balance Status Action…" at bounding box center [165, 65] width 330 height 292
click at [223, 210] on th "Description" at bounding box center [208, 200] width 59 height 19
click at [178, 167] on tbody "11 ZEUS138 DPS Copy Link Code BCA SUMIRAH1848 DPS SUMIRAH mutasi_20250831_4156 …" at bounding box center [183, 65] width 356 height 251
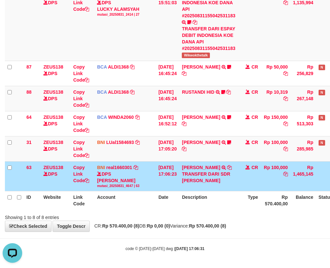
drag, startPoint x: 184, startPoint y: 167, endPoint x: 180, endPoint y: 160, distance: 8.2
click at [184, 166] on tr "63 ZEUS138 DPS Copy Link Code BNI real1660301 DPS REYHAN ALMANSYAH mutasi_20250…" at bounding box center [183, 176] width 356 height 30
click at [192, 161] on td "ARI SATRIYA TRANSFER DARI ARI SATRIYA YULI02" at bounding box center [208, 148] width 59 height 25
drag, startPoint x: 202, startPoint y: 170, endPoint x: 197, endPoint y: 173, distance: 6.3
click at [202, 171] on td "MOHAMAD AKMAL SYIHABUDDIN TRANSFER DARI SDR MOHAMAD AKMAL SYIHABUDDIN" at bounding box center [208, 176] width 59 height 30
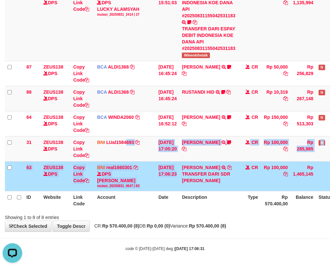
drag, startPoint x: 128, startPoint y: 157, endPoint x: 333, endPoint y: 212, distance: 211.7
click at [319, 208] on table "ID Website Link Code Account Date Description Type Amount Balance Status Action…" at bounding box center [183, 65] width 356 height 288
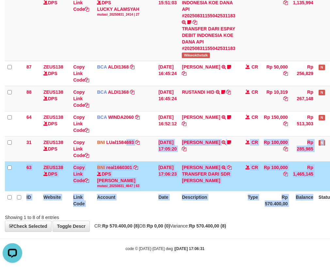
click at [210, 210] on th "Description" at bounding box center [208, 200] width 59 height 19
drag, startPoint x: 210, startPoint y: 219, endPoint x: 203, endPoint y: 212, distance: 10.1
click at [205, 210] on th "Description" at bounding box center [208, 200] width 59 height 19
click at [233, 210] on th "Description" at bounding box center [208, 200] width 59 height 19
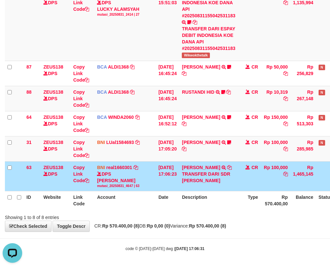
drag, startPoint x: 238, startPoint y: 214, endPoint x: 232, endPoint y: 210, distance: 6.8
click at [238, 210] on th "Description" at bounding box center [208, 200] width 59 height 19
click at [228, 210] on th "Description" at bounding box center [208, 200] width 59 height 19
click at [225, 210] on th "Description" at bounding box center [208, 200] width 59 height 19
click at [231, 210] on th "Description" at bounding box center [208, 200] width 59 height 19
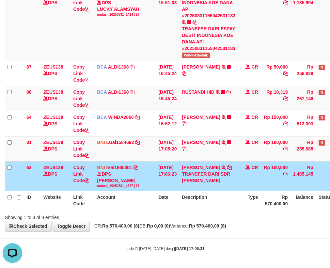
click at [230, 207] on th "Description" at bounding box center [208, 200] width 59 height 19
drag, startPoint x: 227, startPoint y: 208, endPoint x: 219, endPoint y: 204, distance: 9.0
click at [227, 208] on th "Description" at bounding box center [208, 200] width 59 height 19
click at [210, 210] on th "Description" at bounding box center [208, 200] width 59 height 19
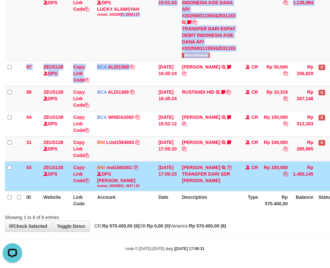
drag, startPoint x: 120, startPoint y: 39, endPoint x: 185, endPoint y: 184, distance: 158.1
click at [174, 155] on tbody "11 ZEUS138 DPS Copy Link Code BCA SUMIRAH1848 DPS SUMIRAH mutasi_20250831_4156 …" at bounding box center [183, 65] width 356 height 251
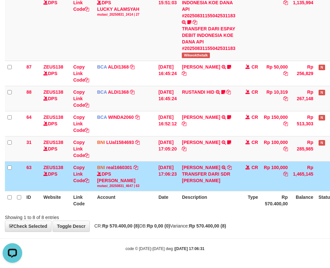
click at [193, 232] on div "**********" at bounding box center [165, 53] width 330 height 356
click at [186, 220] on div "Showing 1 to 8 of 8 entries" at bounding box center [165, 215] width 330 height 9
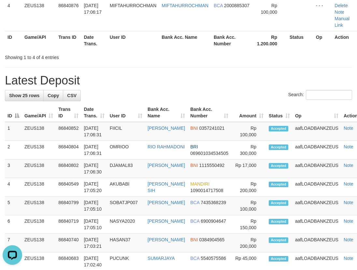
drag, startPoint x: 131, startPoint y: 62, endPoint x: 3, endPoint y: 107, distance: 135.5
click at [130, 65] on div "**********" at bounding box center [178, 235] width 357 height 790
drag, startPoint x: 131, startPoint y: 66, endPoint x: 131, endPoint y: 69, distance: 4.0
click at [132, 68] on div "**********" at bounding box center [178, 235] width 357 height 790
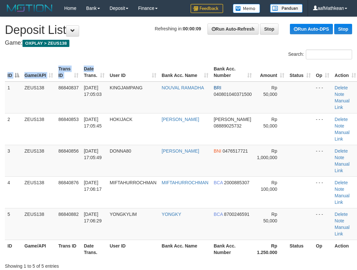
drag, startPoint x: 107, startPoint y: 62, endPoint x: 0, endPoint y: 103, distance: 114.0
click at [102, 67] on div "ID Game/API Trans ID Date Trans. User ID Bank Acc. Name Bank Acc. Number Amount…" at bounding box center [178, 160] width 357 height 199
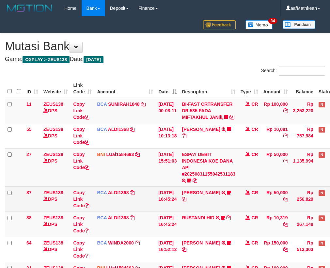
click at [172, 211] on td "[DATE] 16:45:24" at bounding box center [167, 198] width 23 height 25
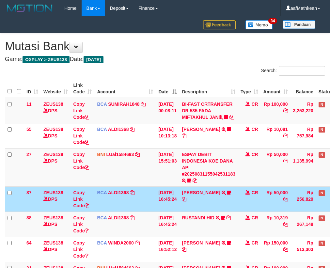
click at [167, 211] on td "[DATE] 16:45:24" at bounding box center [167, 198] width 23 height 25
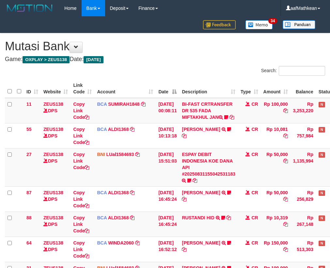
scroll to position [102, 0]
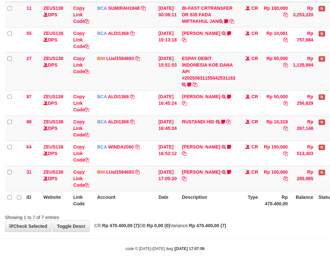
click at [190, 199] on th "Description" at bounding box center [208, 200] width 59 height 19
drag, startPoint x: 190, startPoint y: 199, endPoint x: 194, endPoint y: 199, distance: 3.6
click at [193, 199] on th "Description" at bounding box center [208, 200] width 59 height 19
click at [202, 203] on th "Description" at bounding box center [208, 200] width 59 height 19
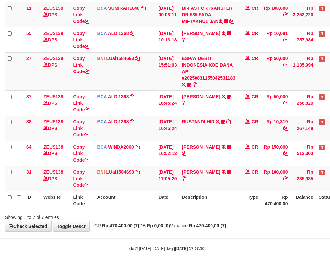
click at [203, 204] on th "Description" at bounding box center [208, 200] width 59 height 19
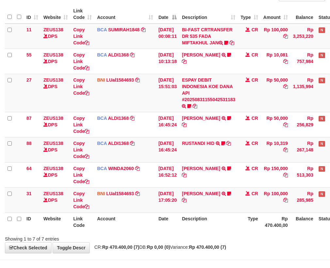
scroll to position [102, 0]
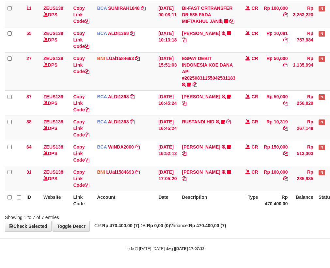
click at [243, 222] on div "**********" at bounding box center [165, 84] width 330 height 294
click at [239, 221] on div "**********" at bounding box center [165, 84] width 330 height 294
click at [235, 220] on div "**********" at bounding box center [165, 84] width 330 height 294
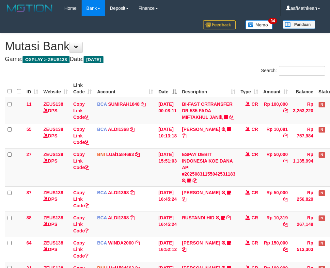
scroll to position [74, 0]
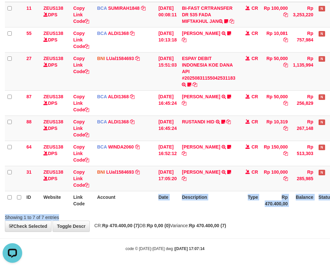
drag, startPoint x: 137, startPoint y: 195, endPoint x: 359, endPoint y: 223, distance: 224.1
click at [329, 223] on html "Toggle navigation Home Bank Account List Load By Website Group [OXPLAY] ZEUS138…" at bounding box center [165, 86] width 330 height 364
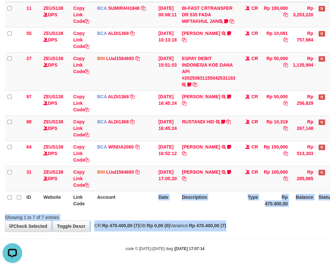
scroll to position [102, 23]
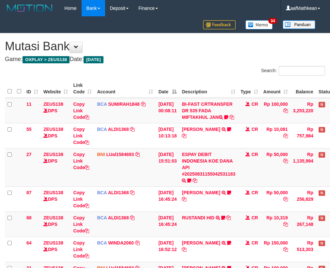
scroll to position [102, 23]
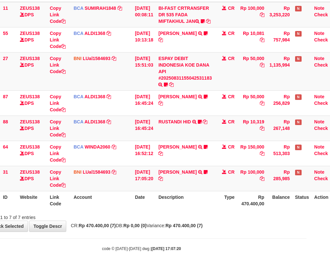
click at [218, 211] on div "Showing 1 to 7 of 7 entries" at bounding box center [142, 215] width 330 height 9
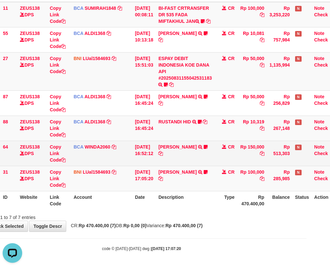
click at [263, 151] on tbody "11 ZEUS138 DPS Copy Link Code BCA SUMIRAH1848 DPS SUMIRAH mutasi_20250831_4156 …" at bounding box center [159, 96] width 356 height 189
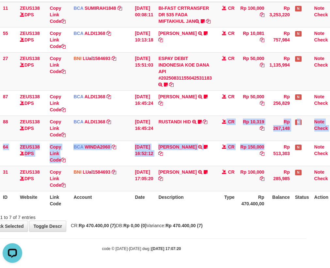
click at [131, 191] on th "Account" at bounding box center [101, 200] width 61 height 19
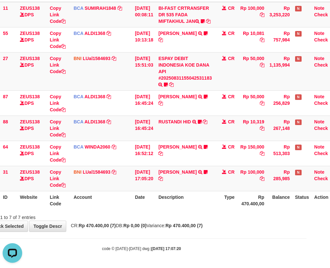
click at [137, 205] on th "Date" at bounding box center [143, 200] width 23 height 19
drag, startPoint x: 131, startPoint y: 207, endPoint x: 138, endPoint y: 207, distance: 6.9
click at [132, 207] on th "Account" at bounding box center [101, 200] width 61 height 19
click at [135, 221] on div "**********" at bounding box center [142, 84] width 330 height 294
click at [139, 218] on div "Showing 1 to 7 of 7 entries" at bounding box center [142, 215] width 330 height 9
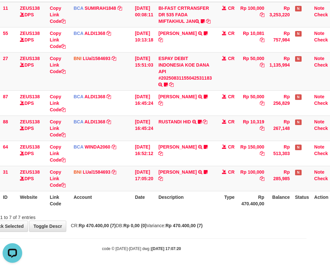
drag, startPoint x: 140, startPoint y: 217, endPoint x: 148, endPoint y: 218, distance: 7.5
click at [143, 218] on div "Showing 1 to 7 of 7 entries" at bounding box center [142, 215] width 330 height 9
click at [151, 217] on div "Showing 1 to 7 of 7 entries" at bounding box center [142, 215] width 330 height 9
click at [153, 219] on div "Showing 1 to 7 of 7 entries" at bounding box center [142, 215] width 330 height 9
drag, startPoint x: 153, startPoint y: 218, endPoint x: 158, endPoint y: 220, distance: 5.5
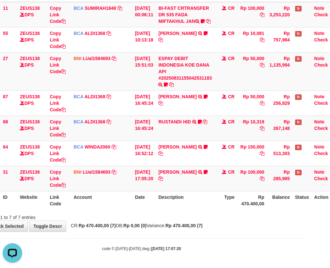
click at [153, 218] on div "Showing 1 to 7 of 7 entries" at bounding box center [142, 215] width 330 height 9
drag, startPoint x: 158, startPoint y: 220, endPoint x: 164, endPoint y: 218, distance: 6.4
click at [160, 221] on div "**********" at bounding box center [142, 84] width 330 height 294
drag, startPoint x: 168, startPoint y: 216, endPoint x: 166, endPoint y: 220, distance: 4.5
click at [169, 216] on div "Showing 1 to 7 of 7 entries" at bounding box center [142, 215] width 330 height 9
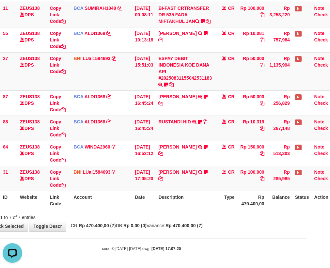
click at [164, 225] on span "CR: Rp 470.400,00 (7) DB: Rp 0,00 (0) Variance: Rp 470.400,00 (7)" at bounding box center [134, 225] width 135 height 5
click at [167, 223] on span "CR: Rp 470.400,00 (7) DB: Rp 0,00 (0) Variance: Rp 470.400,00 (7)" at bounding box center [134, 225] width 135 height 5
click at [168, 223] on span "CR: Rp 470.400,00 (7) DB: Rp 0,00 (0) Variance: Rp 470.400,00 (7)" at bounding box center [134, 225] width 135 height 5
click at [199, 208] on th "Description" at bounding box center [185, 200] width 59 height 19
click at [201, 207] on th "Description" at bounding box center [185, 200] width 59 height 19
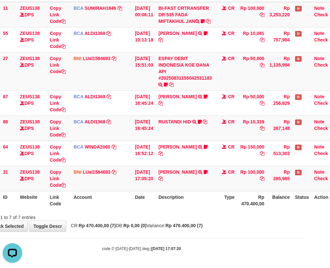
drag, startPoint x: 201, startPoint y: 205, endPoint x: 266, endPoint y: 203, distance: 65.3
click at [225, 205] on tr "ID Website Link Code Account Date Description Type Rp 470.400,00 Balance Status…" at bounding box center [159, 200] width 356 height 19
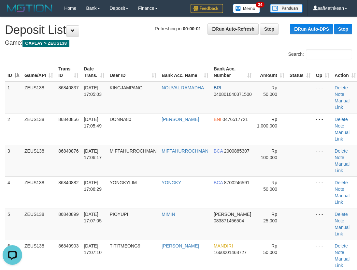
drag, startPoint x: 115, startPoint y: 35, endPoint x: 117, endPoint y: 40, distance: 5.1
click at [116, 36] on h1 "Refreshing in: 00:00:01 Run Auto-Refresh Stop Run Auto-DPS Stop Deposit List" at bounding box center [179, 29] width 348 height 13
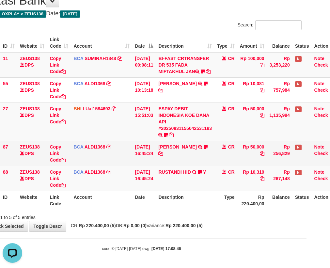
drag, startPoint x: 222, startPoint y: 190, endPoint x: 222, endPoint y: 147, distance: 43.0
click at [223, 188] on table "ID Website Link Code Account Date Description Type Amount Balance Status Action…" at bounding box center [159, 122] width 356 height 176
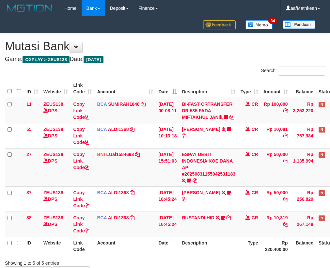
scroll to position [52, 33]
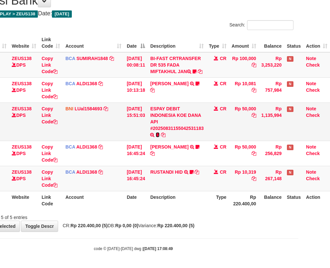
click at [159, 134] on icon at bounding box center [158, 134] width 4 height 5
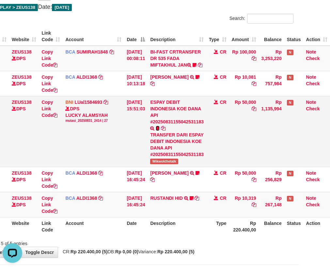
scroll to position [0, 0]
drag, startPoint x: 156, startPoint y: 173, endPoint x: 333, endPoint y: 158, distance: 177.1
click at [180, 167] on td "ESPAY DEBIT INDONESIA KOE DANA API #20250831155042531183 TRANSFER DARI ESPAY DE…" at bounding box center [176, 131] width 59 height 71
copy span "Wikwokthetalk"
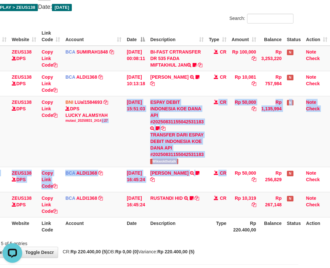
drag, startPoint x: 110, startPoint y: 178, endPoint x: 333, endPoint y: 222, distance: 227.7
click at [289, 215] on tbody "11 ZEUS138 DPS Copy Link Code BCA SUMIRAH1848 DPS SUMIRAH mutasi_20250831_4156 …" at bounding box center [151, 132] width 356 height 172
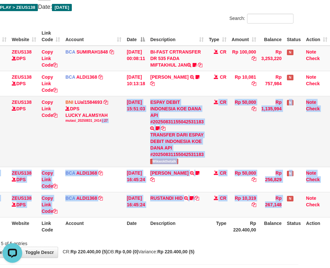
click at [229, 167] on td "CR" at bounding box center [217, 131] width 23 height 71
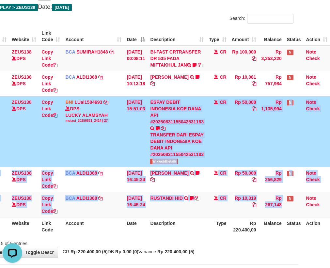
click at [229, 167] on td "CR" at bounding box center [217, 131] width 23 height 71
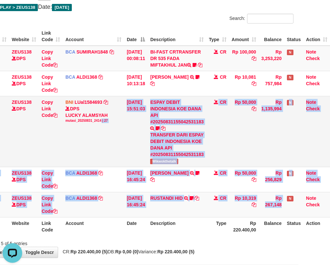
click at [228, 167] on td "CR" at bounding box center [217, 131] width 23 height 71
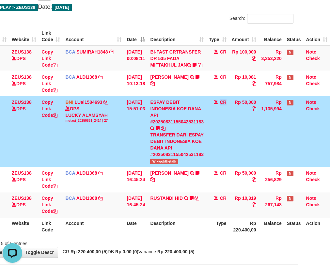
click at [227, 167] on td "CR" at bounding box center [217, 131] width 23 height 71
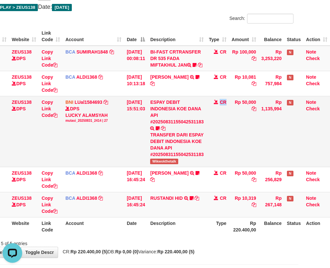
click at [226, 167] on td "CR" at bounding box center [217, 131] width 23 height 71
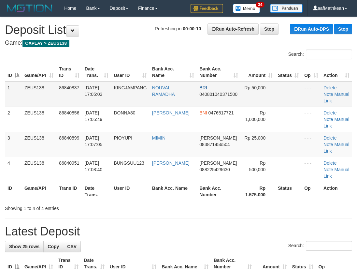
drag, startPoint x: 302, startPoint y: 103, endPoint x: 282, endPoint y: 101, distance: 20.3
click at [300, 103] on tbody "1 ZEUS138 86840837 [DATE] 17:05:03 [GEOGRAPHIC_DATA] NOUVAL RAMADHA BRI 0408010…" at bounding box center [179, 132] width 348 height 101
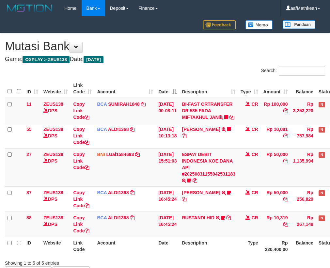
scroll to position [52, 33]
click at [238, 211] on td "CR" at bounding box center [249, 223] width 23 height 25
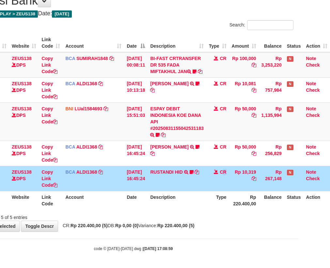
click at [226, 170] on span "CR" at bounding box center [222, 171] width 7 height 5
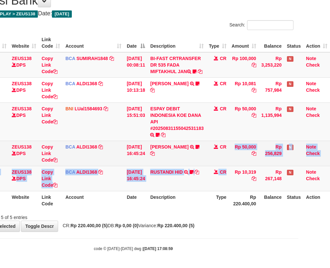
click at [230, 165] on tbody "11 ZEUS138 DPS Copy Link Code BCA SUMIRAH1848 DPS SUMIRAH mutasi_20250831_4156 …" at bounding box center [151, 121] width 356 height 139
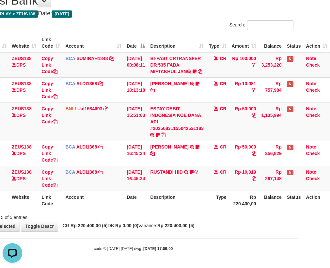
drag, startPoint x: 177, startPoint y: 169, endPoint x: 182, endPoint y: 201, distance: 32.3
click at [177, 174] on tbody "11 ZEUS138 DPS Copy Link Code BCA SUMIRAH1848 DPS SUMIRAH mutasi_20250831_4156 …" at bounding box center [151, 121] width 356 height 139
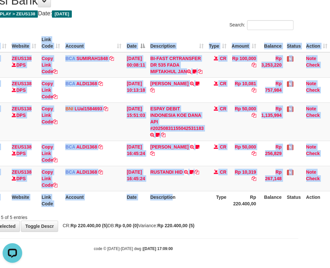
drag, startPoint x: 184, startPoint y: 208, endPoint x: 189, endPoint y: 205, distance: 6.6
click at [188, 210] on div "ID Website Link Code Account Date Description Type Amount Balance Status Action…" at bounding box center [133, 122] width 330 height 180
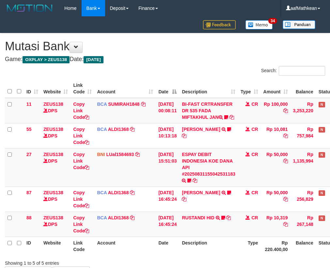
click at [182, 236] on th "Description" at bounding box center [208, 245] width 59 height 19
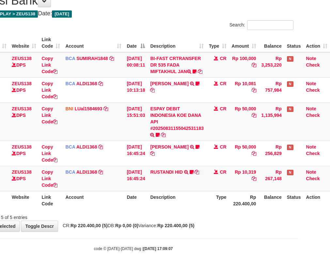
click at [182, 192] on th "Description" at bounding box center [176, 200] width 59 height 19
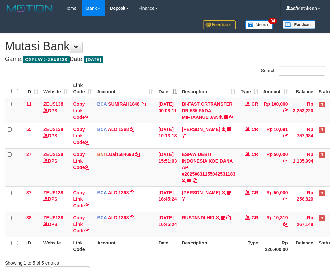
scroll to position [52, 33]
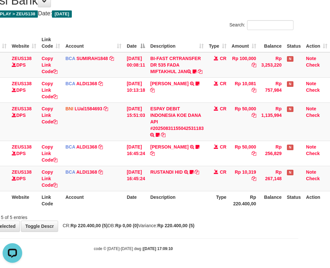
drag, startPoint x: 176, startPoint y: 188, endPoint x: 293, endPoint y: 205, distance: 117.6
click at [177, 189] on td "RUSTANDI HID TRSF E-BANKING CR 3108/FTSCY/WS95051 10319.002025083136067805 TRFD…" at bounding box center [176, 178] width 59 height 25
drag, startPoint x: 293, startPoint y: 205, endPoint x: 333, endPoint y: 206, distance: 40.1
click at [310, 206] on tr "ID Website Link Code Account Date Description Type Rp 220.400,00 Balance Status…" at bounding box center [151, 200] width 356 height 19
click at [132, 217] on div "Showing 1 to 5 of 5 entries" at bounding box center [133, 215] width 330 height 9
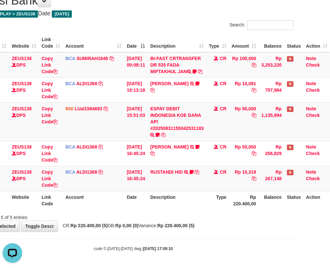
click at [132, 208] on th "Date" at bounding box center [135, 200] width 23 height 19
drag, startPoint x: 138, startPoint y: 204, endPoint x: 142, endPoint y: 208, distance: 6.2
click at [144, 206] on th "Date" at bounding box center [135, 200] width 23 height 19
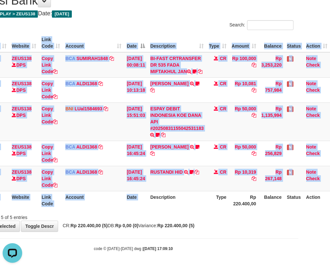
click at [156, 210] on div "ID Website Link Code Account Date Description Type Amount Balance Status Action…" at bounding box center [133, 122] width 330 height 180
click at [155, 214] on div "Search: ID Website Link Code Account Date Description Type Amount Balance Statu…" at bounding box center [133, 120] width 320 height 200
